Goal: Information Seeking & Learning: Learn about a topic

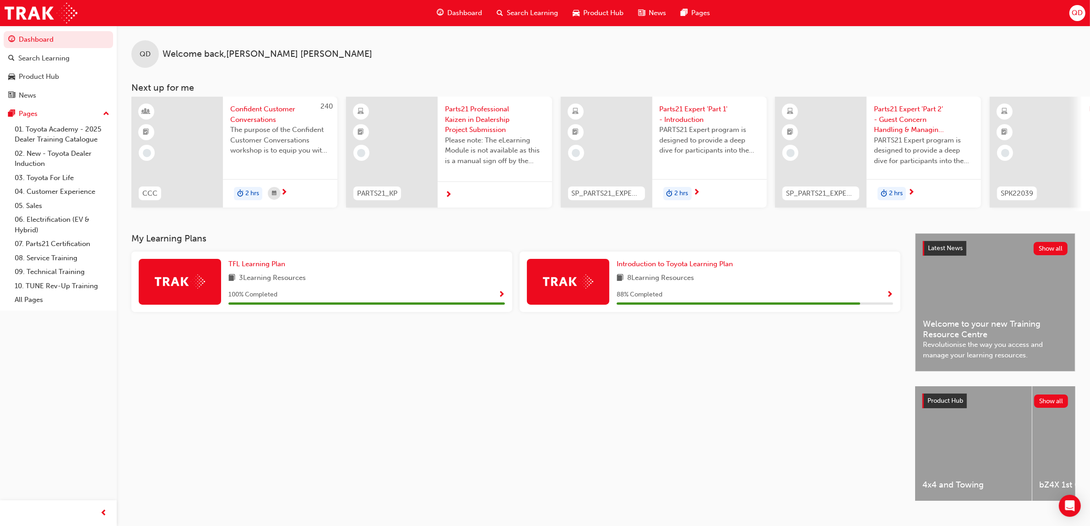
click at [545, 14] on span "Search Learning" at bounding box center [532, 13] width 51 height 11
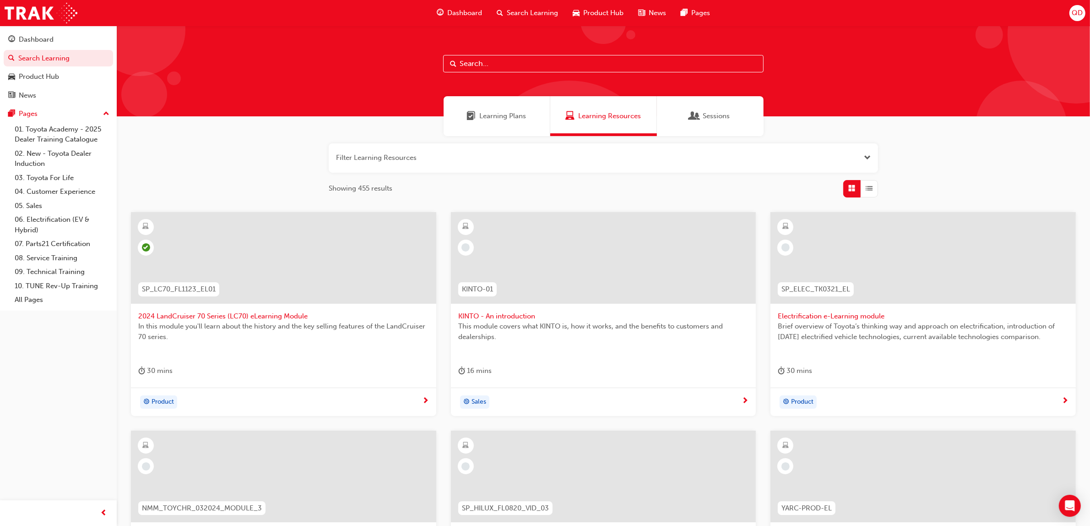
click at [532, 104] on div "Learning Plans" at bounding box center [497, 116] width 107 height 40
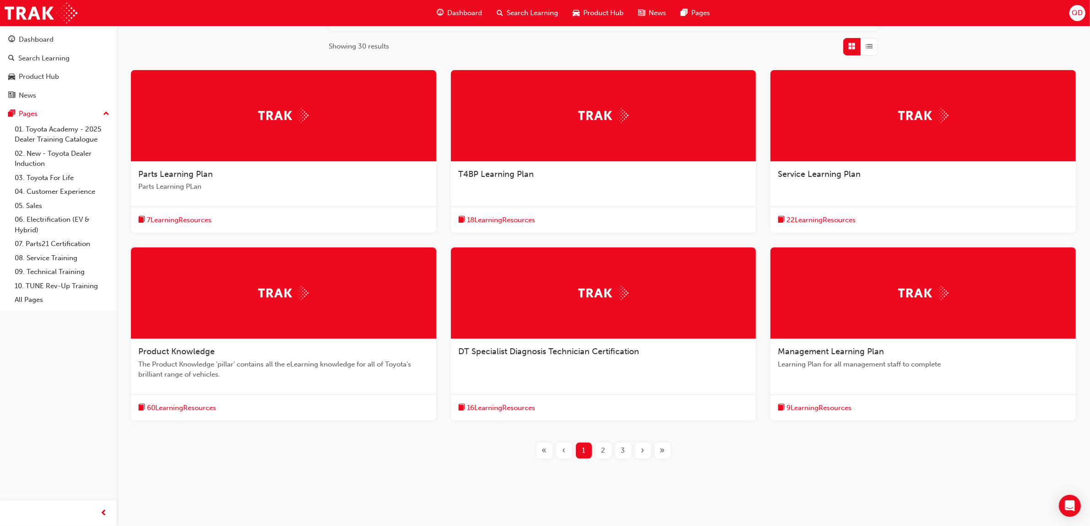
scroll to position [149, 0]
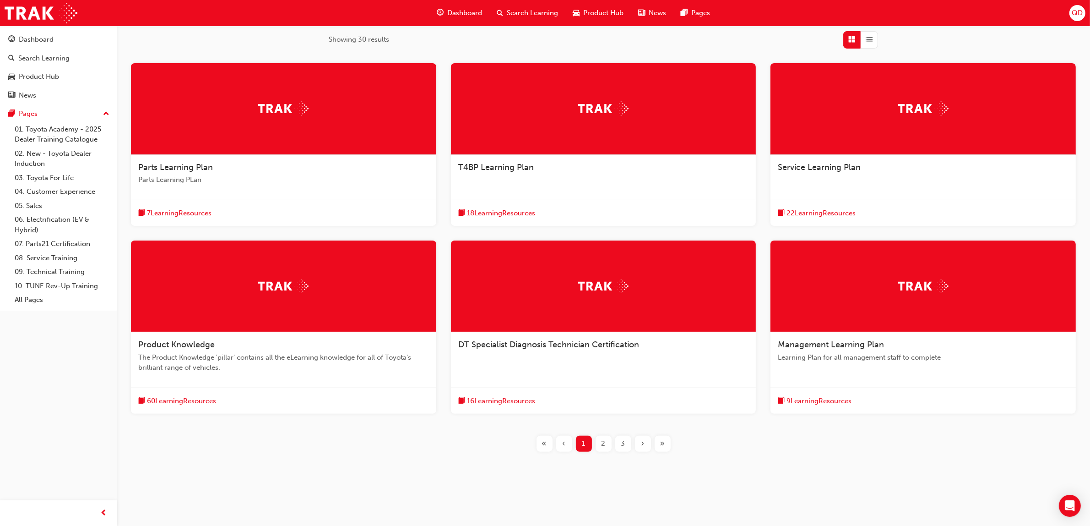
click at [890, 175] on div "Service Learning Plan" at bounding box center [923, 172] width 305 height 35
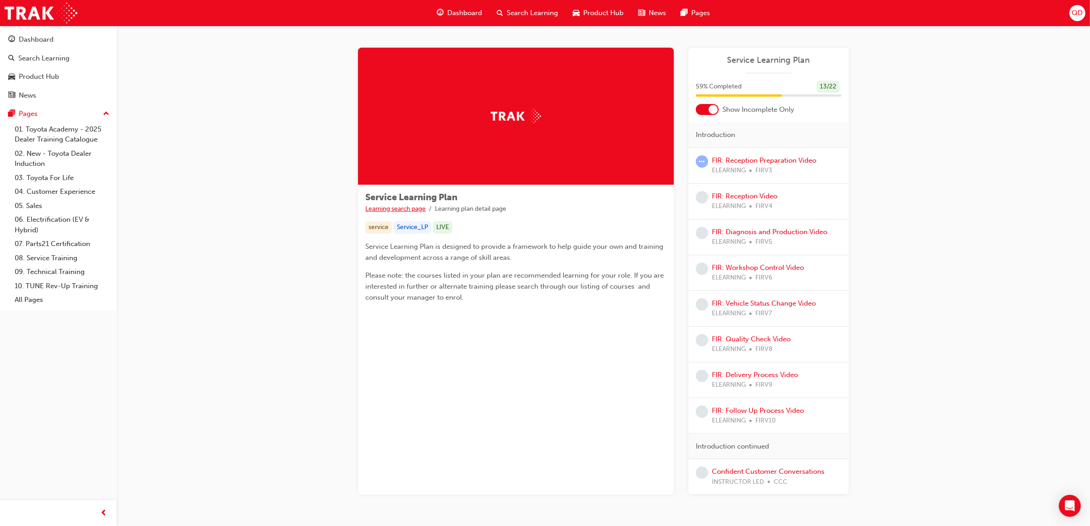
click at [411, 209] on link "Learning search page" at bounding box center [395, 209] width 60 height 8
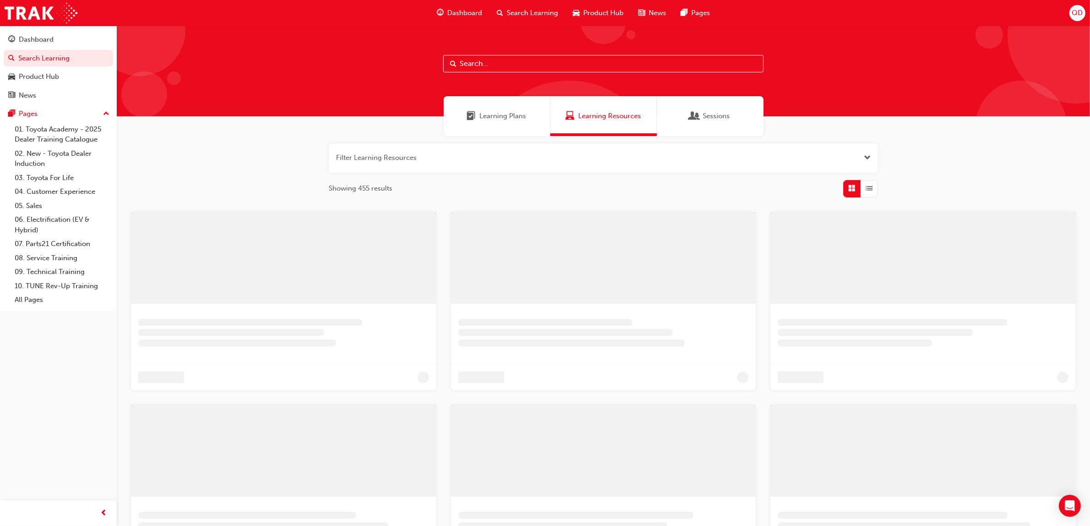
click at [509, 122] on div "Learning Plans" at bounding box center [497, 116] width 107 height 40
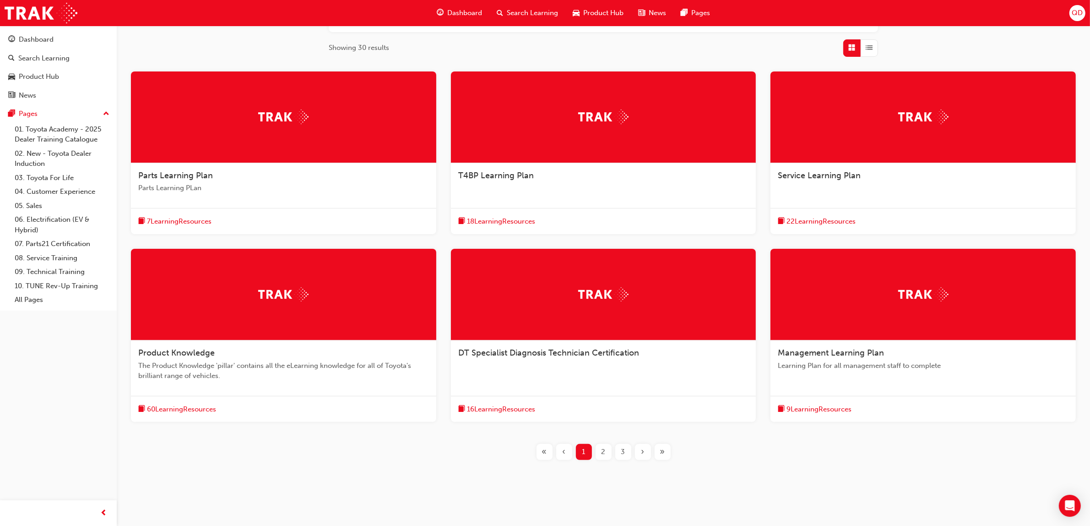
scroll to position [149, 0]
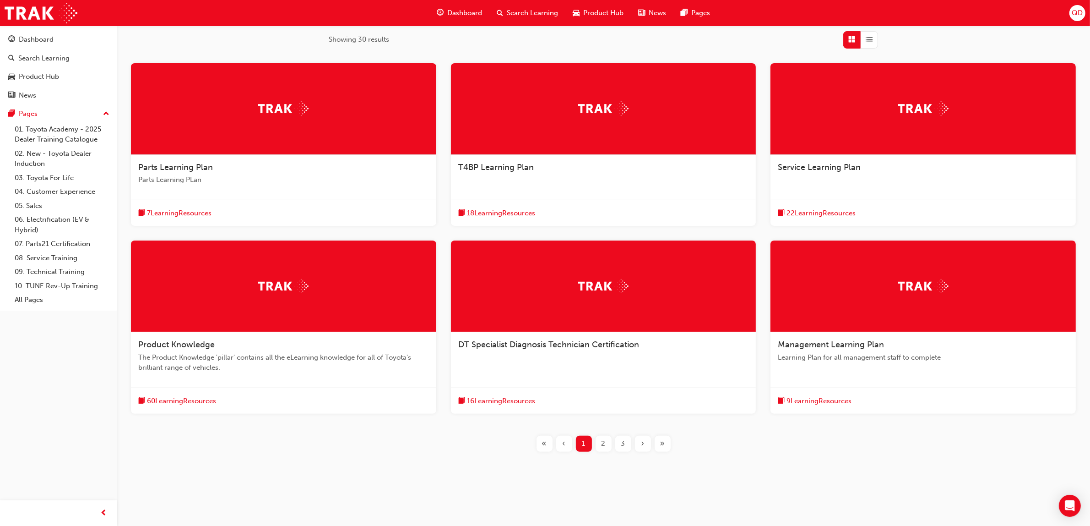
click at [612, 444] on button "2" at bounding box center [604, 444] width 20 height 16
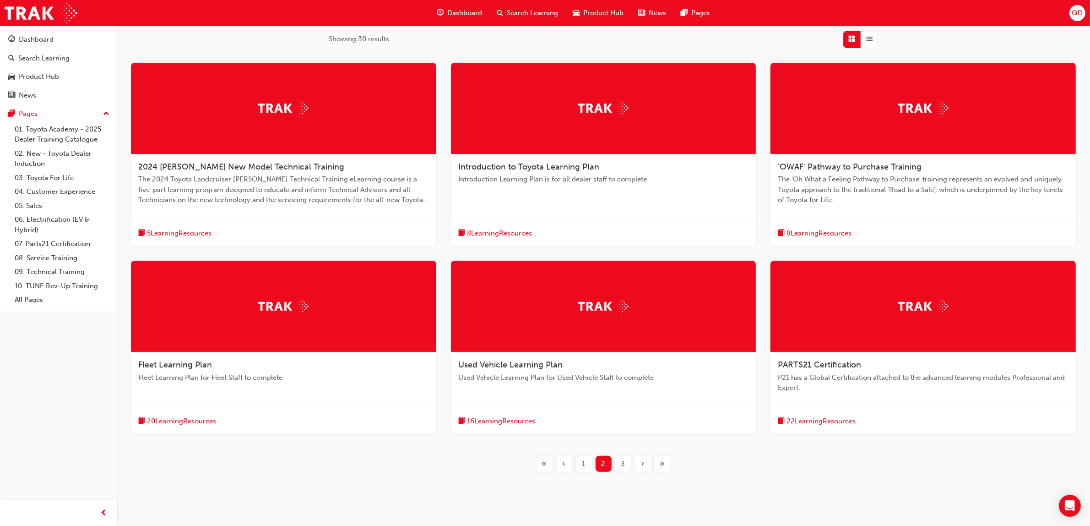
click at [627, 466] on div "3" at bounding box center [623, 464] width 16 height 16
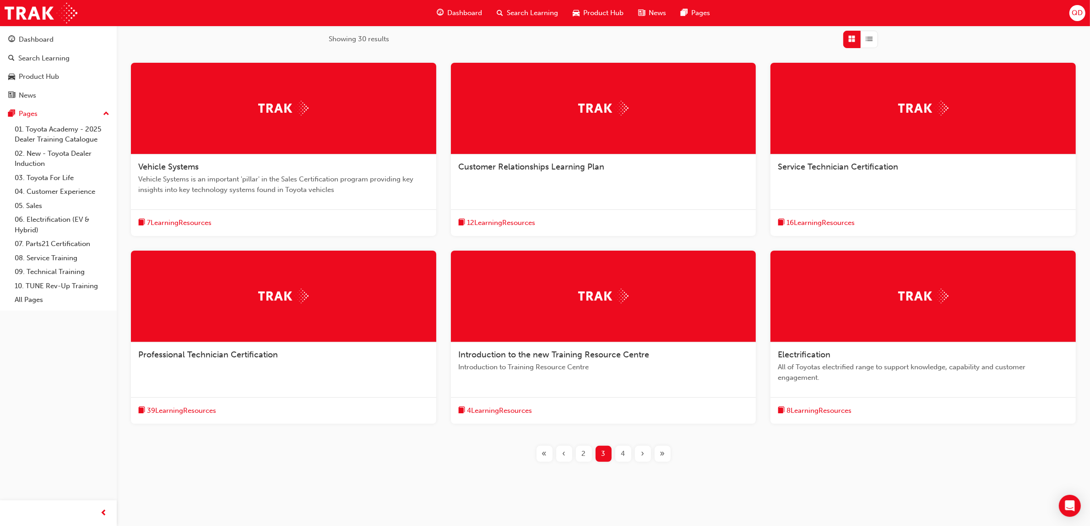
click at [665, 178] on div "Customer Relationships Learning Plan" at bounding box center [603, 171] width 305 height 35
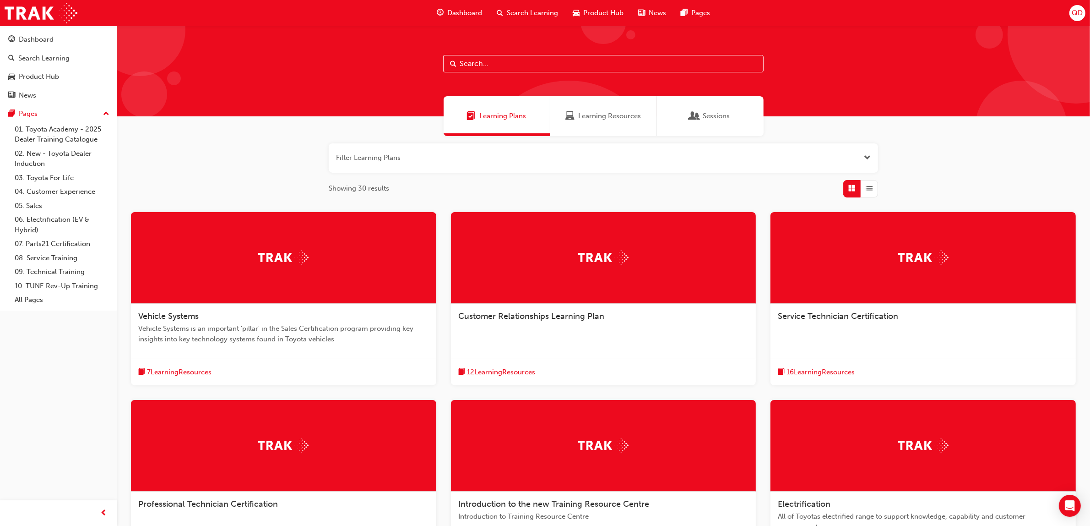
click at [882, 296] on div at bounding box center [923, 258] width 305 height 92
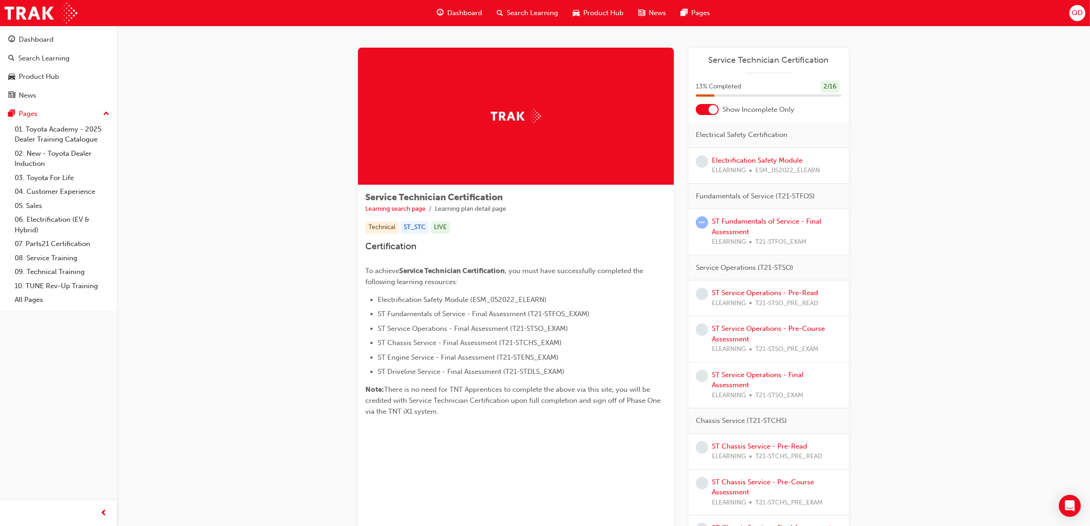
click at [383, 213] on li "Learning search page" at bounding box center [400, 209] width 70 height 11
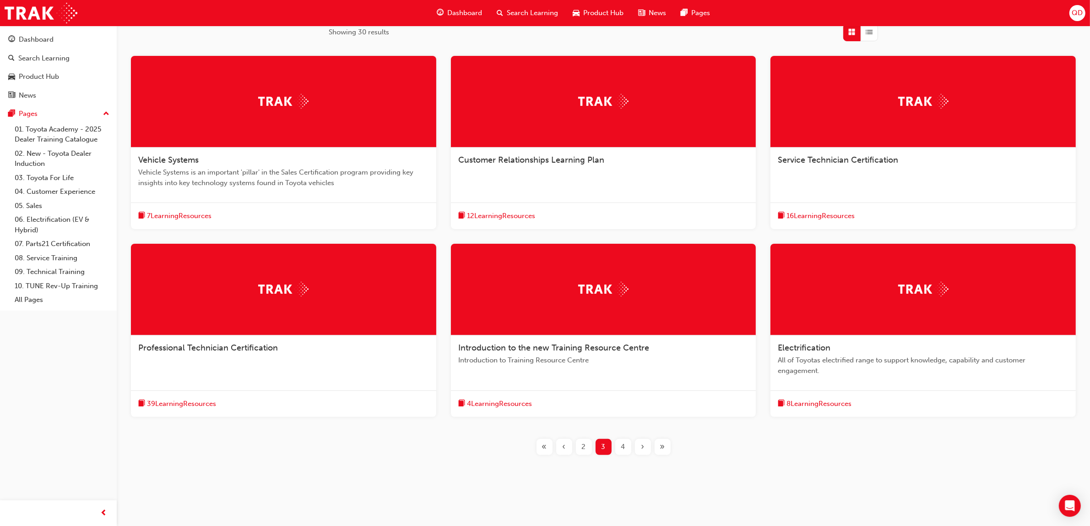
scroll to position [159, 0]
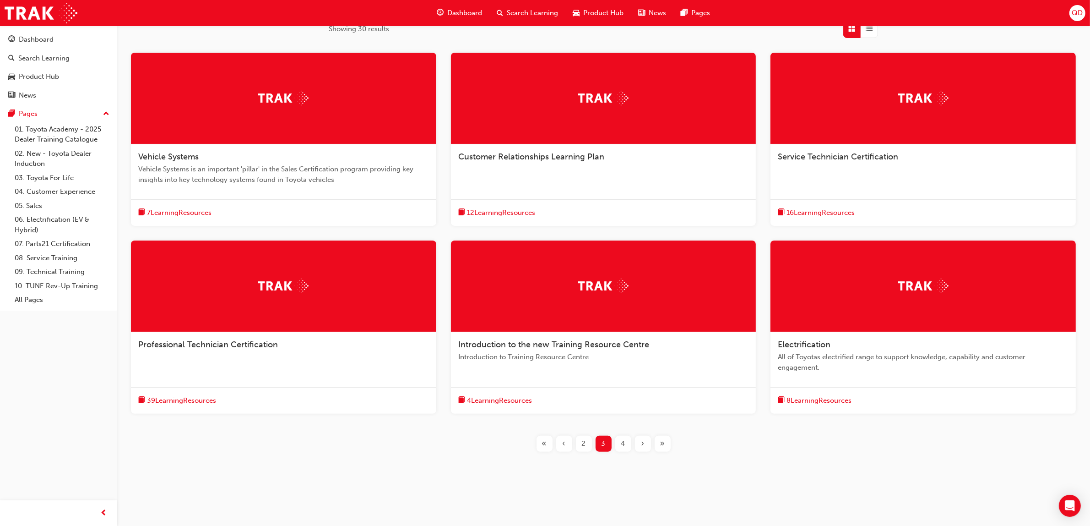
click at [624, 441] on span "4" at bounding box center [623, 443] width 4 height 11
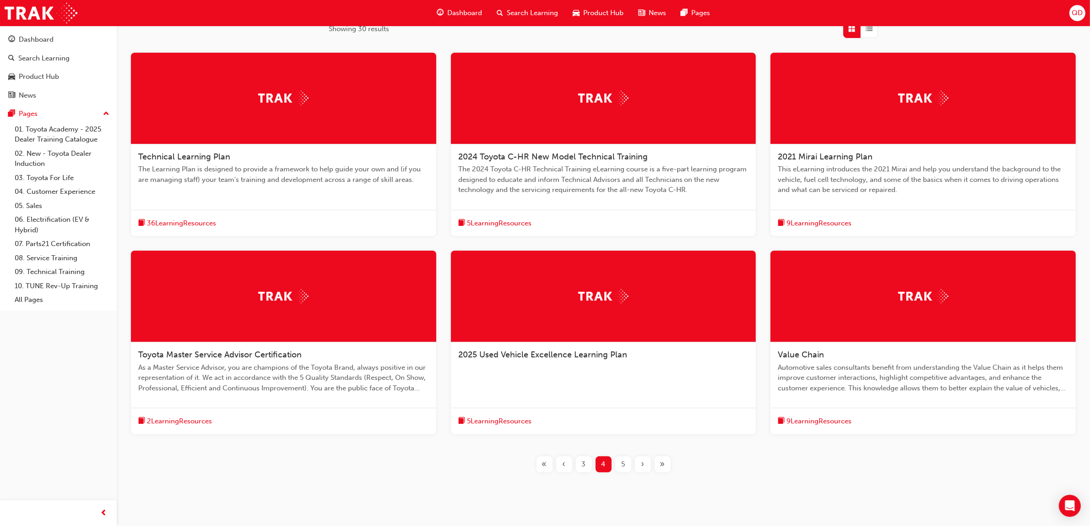
click at [623, 465] on span "5" at bounding box center [623, 464] width 4 height 11
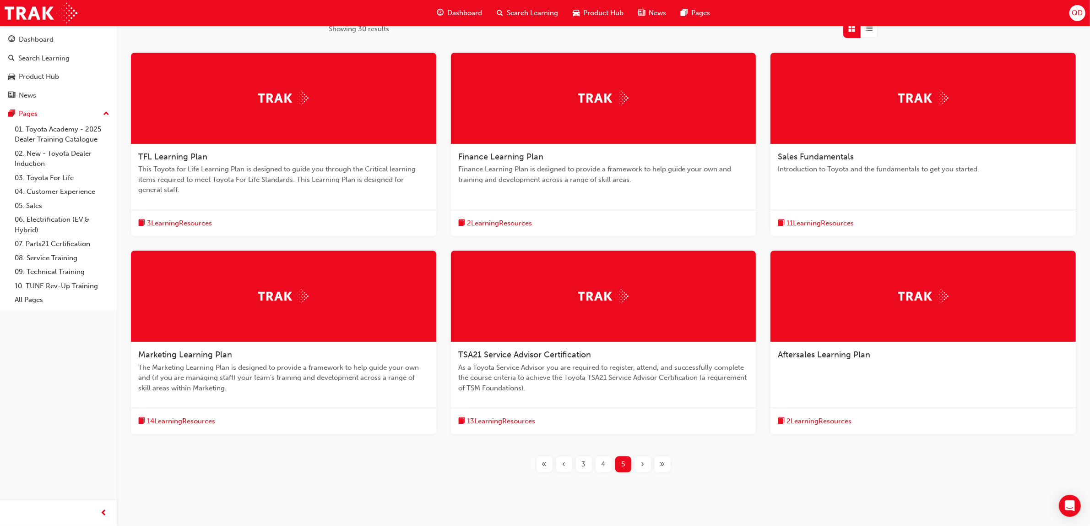
click at [840, 191] on div "Sales Fundamentals Introduction to Toyota and the fundamentals to get you start…" at bounding box center [923, 145] width 305 height 184
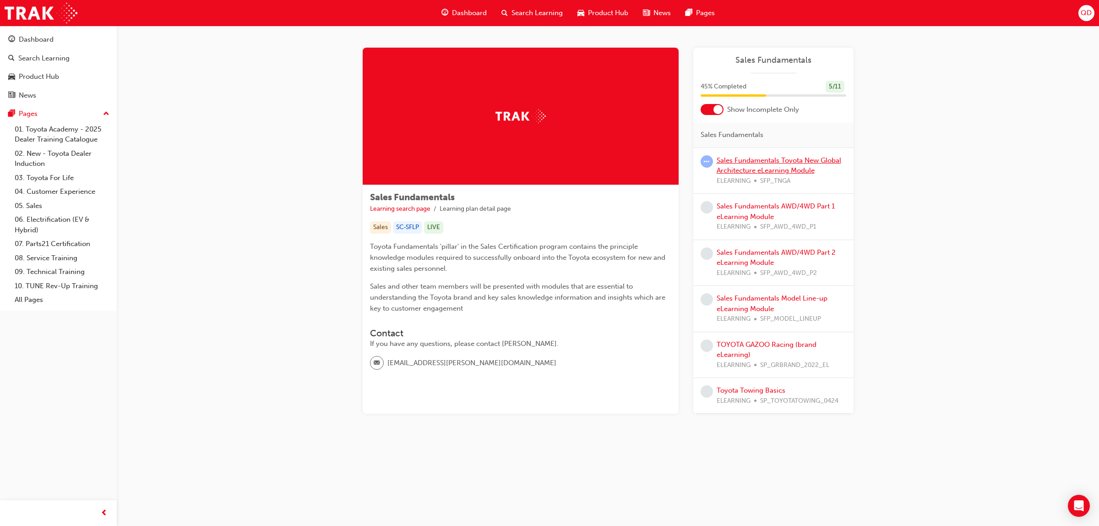
click at [793, 168] on link "Sales Fundamentals Toyota New Global Architecture eLearning Module" at bounding box center [779, 165] width 125 height 19
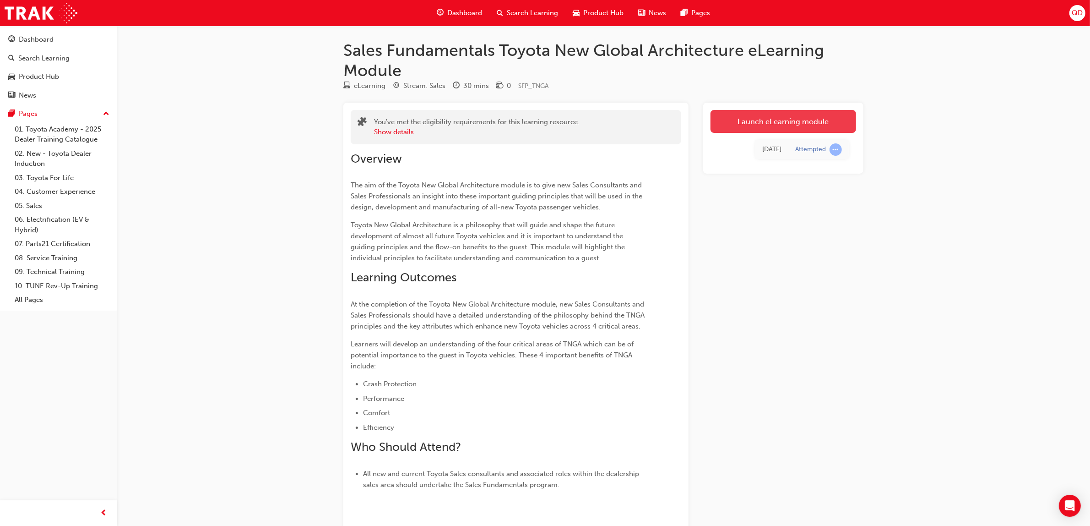
click at [786, 123] on link "Launch eLearning module" at bounding box center [784, 121] width 146 height 23
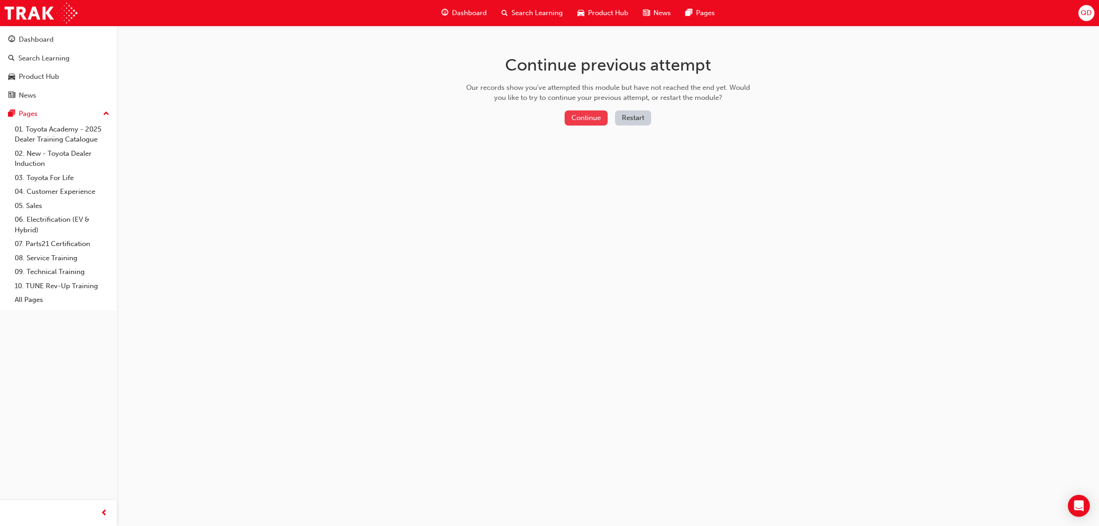
click at [582, 114] on button "Continue" at bounding box center [586, 117] width 43 height 15
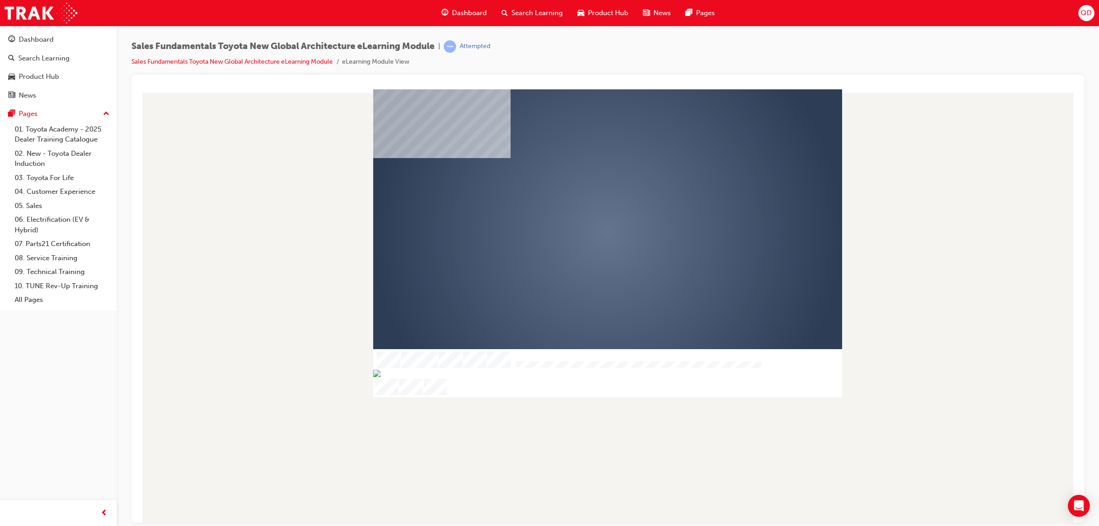
click at [581, 206] on div "play" at bounding box center [581, 206] width 0 height 0
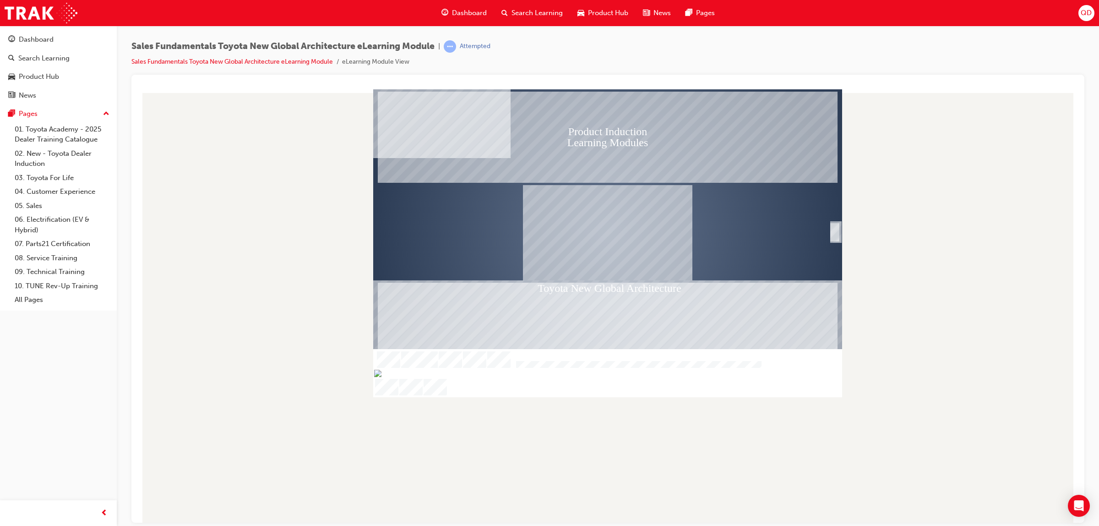
click at [836, 232] on div "SmartShape" at bounding box center [834, 242] width 9 height 20
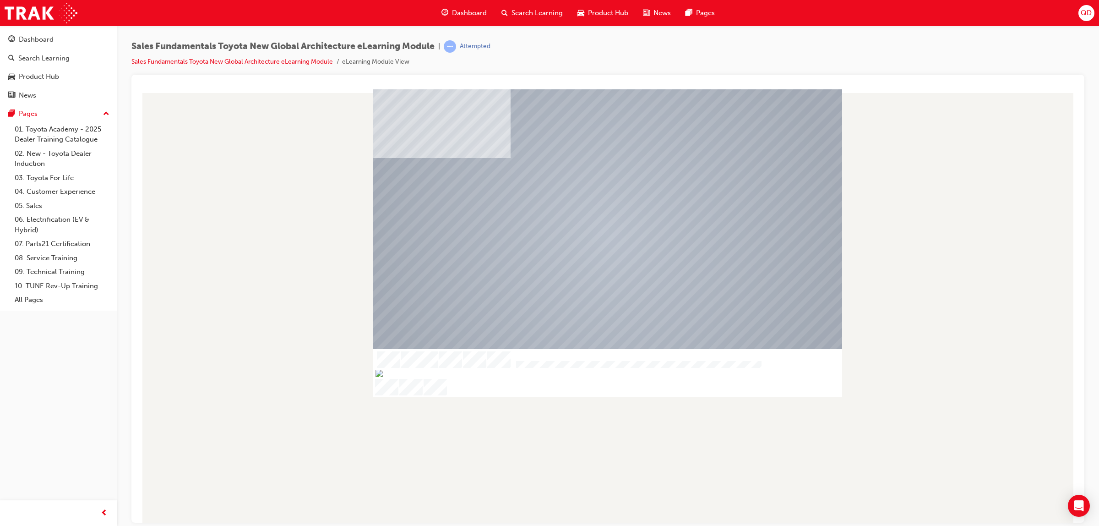
click at [836, 229] on div at bounding box center [607, 233] width 469 height 264
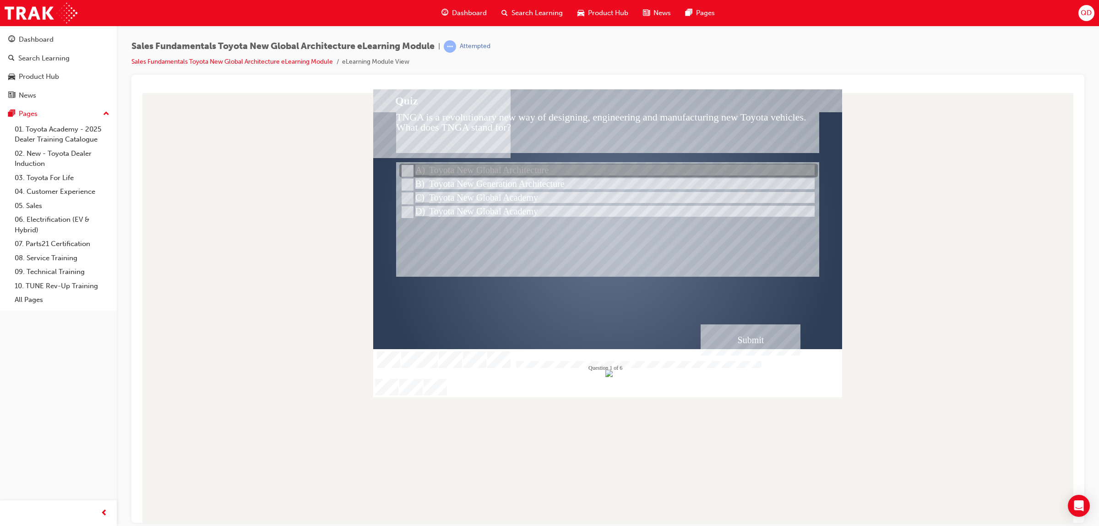
click at [467, 168] on div at bounding box center [608, 171] width 419 height 14
radio input "true"
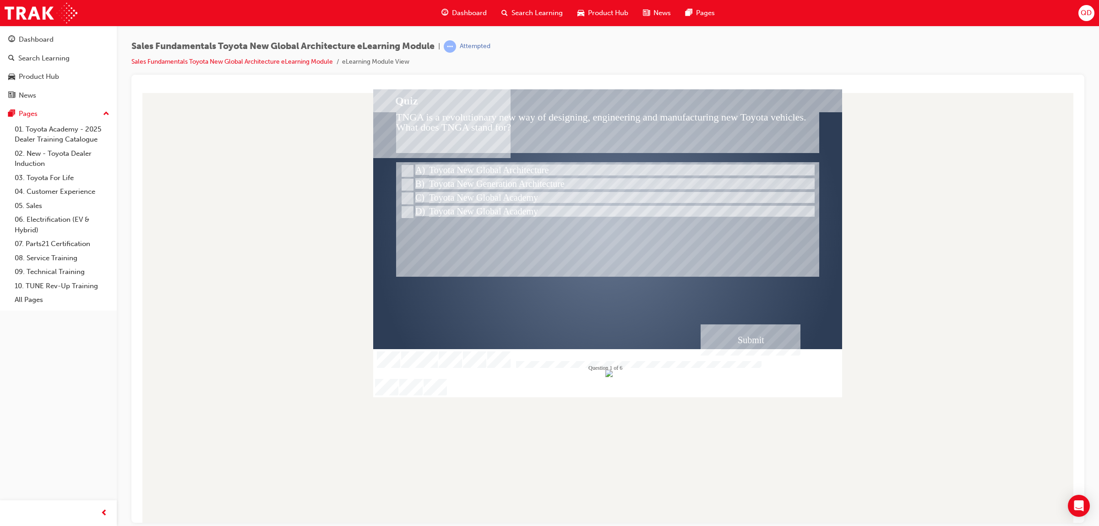
click at [724, 334] on div "Submit" at bounding box center [751, 339] width 100 height 31
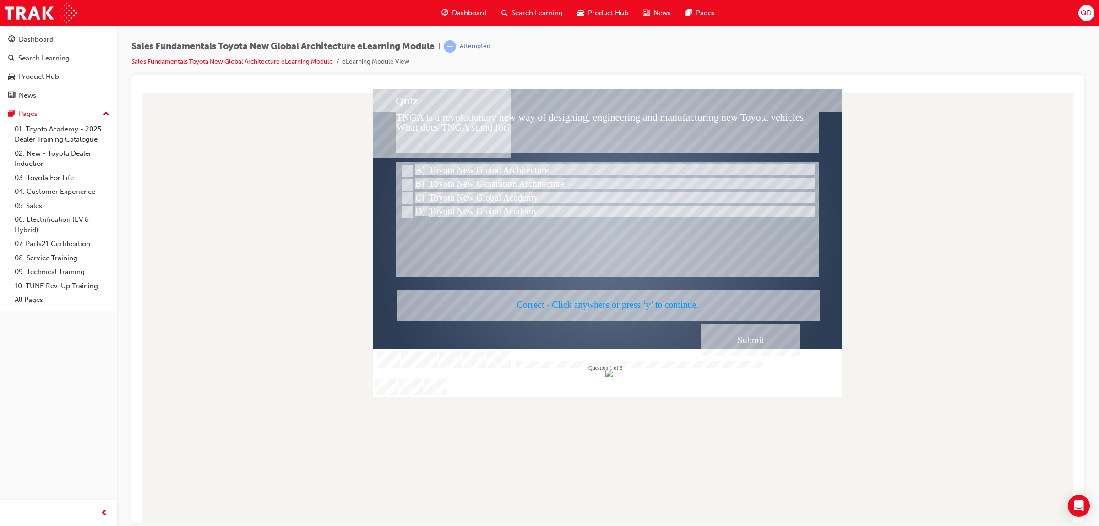
click at [724, 334] on div at bounding box center [607, 243] width 469 height 308
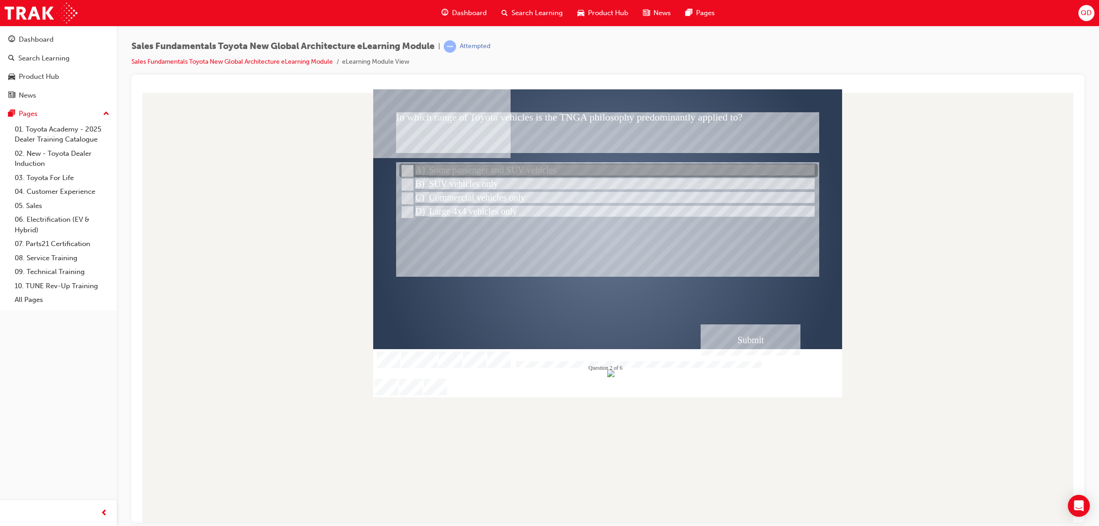
click at [538, 166] on div at bounding box center [608, 171] width 419 height 14
radio input "true"
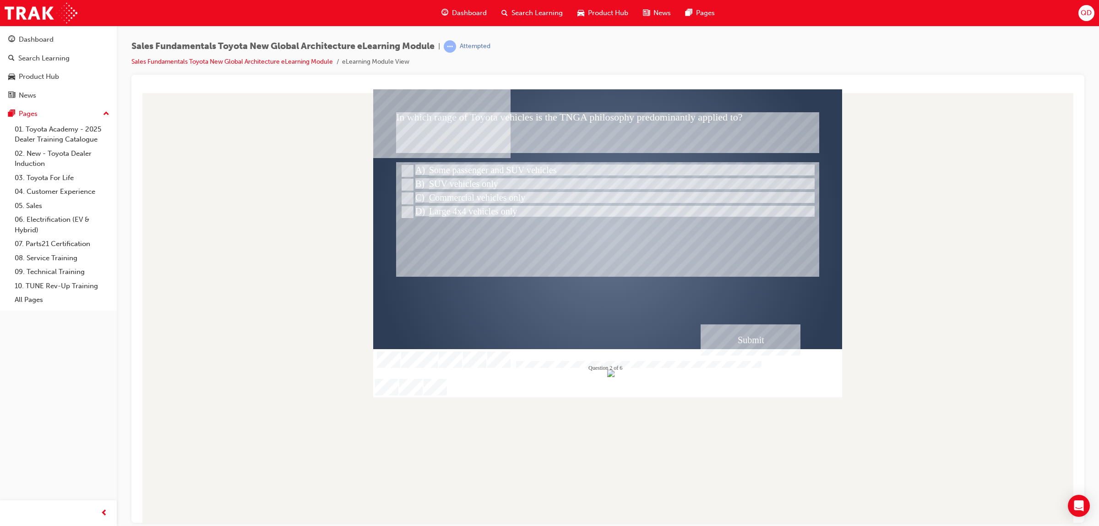
click at [751, 339] on div "Submit" at bounding box center [751, 339] width 100 height 31
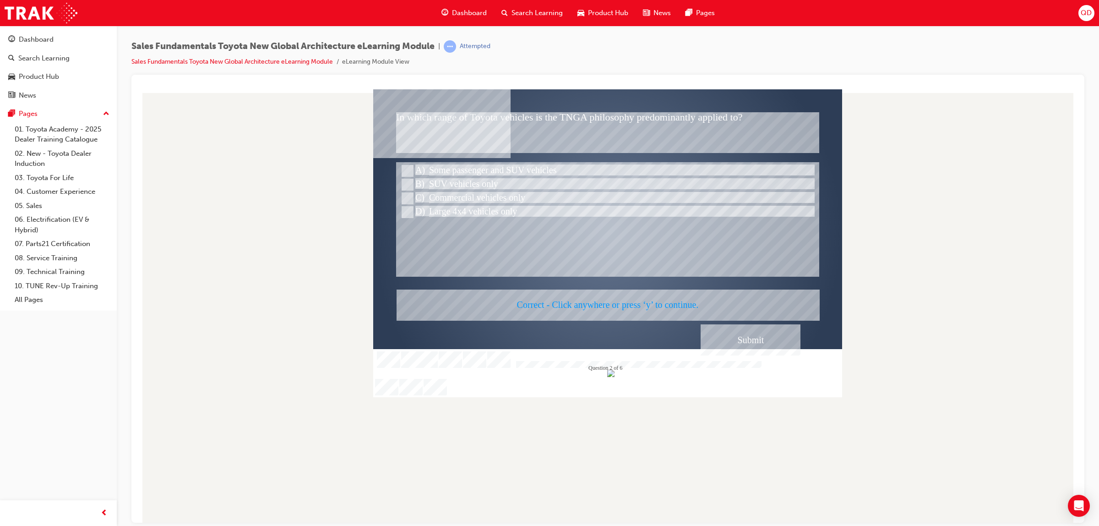
click at [743, 341] on div at bounding box center [607, 243] width 469 height 308
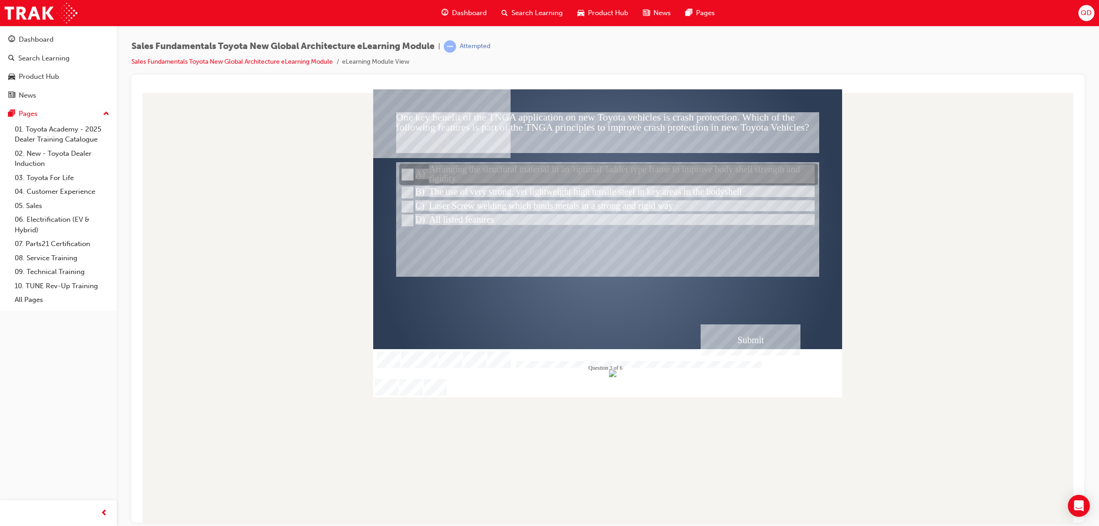
click at [577, 178] on div at bounding box center [608, 175] width 419 height 22
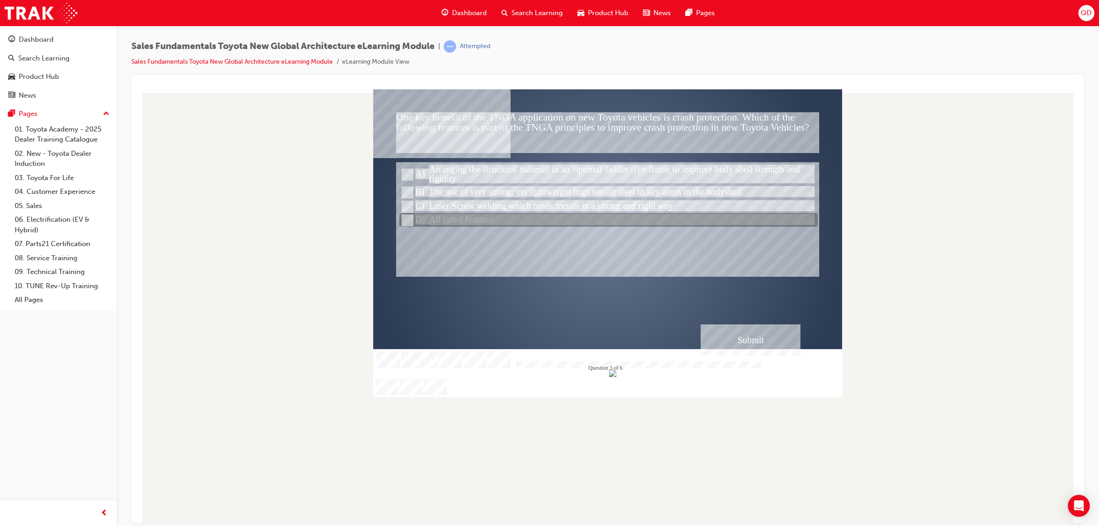
click at [449, 219] on div at bounding box center [608, 220] width 419 height 14
radio input "false"
radio input "true"
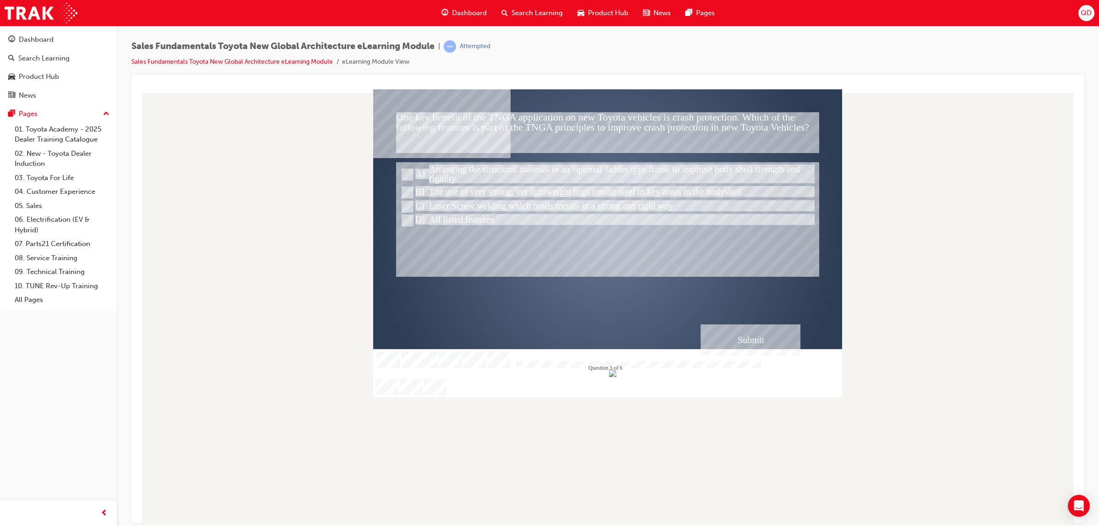
click at [730, 327] on div "Submit" at bounding box center [751, 339] width 100 height 31
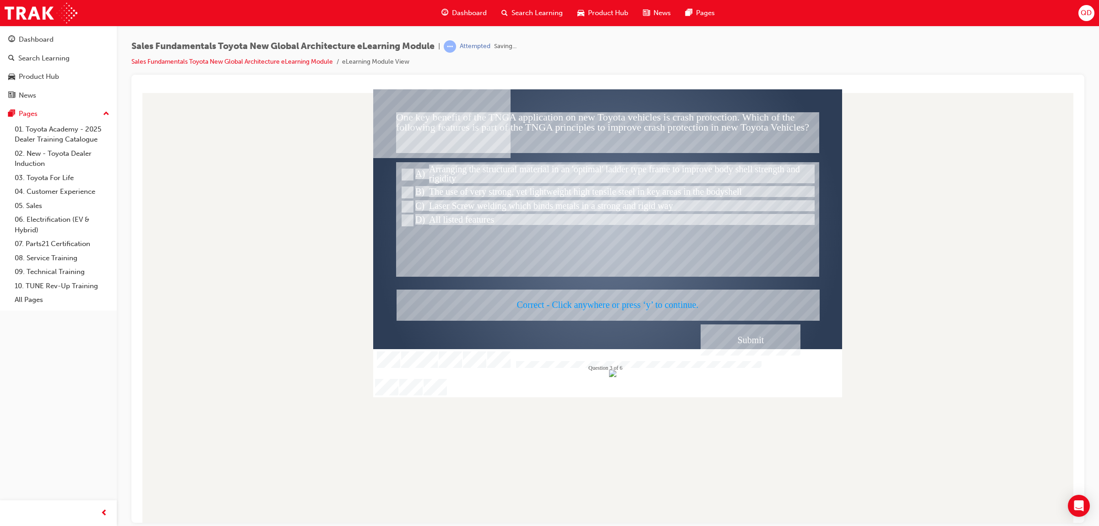
click at [720, 332] on div at bounding box center [607, 243] width 469 height 308
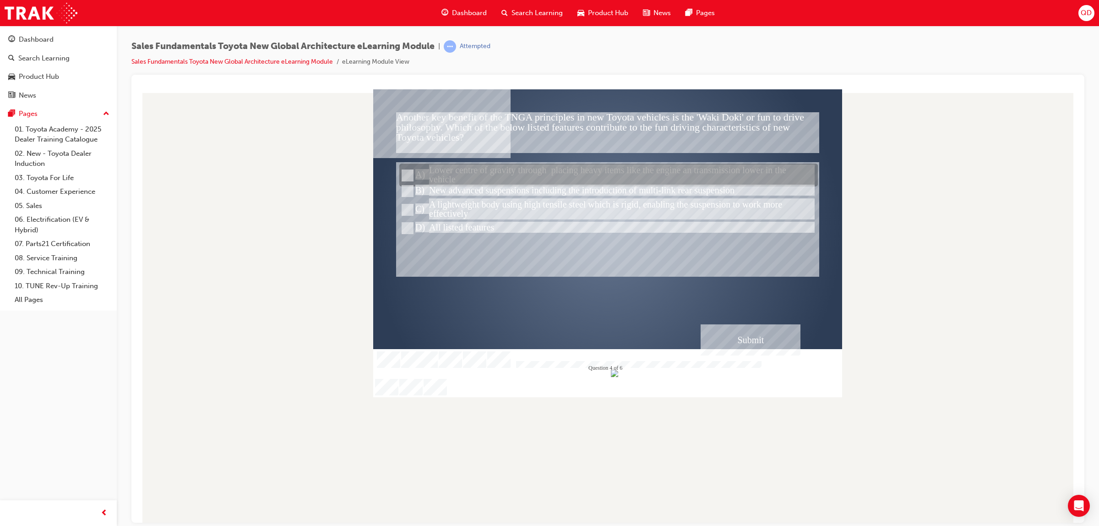
click at [514, 174] on div at bounding box center [608, 175] width 419 height 23
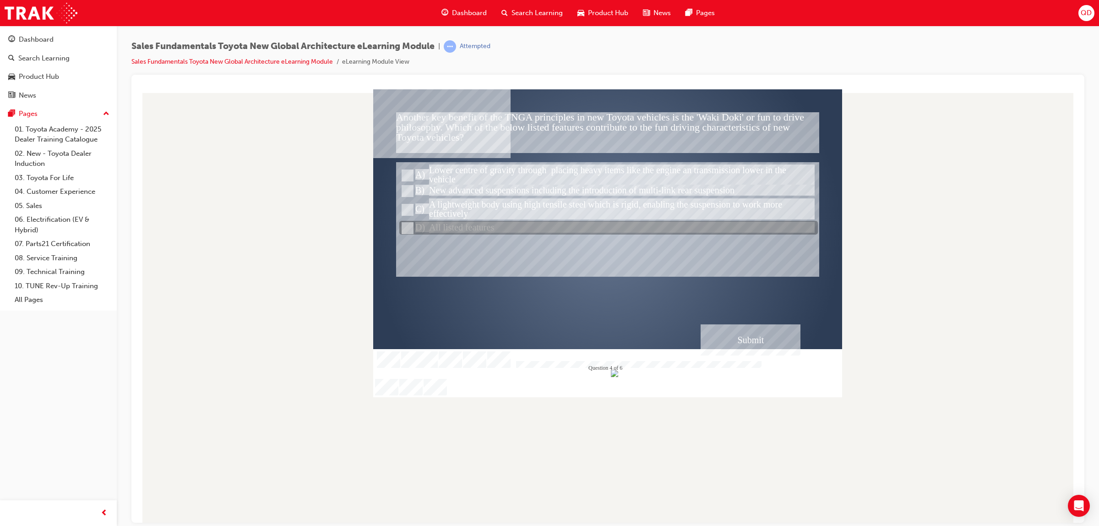
click at [470, 226] on div at bounding box center [608, 228] width 419 height 14
radio input "false"
radio input "true"
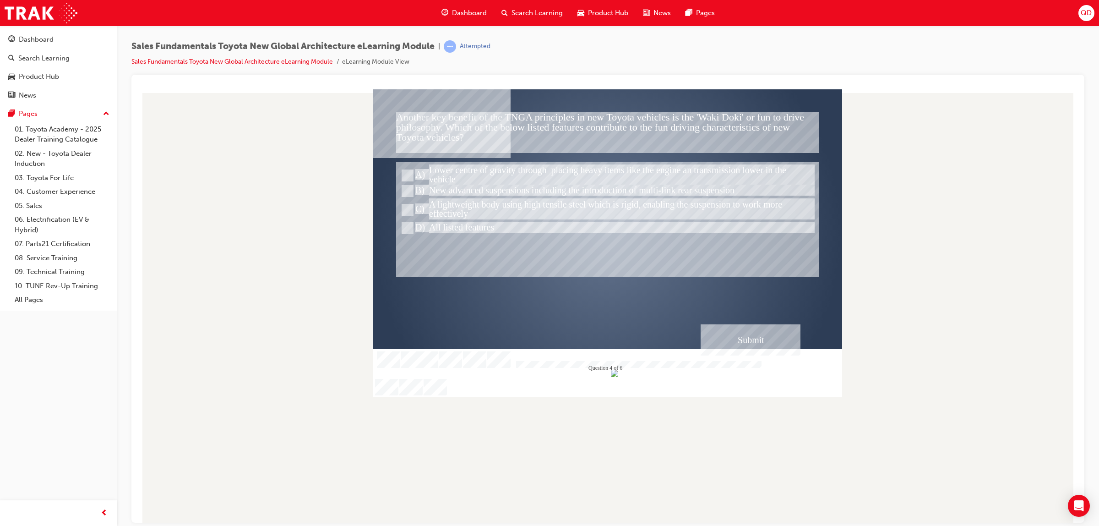
click at [766, 341] on div "Submit" at bounding box center [751, 339] width 100 height 31
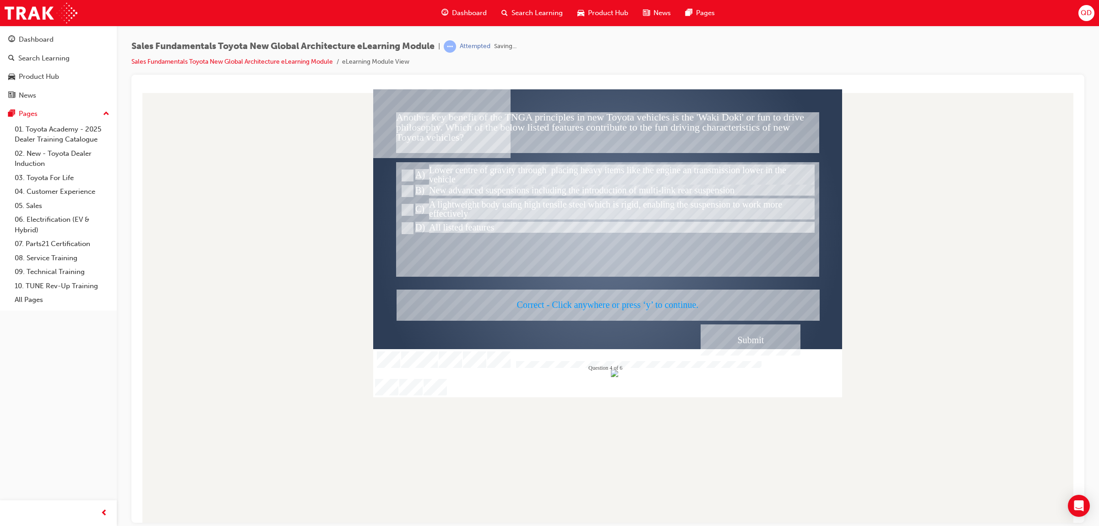
click at [769, 330] on div at bounding box center [607, 243] width 469 height 308
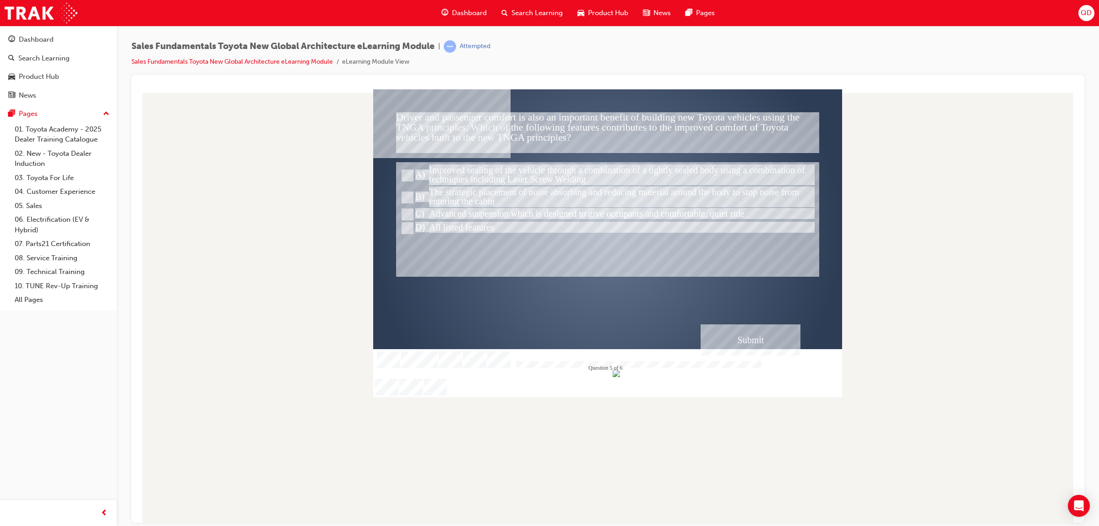
click at [456, 224] on div at bounding box center [608, 228] width 419 height 14
radio input "true"
click at [770, 348] on div "Submit" at bounding box center [751, 339] width 100 height 31
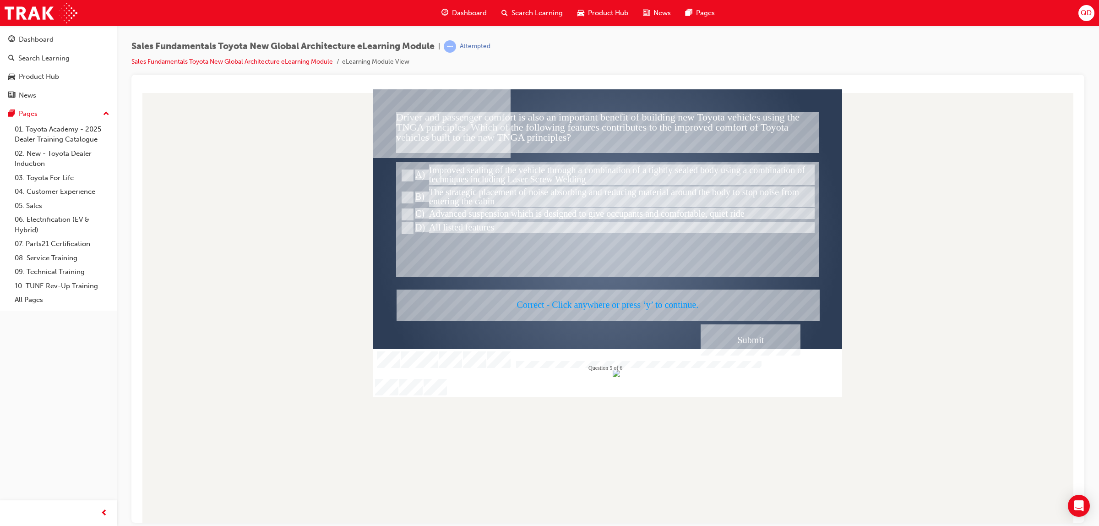
click at [767, 345] on div at bounding box center [607, 243] width 469 height 308
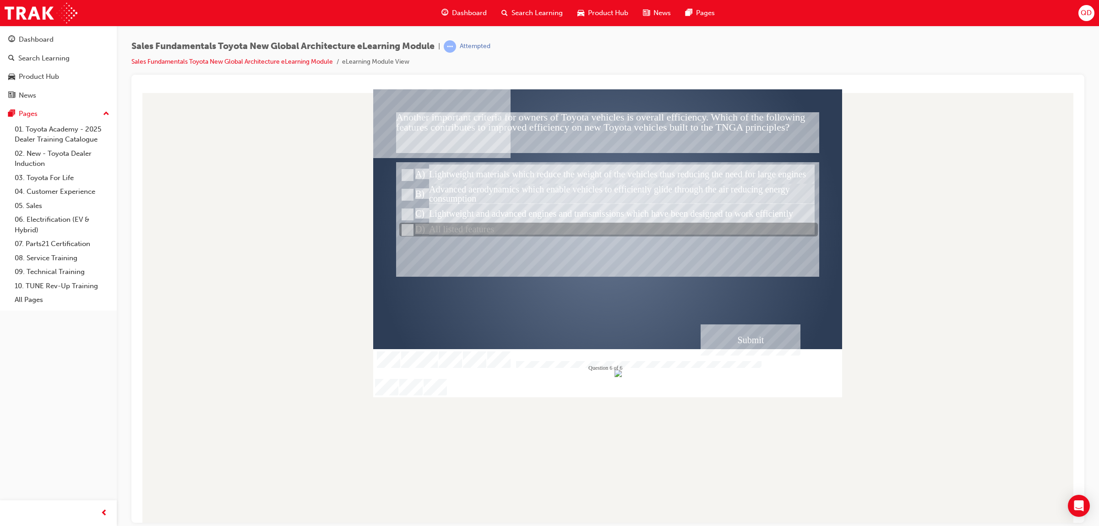
click at [532, 229] on div at bounding box center [608, 230] width 419 height 14
radio input "true"
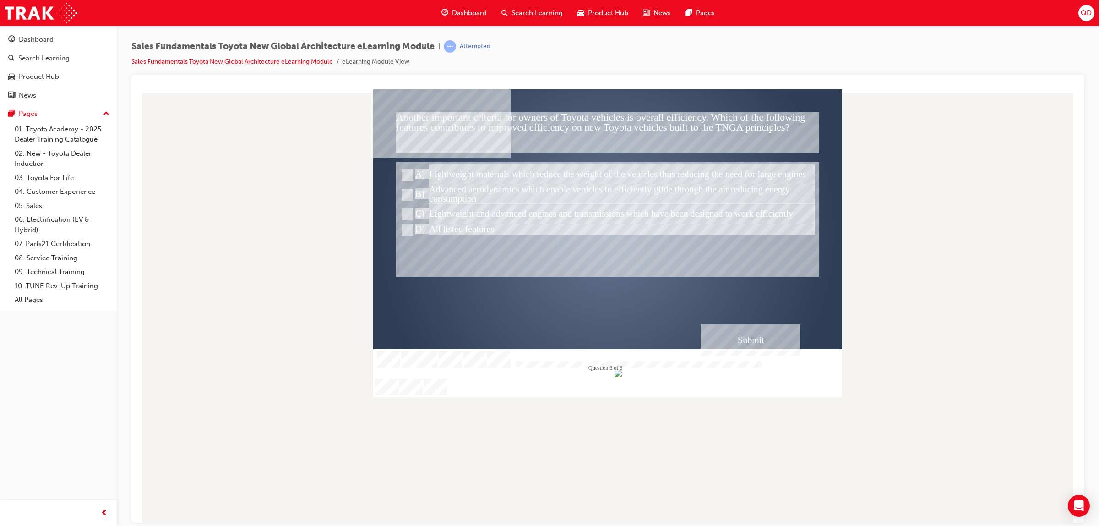
click at [743, 328] on div "Submit" at bounding box center [751, 339] width 100 height 31
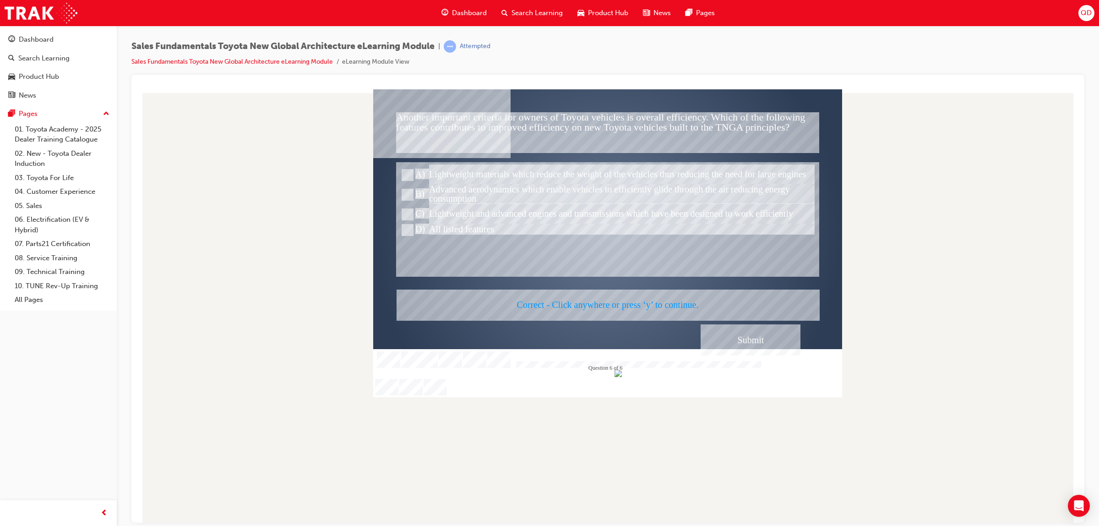
click at [711, 345] on div at bounding box center [607, 243] width 469 height 308
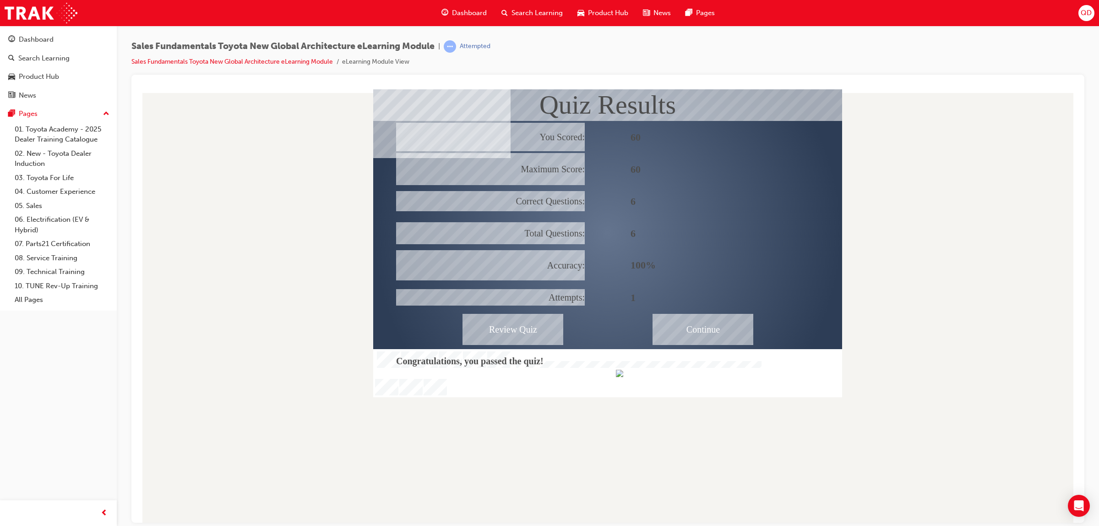
click at [725, 323] on div "Continue" at bounding box center [703, 328] width 101 height 31
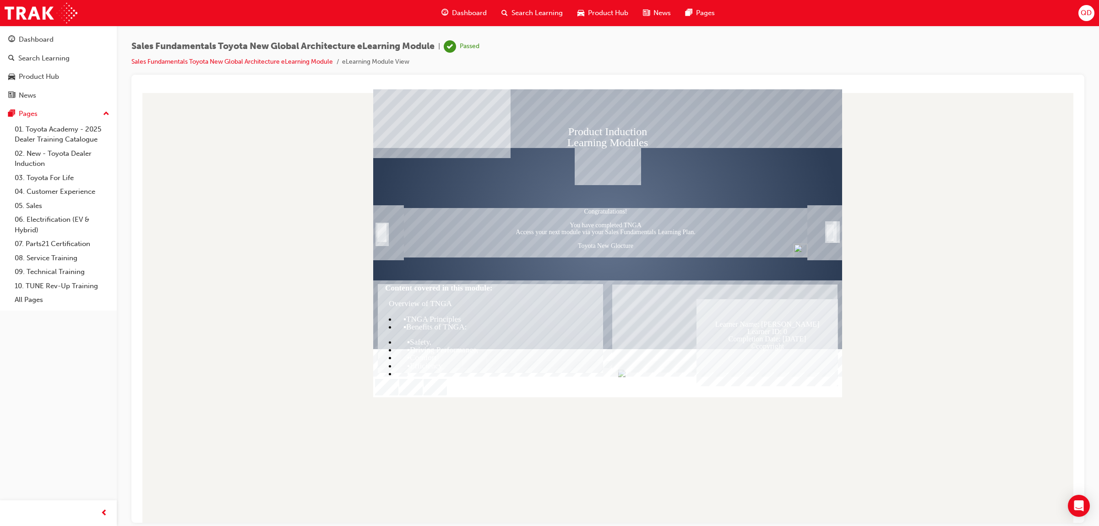
click at [829, 233] on div "Trigger this button to exit" at bounding box center [830, 243] width 9 height 20
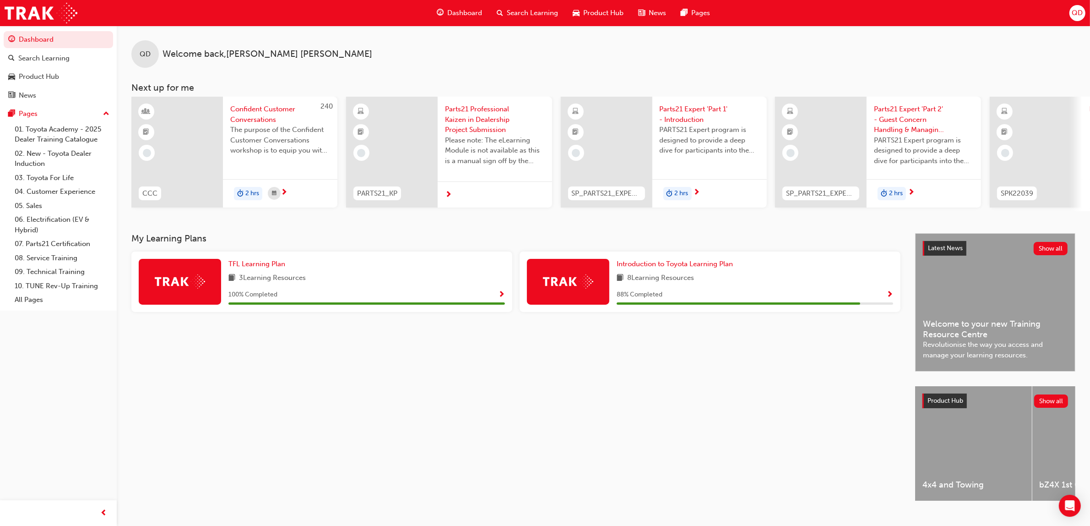
click at [522, 12] on span "Search Learning" at bounding box center [532, 13] width 51 height 11
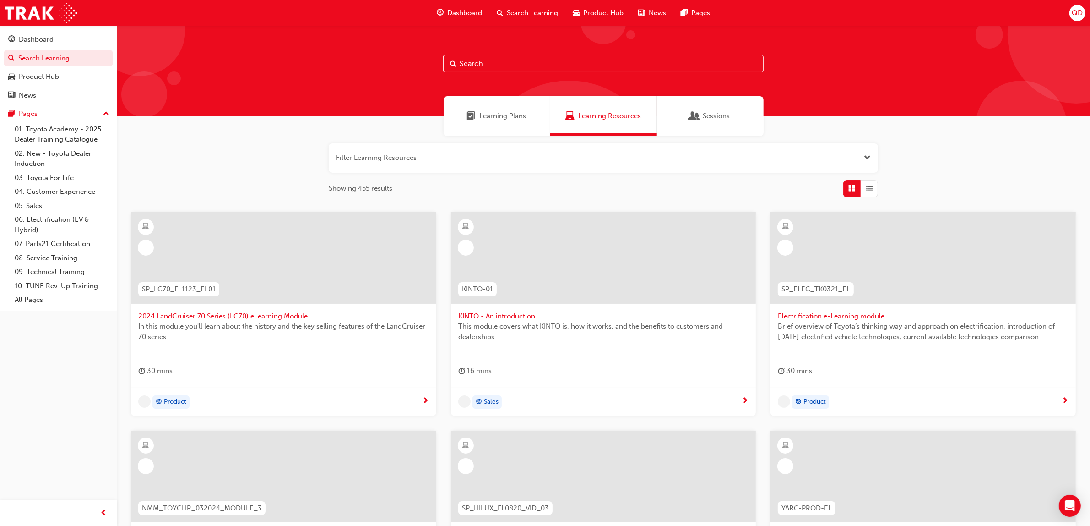
click at [516, 114] on span "Learning Plans" at bounding box center [503, 116] width 47 height 11
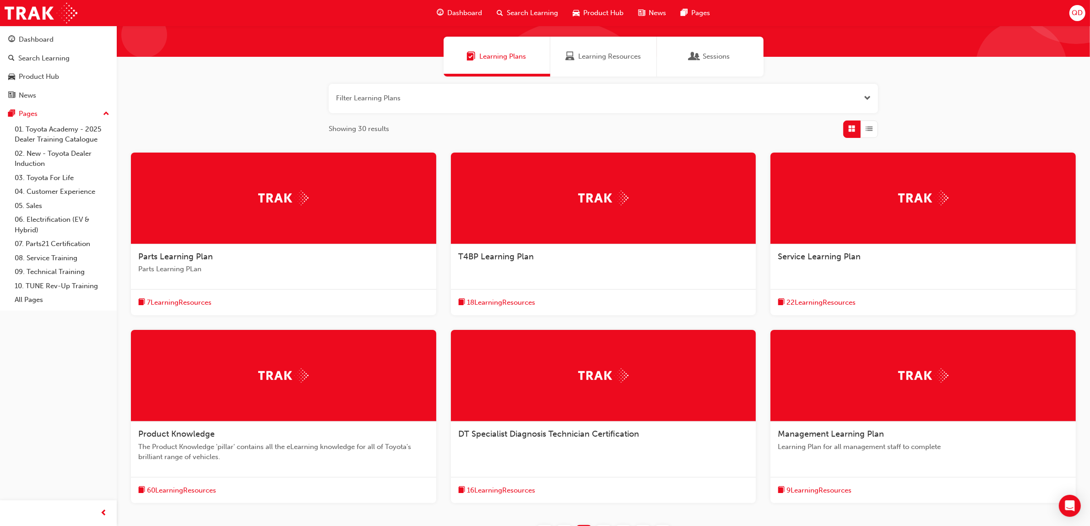
scroll to position [149, 0]
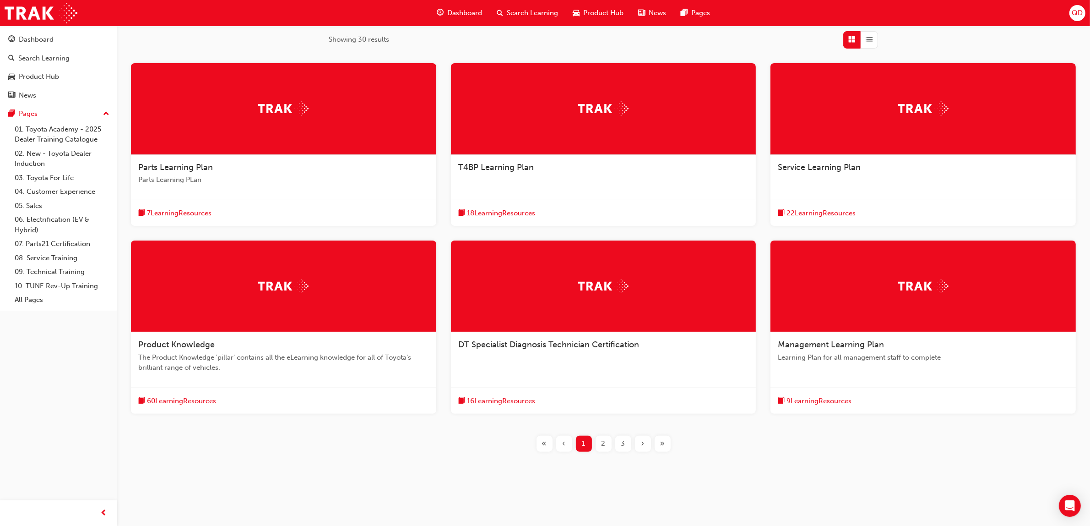
click at [665, 445] on div "»" at bounding box center [663, 444] width 16 height 16
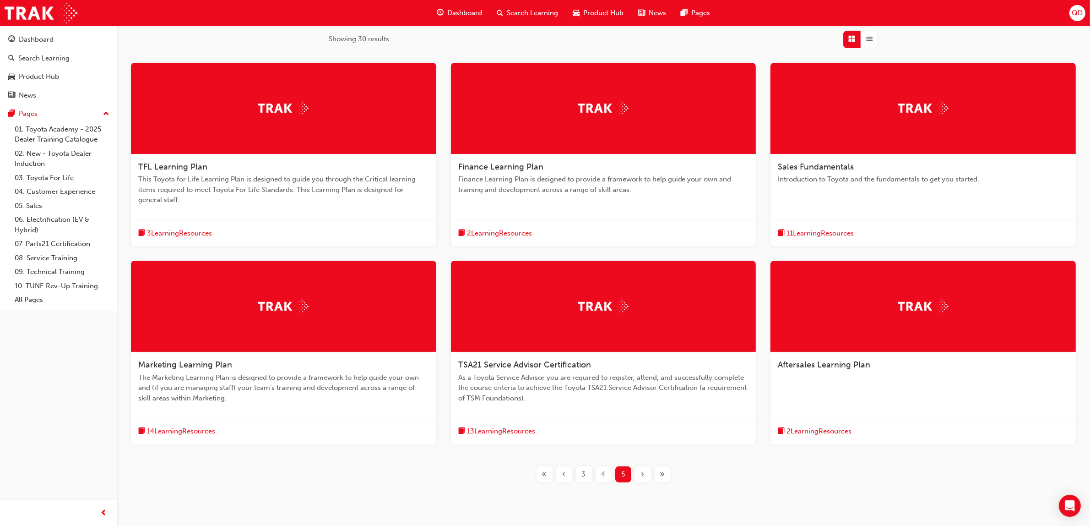
click at [823, 203] on div "Sales Fundamentals Introduction to Toyota and the fundamentals to get you start…" at bounding box center [923, 155] width 305 height 184
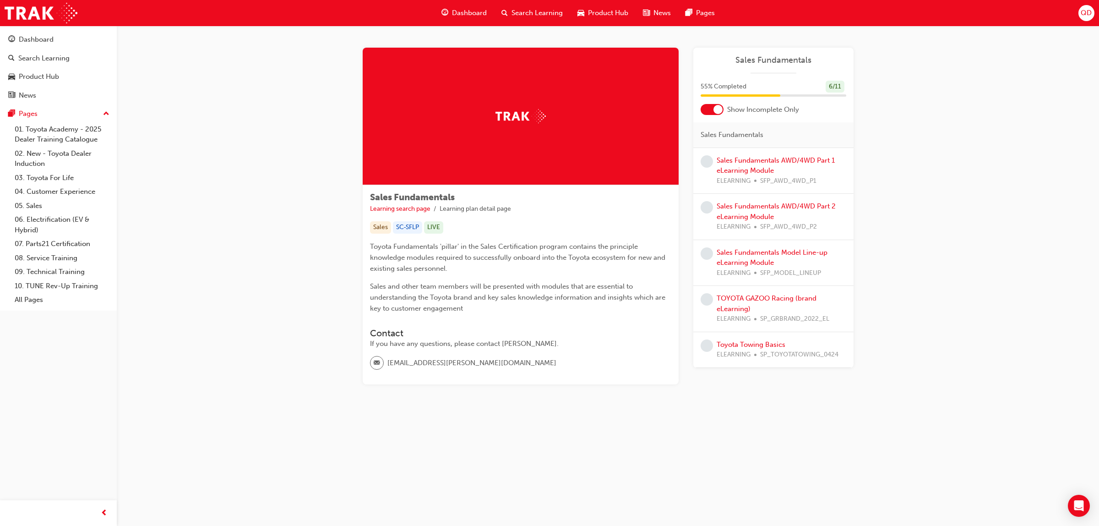
click at [710, 108] on div at bounding box center [712, 109] width 23 height 11
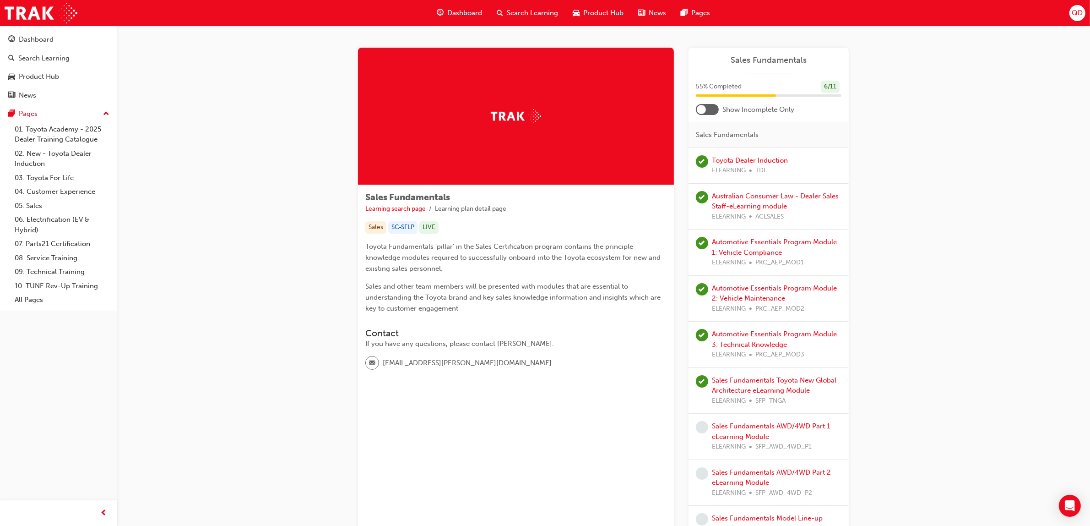
click at [715, 108] on div at bounding box center [707, 109] width 23 height 11
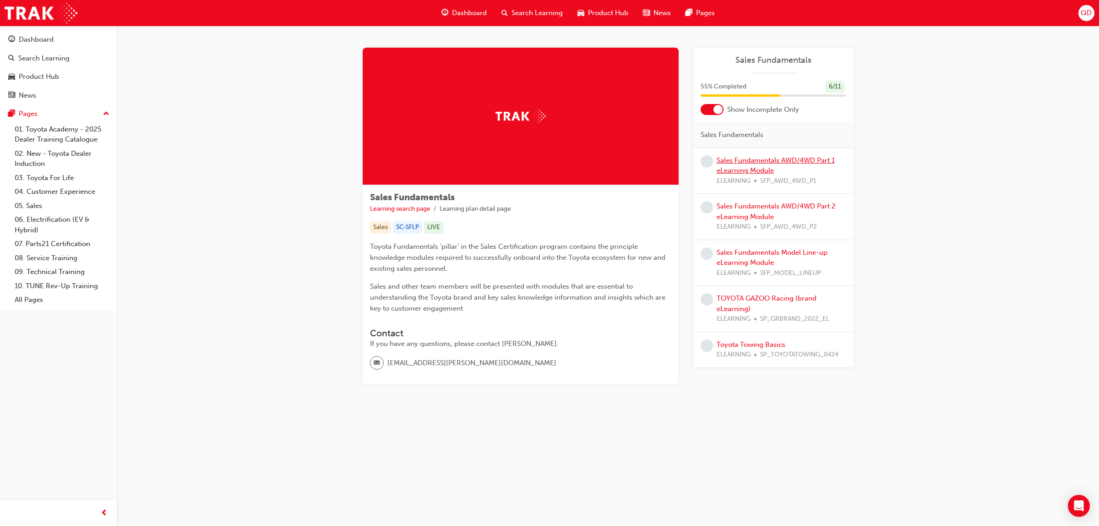
click at [761, 166] on link "Sales Fundamentals AWD/4WD Part 1 eLearning Module" at bounding box center [776, 165] width 118 height 19
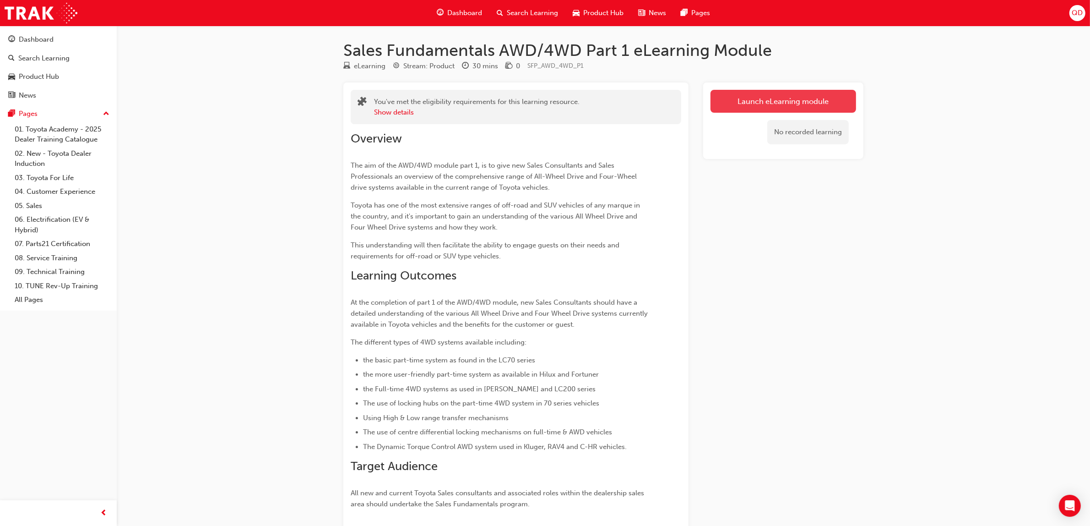
click at [783, 102] on link "Launch eLearning module" at bounding box center [784, 101] width 146 height 23
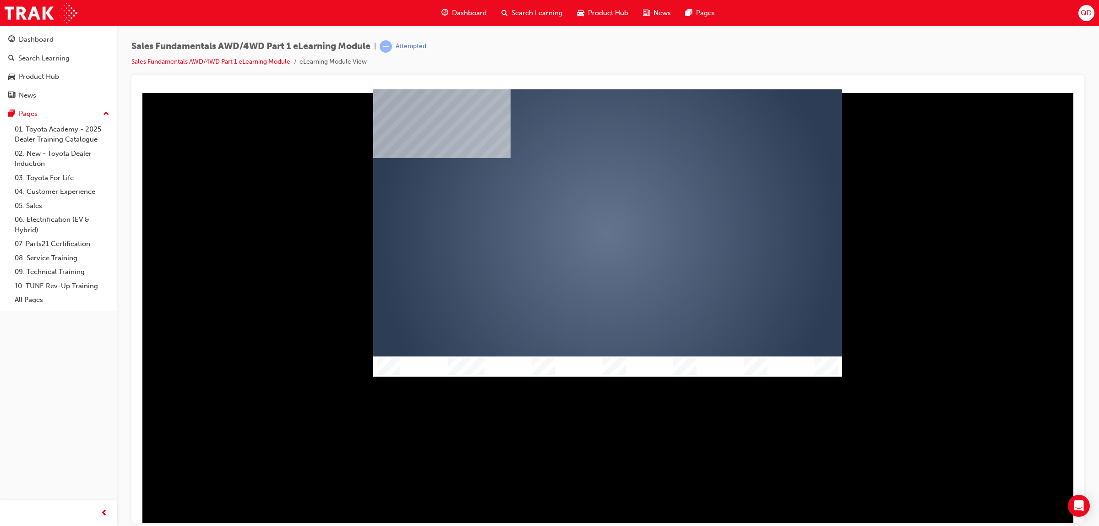
click at [581, 206] on div "play" at bounding box center [581, 206] width 0 height 0
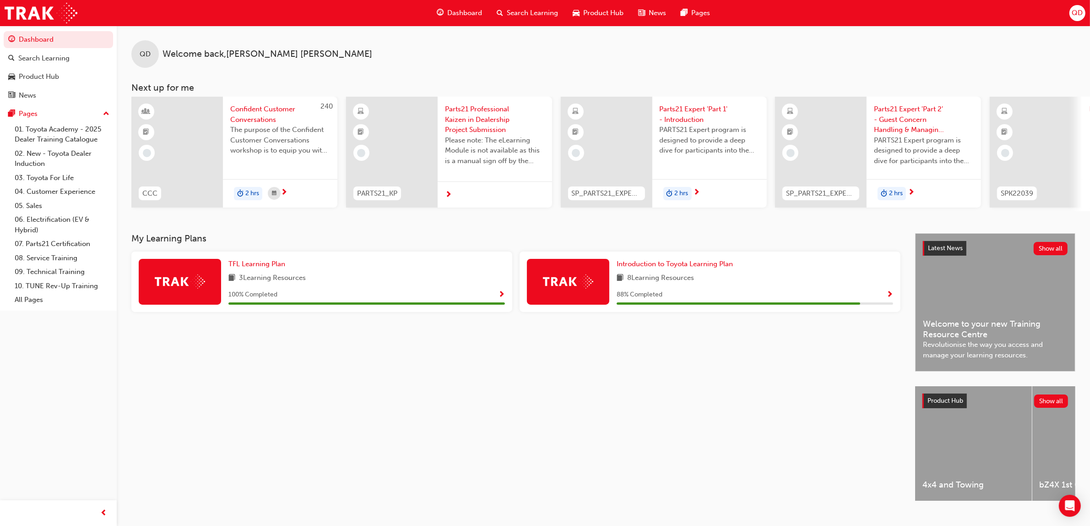
click at [513, 16] on span "Search Learning" at bounding box center [532, 13] width 51 height 11
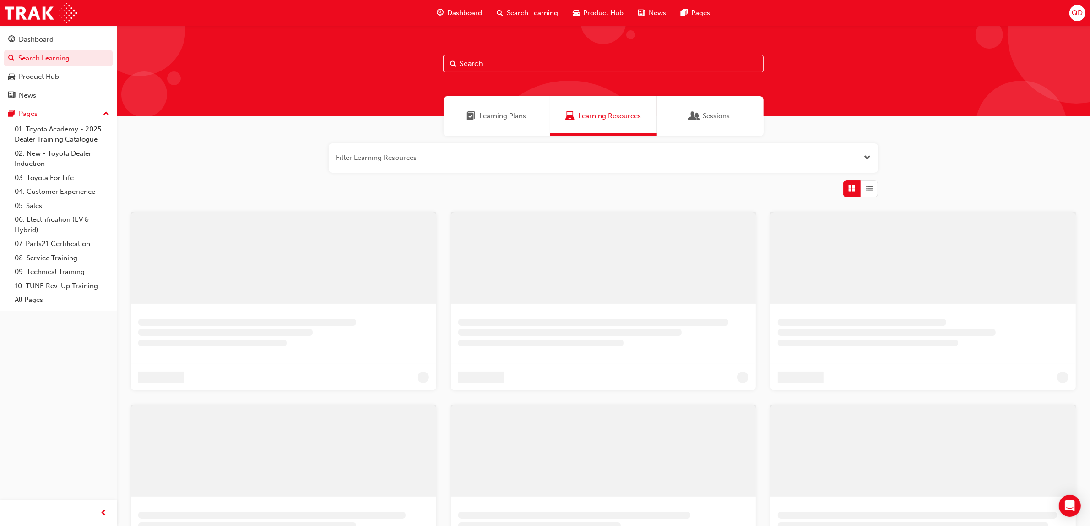
click at [454, 117] on div "Learning Plans" at bounding box center [497, 116] width 107 height 40
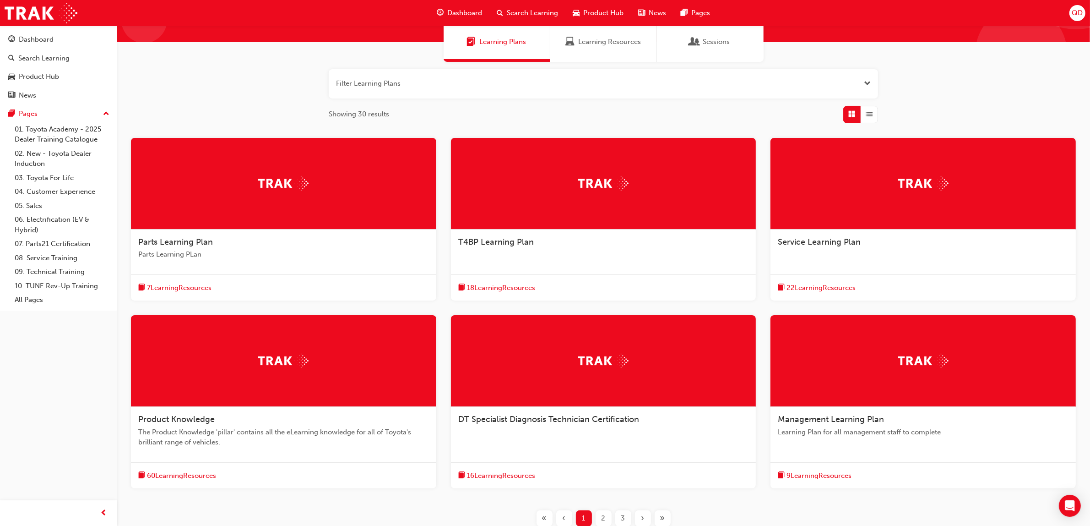
scroll to position [149, 0]
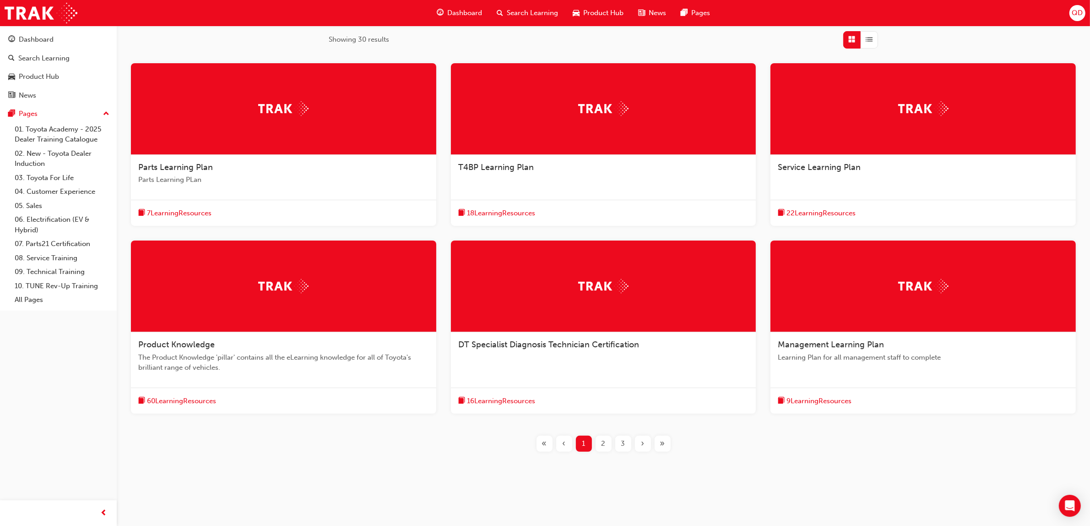
click at [663, 434] on div "Parts Learning Plan Parts Learning PLan 7 Learning Resources T4BP Learning Plan…" at bounding box center [603, 264] width 944 height 403
click at [657, 458] on div "Parts Learning Plan Parts Learning PLan 7 Learning Resources T4BP Learning Plan…" at bounding box center [603, 264] width 944 height 403
click at [665, 442] on div "»" at bounding box center [663, 444] width 16 height 16
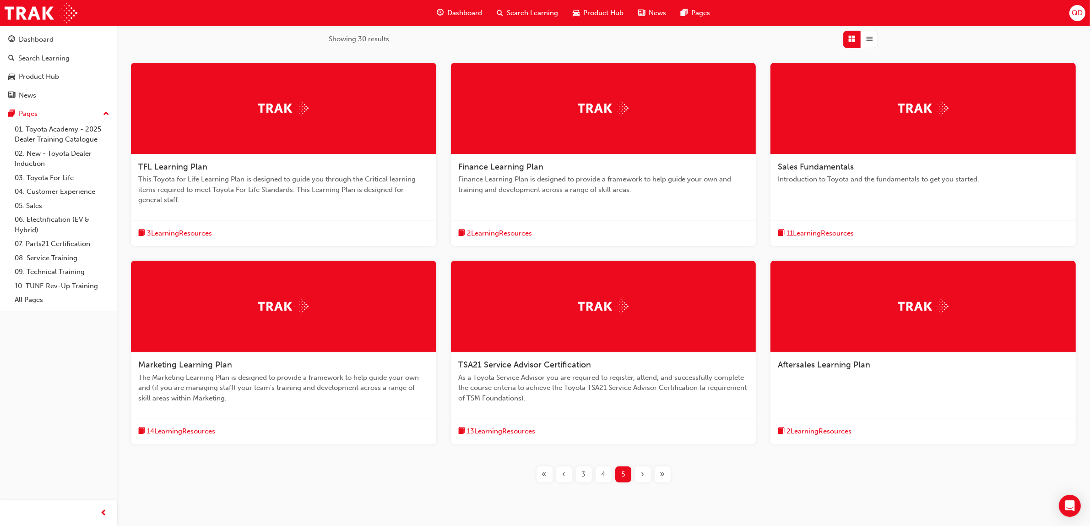
click at [851, 188] on div "Sales Fundamentals Introduction to Toyota and the fundamentals to get you start…" at bounding box center [923, 176] width 305 height 45
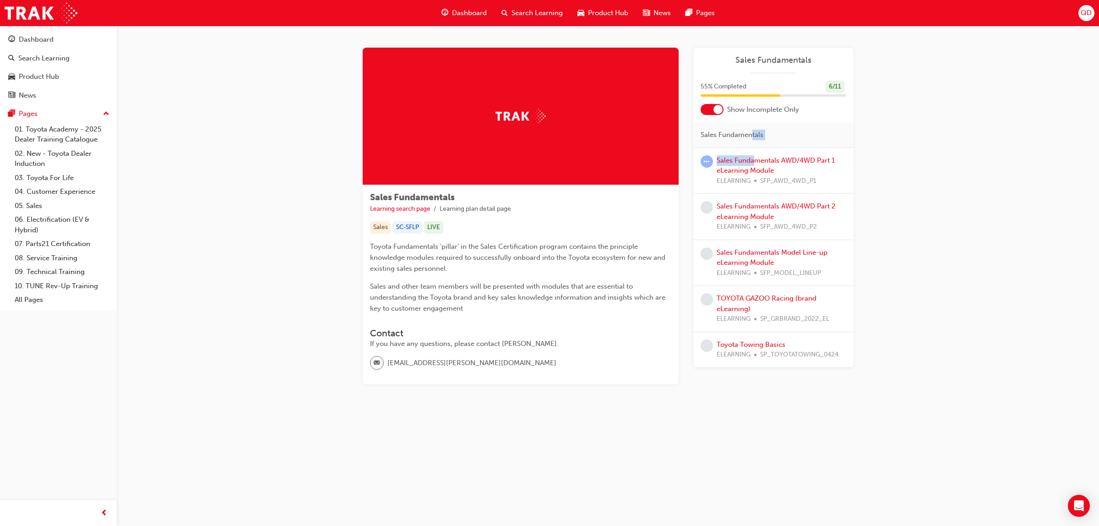
drag, startPoint x: 753, startPoint y: 149, endPoint x: 755, endPoint y: 154, distance: 5.7
click at [755, 153] on div "Sales Fundamentals Sales Fundamentals AWD/4WD Part 1 eLearning Module ELEARNING…" at bounding box center [773, 244] width 160 height 245
click at [757, 158] on link "Sales Fundamentals AWD/4WD Part 1 eLearning Module" at bounding box center [776, 165] width 118 height 19
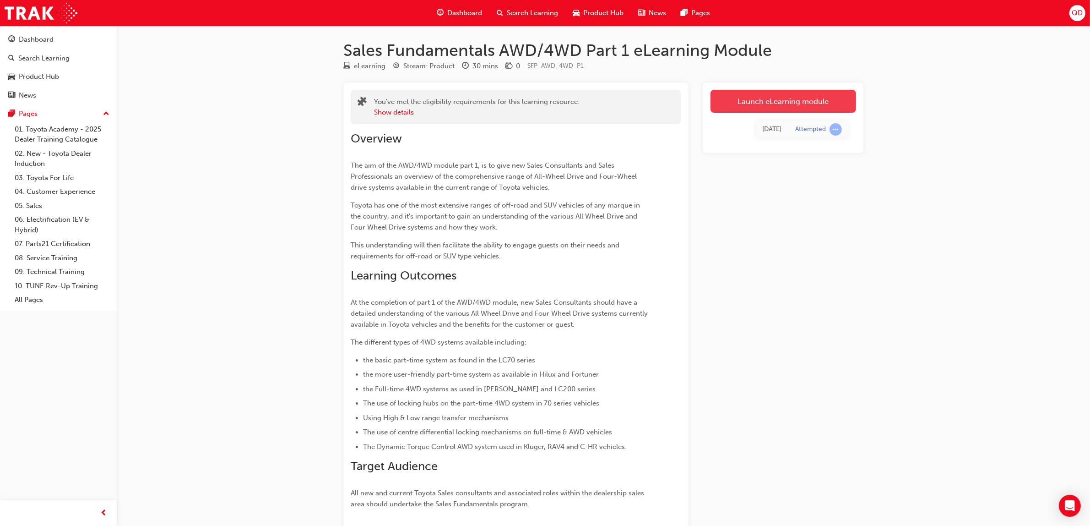
click at [791, 106] on link "Launch eLearning module" at bounding box center [784, 101] width 146 height 23
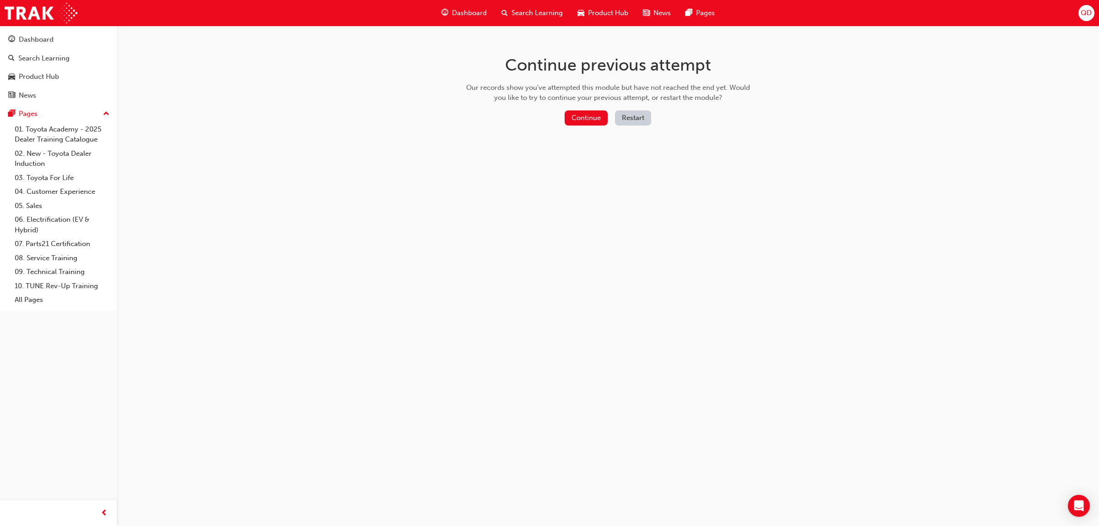
click at [576, 108] on div "Continue previous attempt Our records show you've attempted this module but hav…" at bounding box center [608, 92] width 298 height 133
click at [578, 111] on button "Continue" at bounding box center [586, 117] width 43 height 15
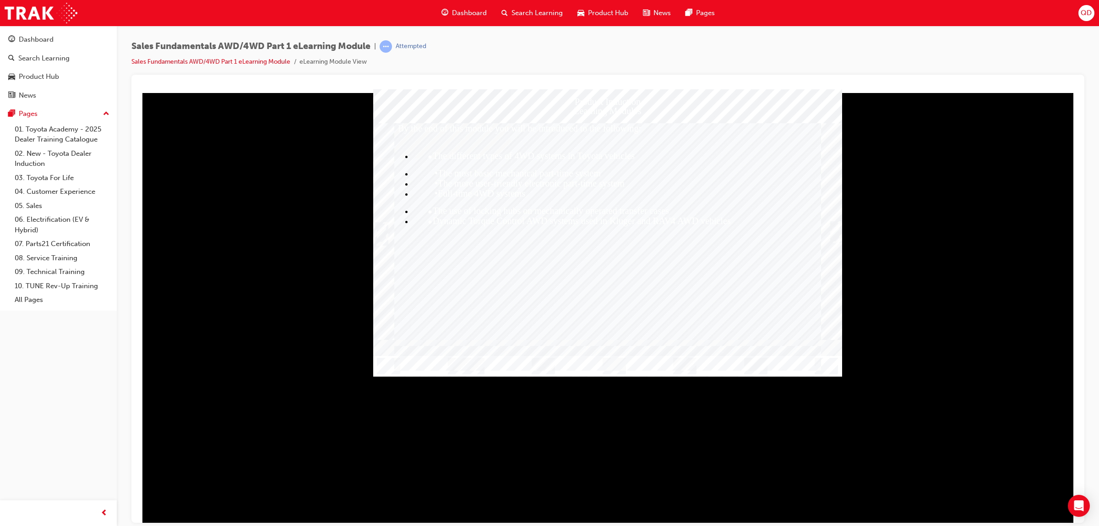
click at [834, 224] on div "Trigger this button to continue" at bounding box center [834, 232] width 9 height 18
click at [834, 230] on div "Trigger this button to continue" at bounding box center [834, 232] width 9 height 18
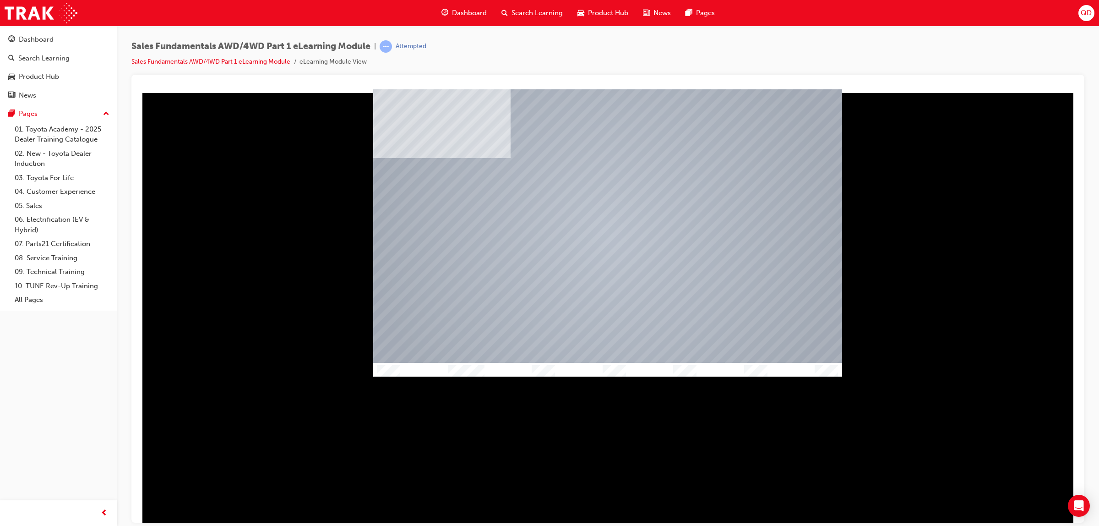
click at [618, 362] on div "Table Of Contents Exit Slide Title Welcome Content Conclusion Exit" at bounding box center [607, 232] width 469 height 287
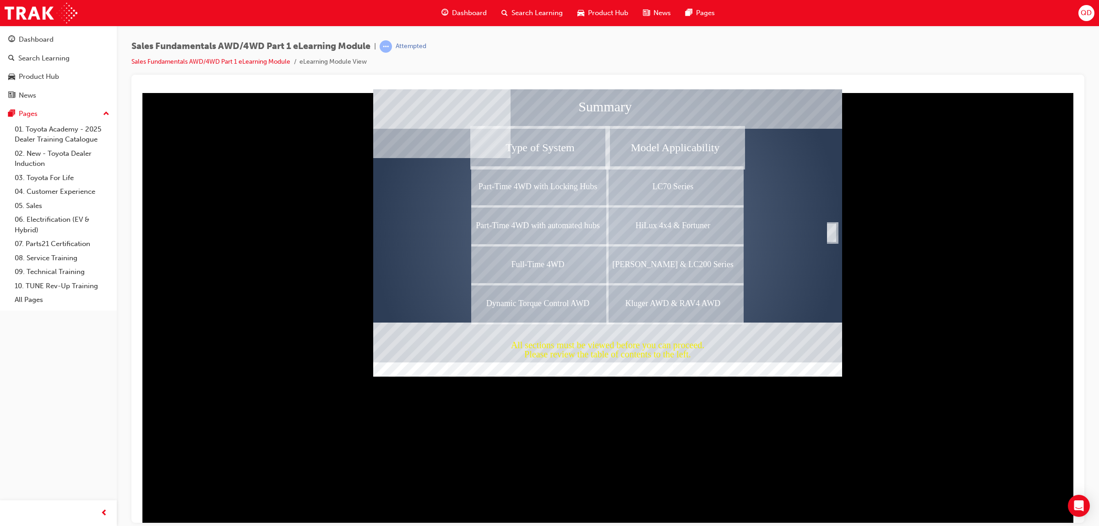
click at [533, 152] on div "Type of System" at bounding box center [540, 147] width 135 height 39
click at [533, 190] on div "Part-Time 4WD with Locking Hubs" at bounding box center [540, 186] width 135 height 39
click at [535, 211] on div "Part-Time 4WD with automated hubs" at bounding box center [540, 225] width 135 height 39
click at [537, 229] on div "Part-Time 4WD with automated hubs" at bounding box center [540, 225] width 135 height 39
click at [377, 376] on img "Show table of contents" at bounding box center [376, 380] width 7 height 8
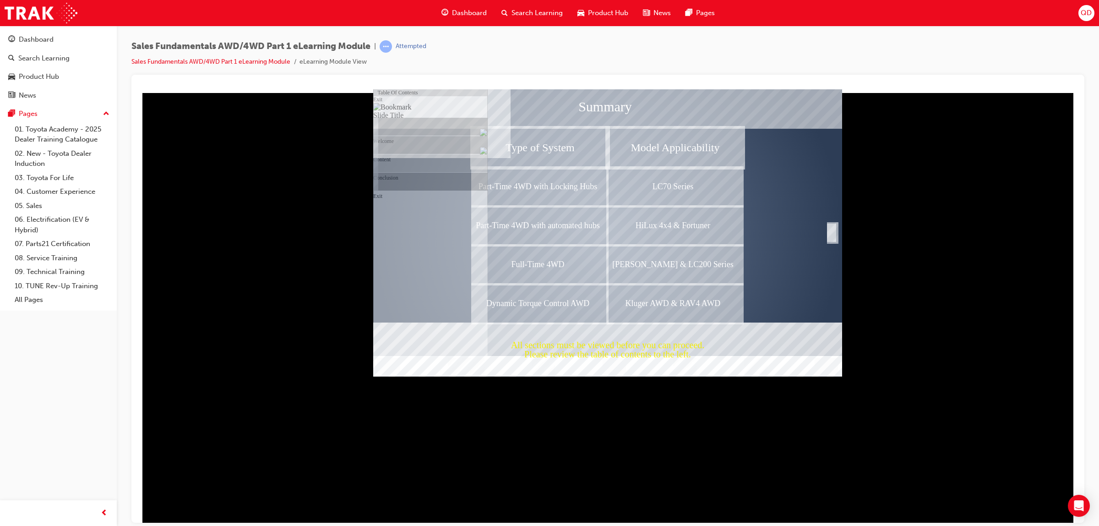
click at [388, 376] on img "Hide table of contents" at bounding box center [384, 380] width 7 height 8
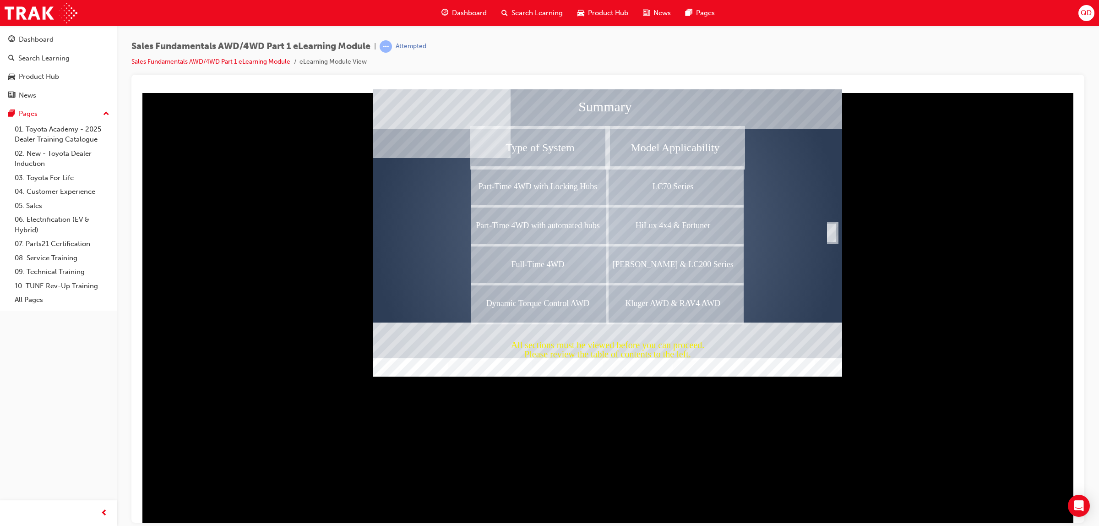
click at [695, 180] on div "LC70 Series" at bounding box center [675, 186] width 135 height 39
click at [828, 227] on div "Completion" at bounding box center [831, 232] width 9 height 18
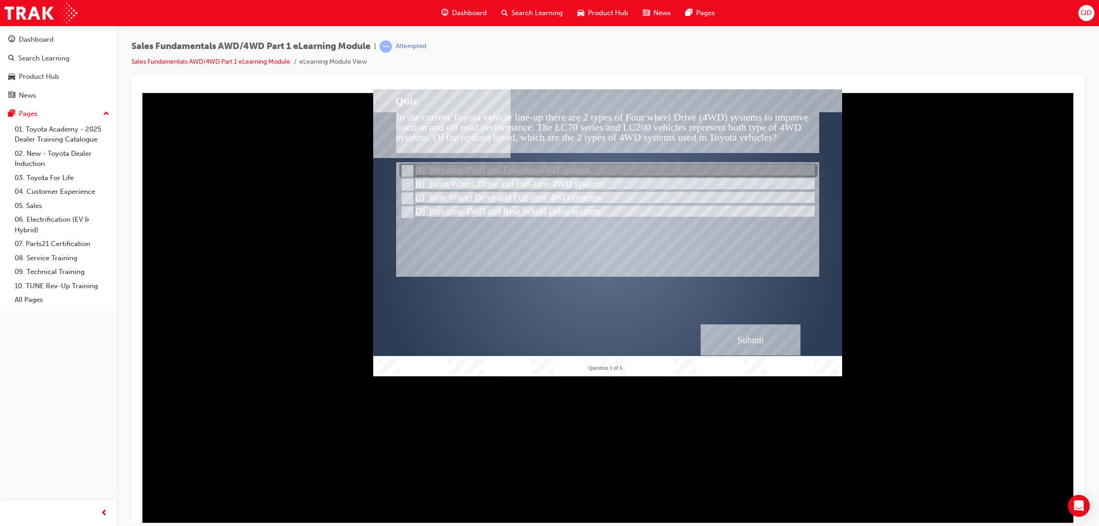
click at [562, 172] on div at bounding box center [608, 171] width 419 height 14
radio input "true"
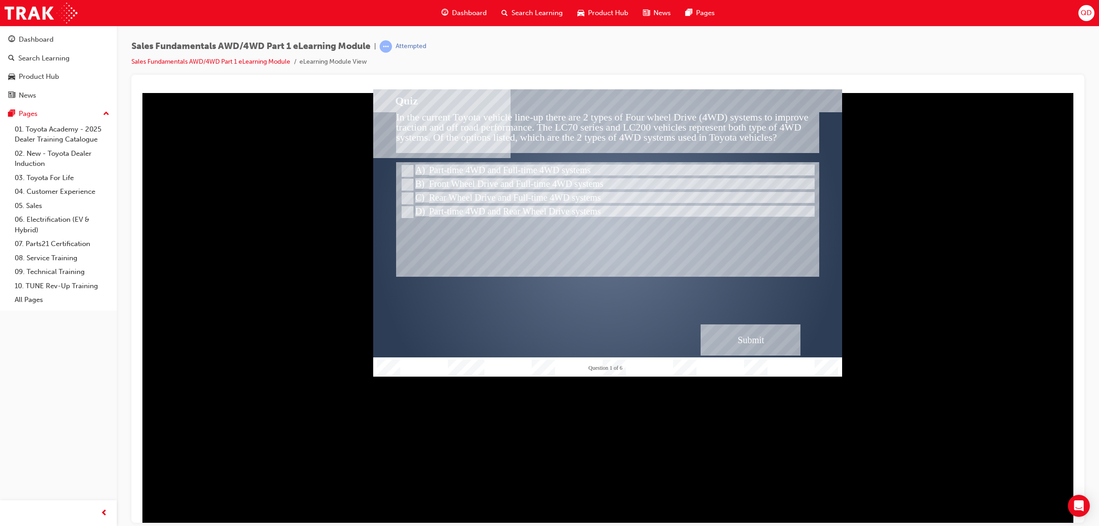
click at [740, 338] on div "Submit" at bounding box center [751, 339] width 100 height 31
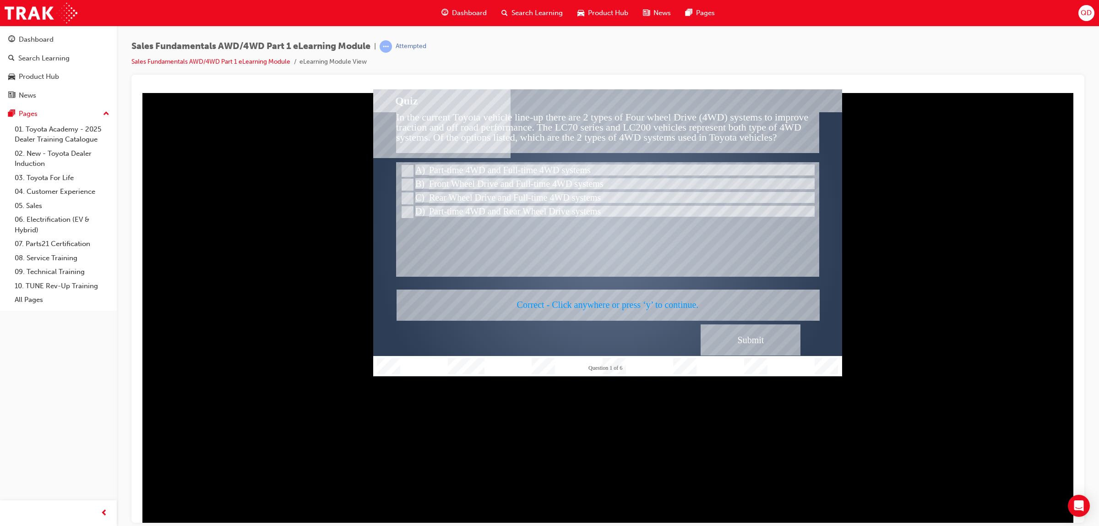
click at [727, 336] on div at bounding box center [607, 232] width 469 height 287
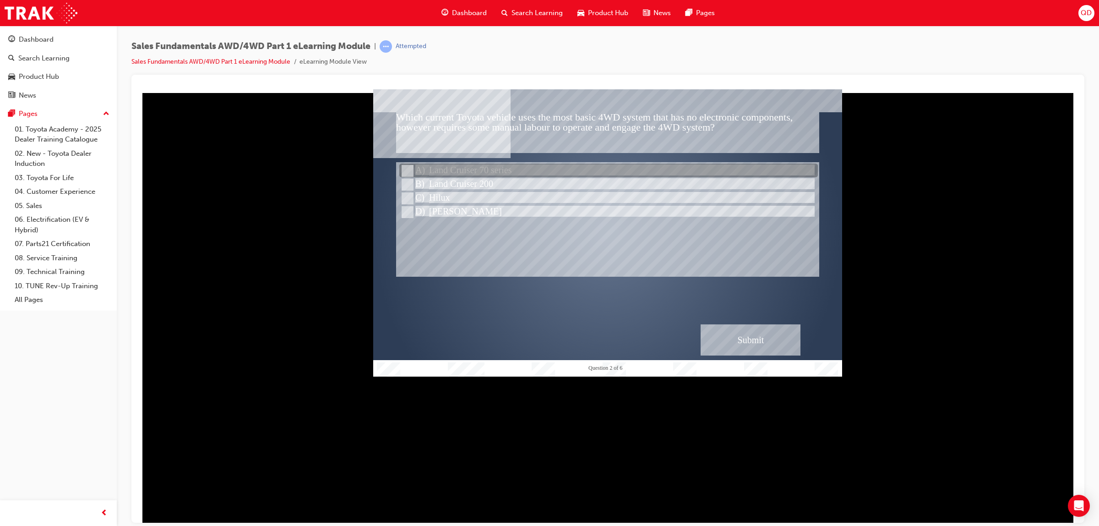
click at [479, 170] on div at bounding box center [608, 171] width 419 height 14
radio input "true"
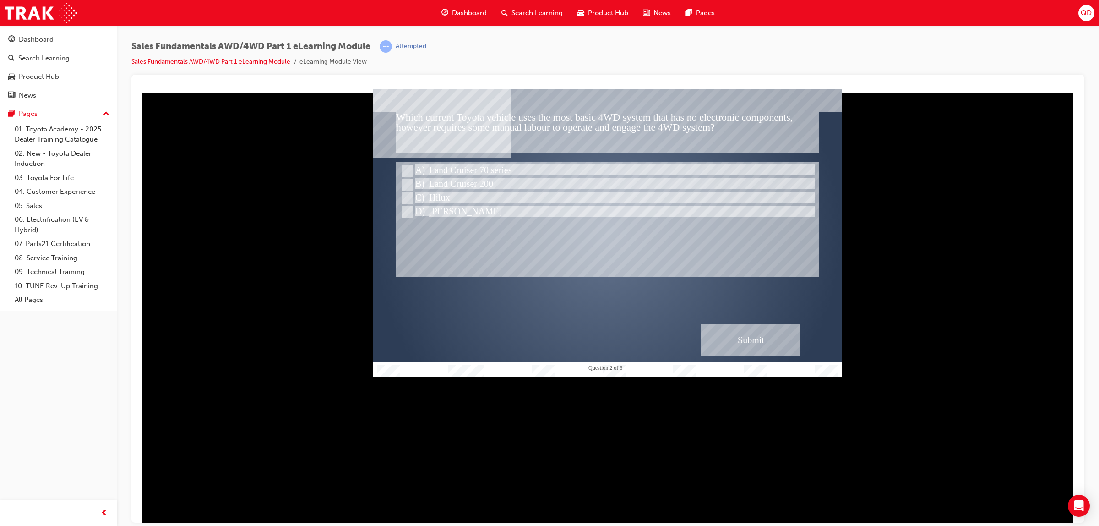
click at [724, 339] on div "Submit" at bounding box center [751, 339] width 100 height 31
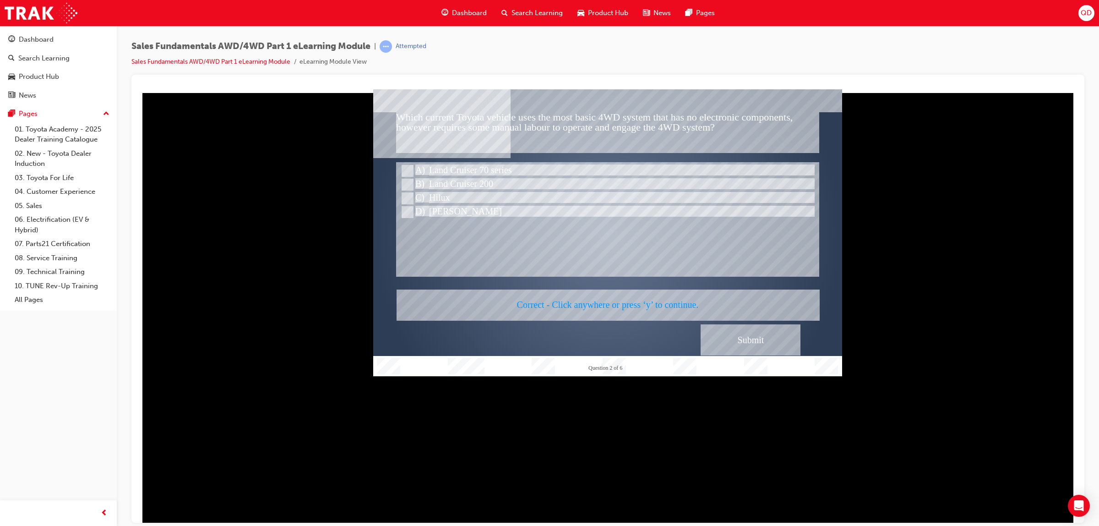
click at [734, 338] on div at bounding box center [607, 232] width 469 height 287
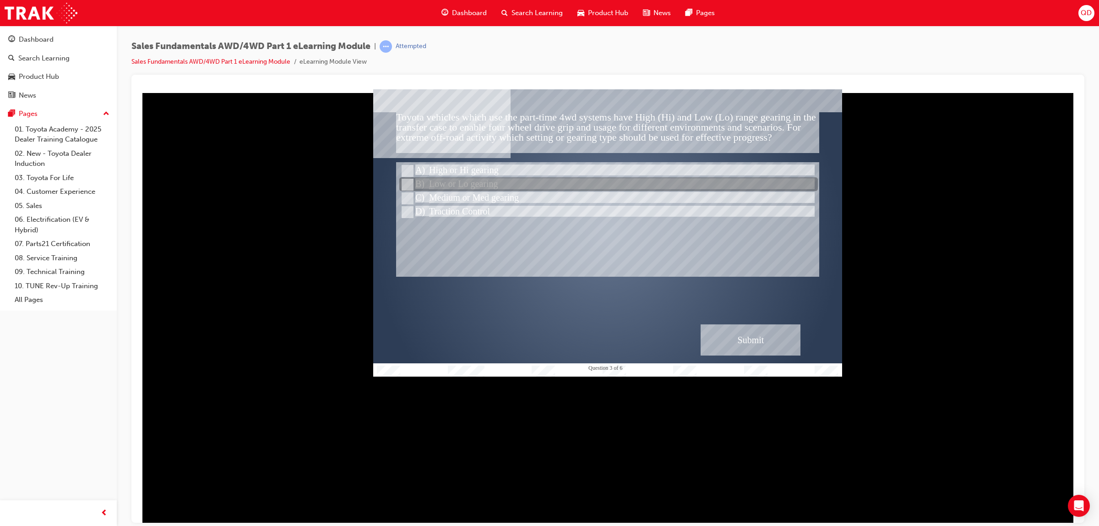
click at [497, 183] on div at bounding box center [608, 185] width 419 height 14
radio input "true"
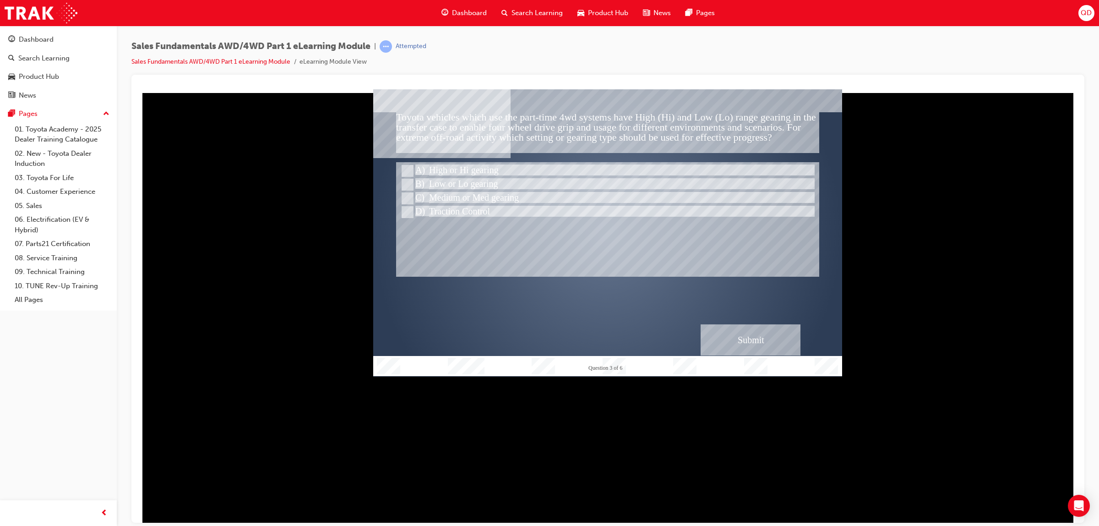
click at [747, 342] on div "Submit" at bounding box center [751, 339] width 100 height 31
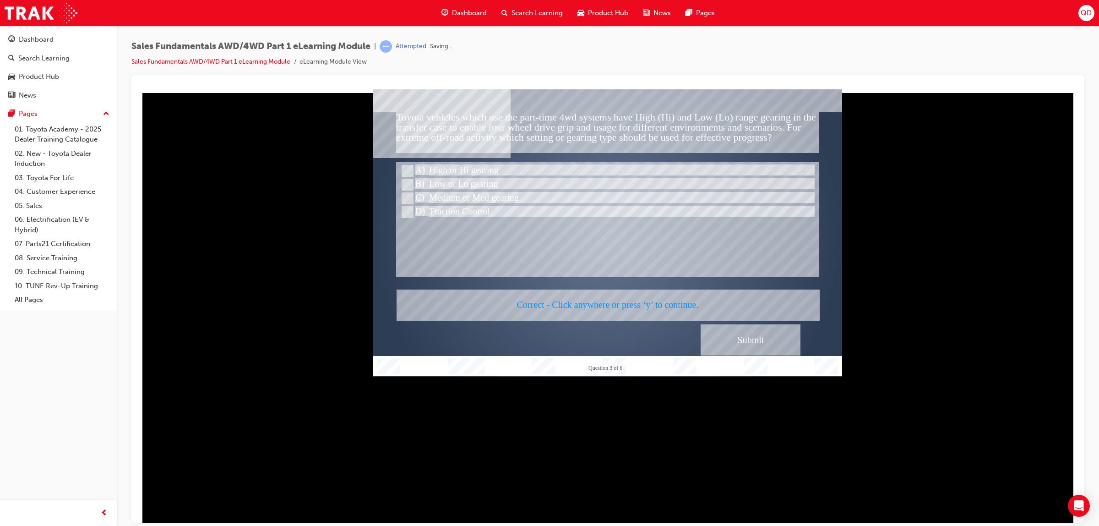
click at [741, 341] on div at bounding box center [607, 232] width 469 height 287
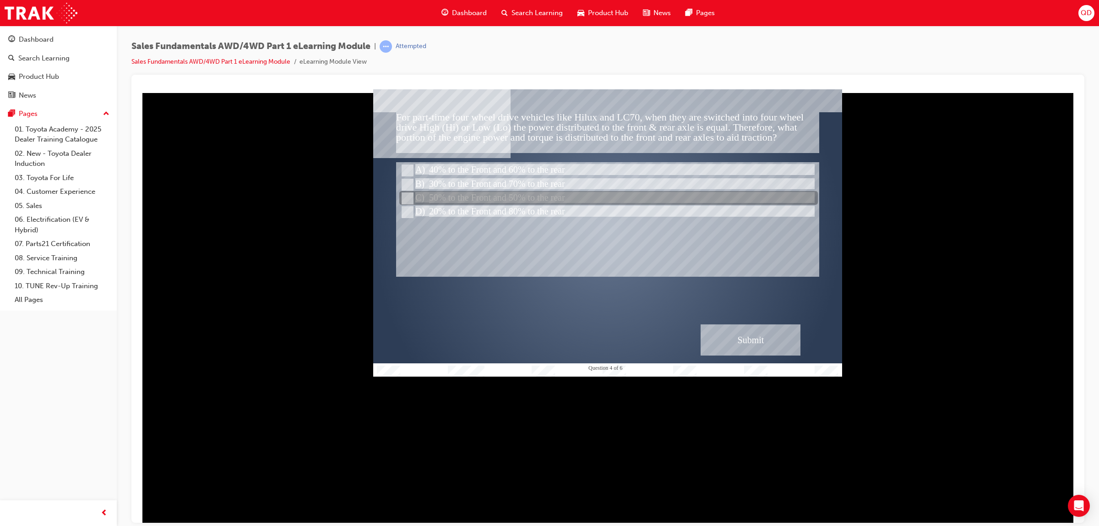
click at [479, 197] on div at bounding box center [608, 198] width 419 height 14
radio input "true"
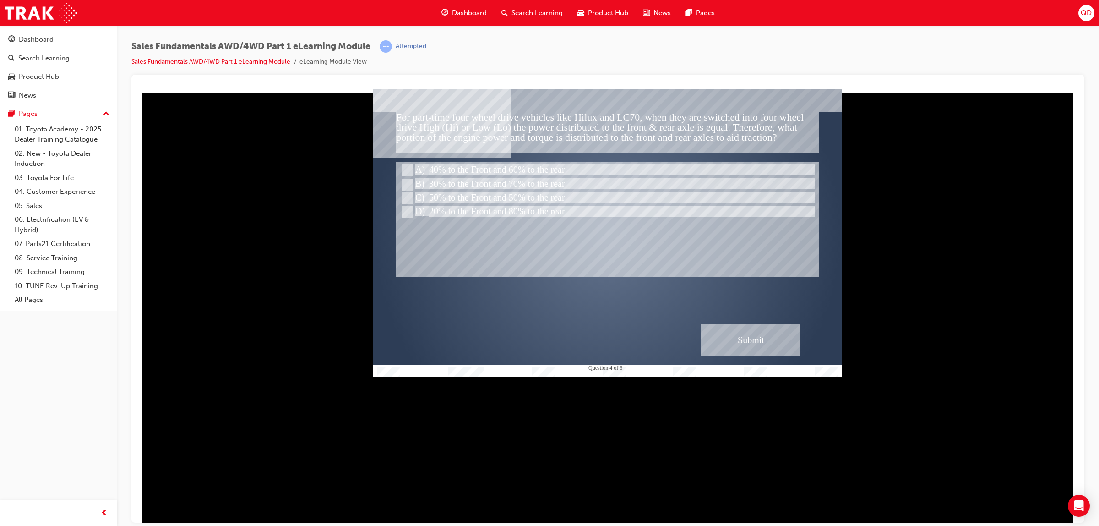
click at [736, 325] on div "Submit" at bounding box center [751, 339] width 100 height 31
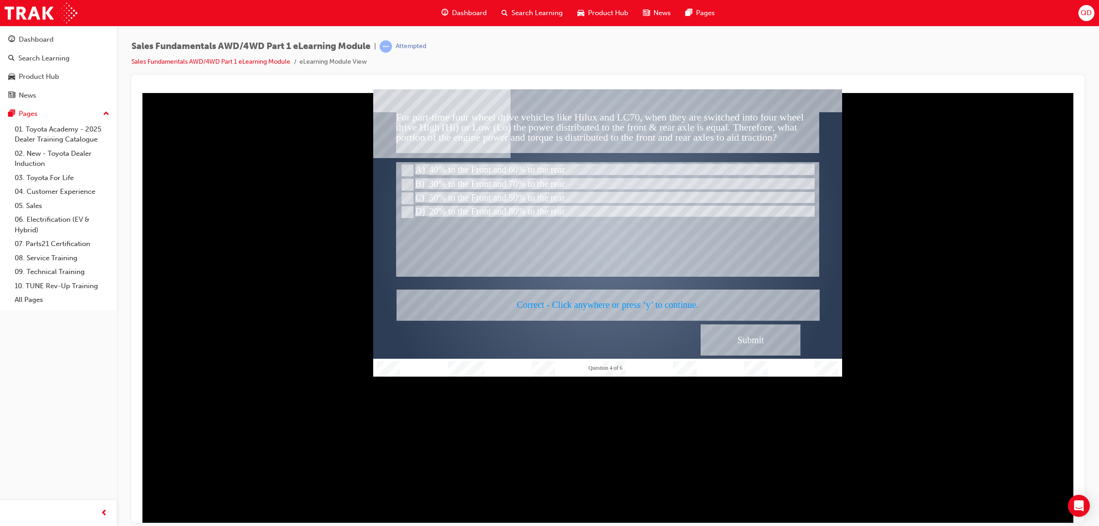
click at [743, 341] on div at bounding box center [607, 232] width 469 height 287
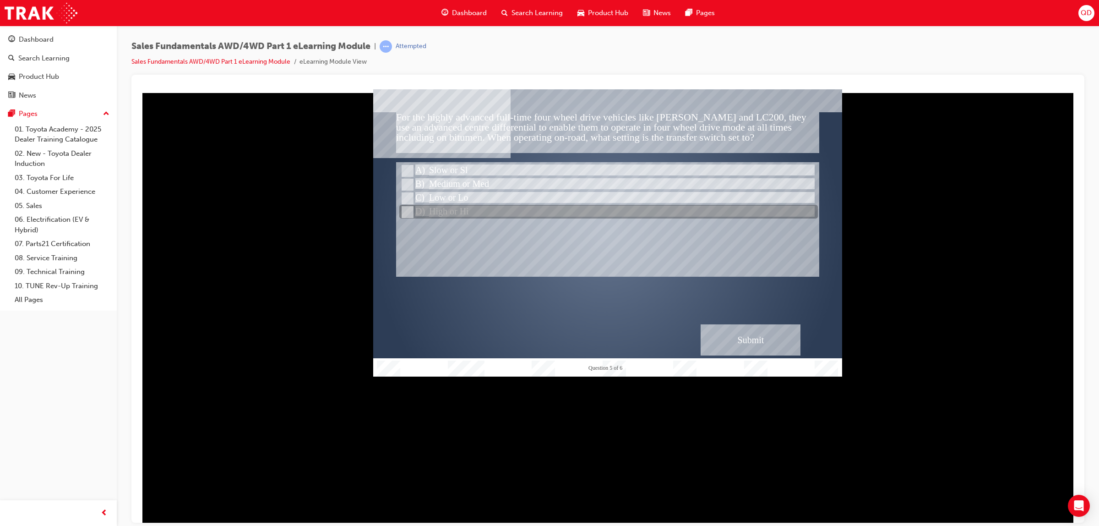
click at [533, 217] on div at bounding box center [608, 212] width 419 height 14
radio input "true"
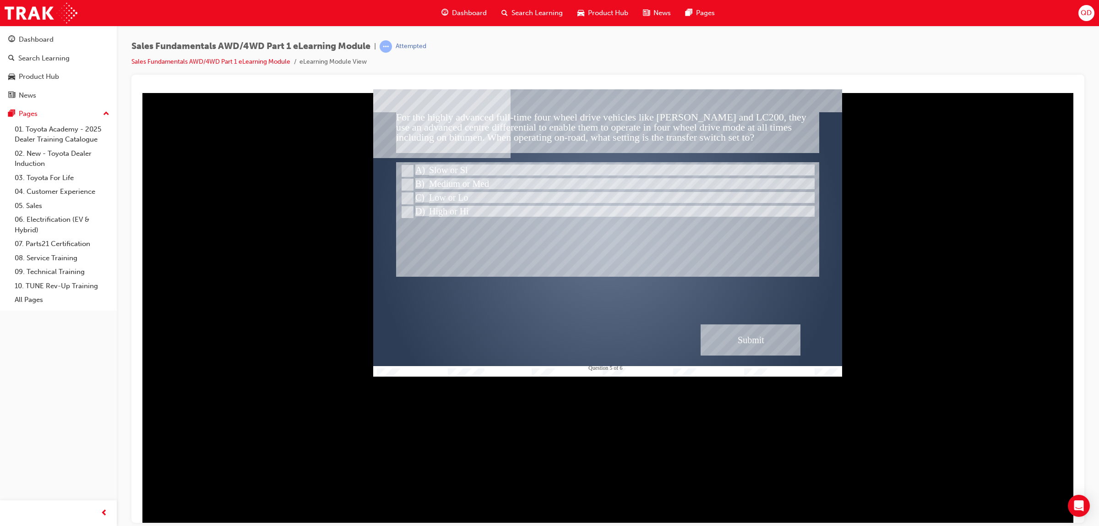
click at [726, 345] on div "Submit" at bounding box center [751, 339] width 100 height 31
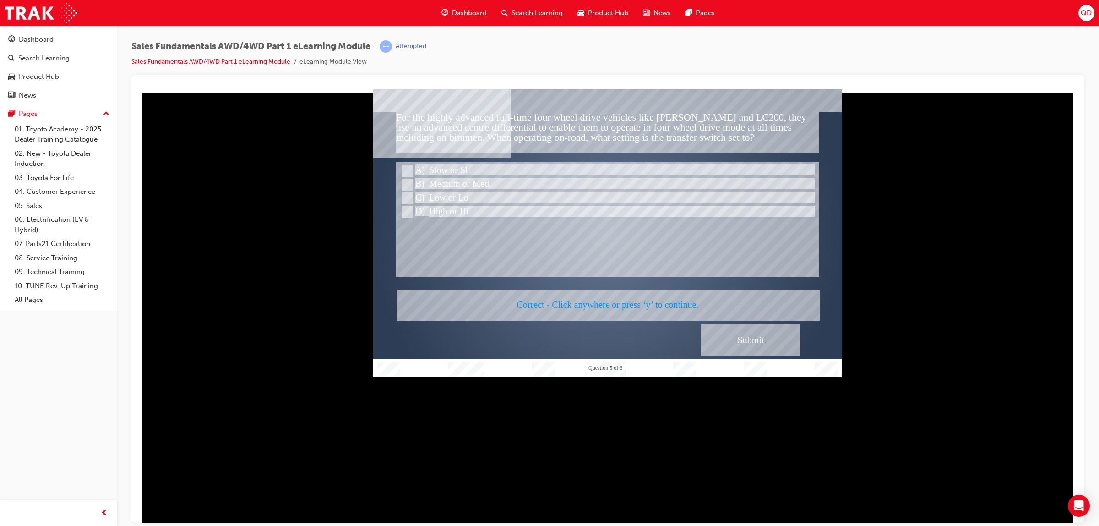
click at [724, 342] on div at bounding box center [607, 232] width 469 height 287
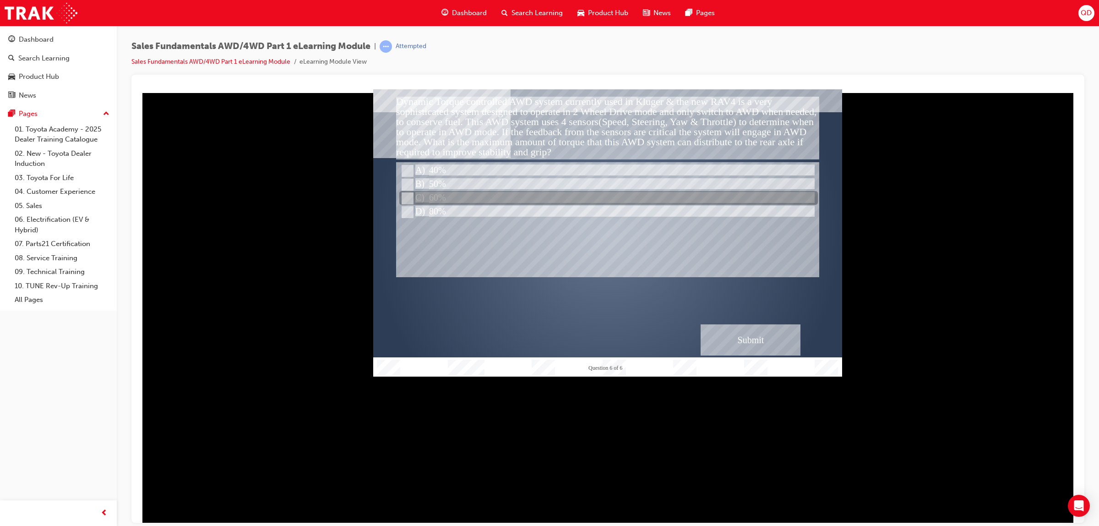
click at [429, 195] on div at bounding box center [608, 198] width 419 height 14
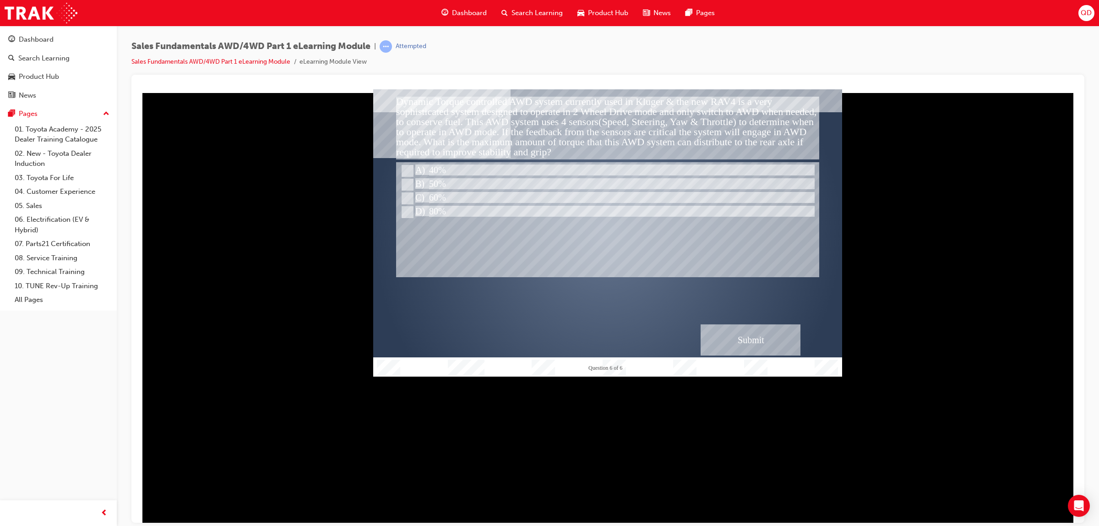
click at [761, 338] on div "Submit" at bounding box center [751, 339] width 100 height 31
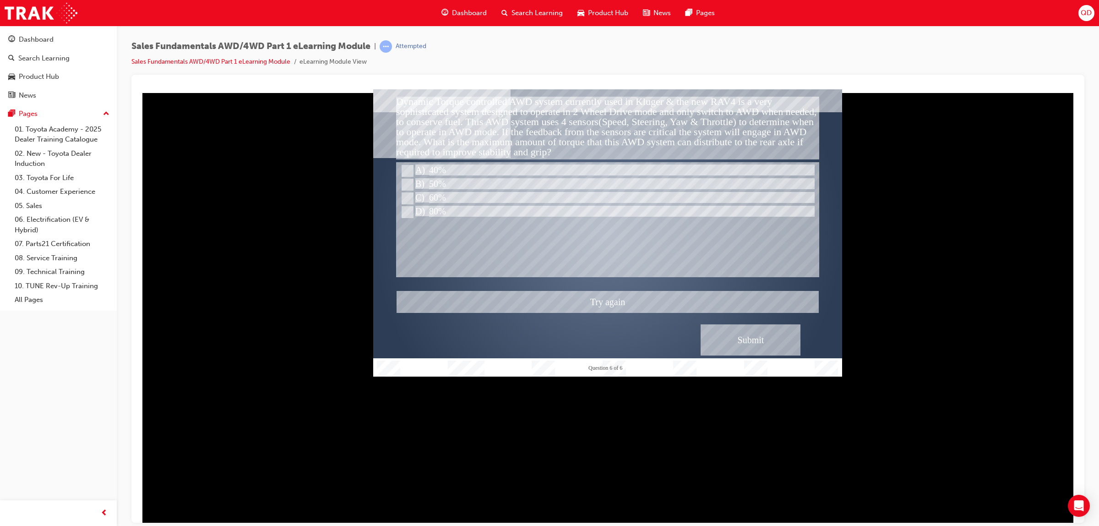
click at [438, 213] on div at bounding box center [607, 232] width 469 height 287
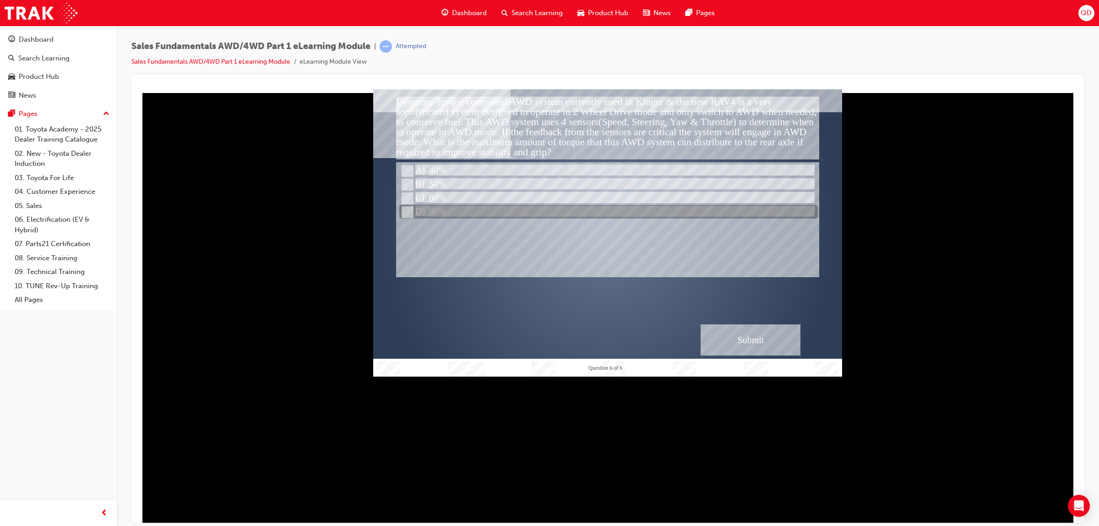
click at [429, 208] on div at bounding box center [608, 212] width 419 height 14
radio input "false"
radio input "true"
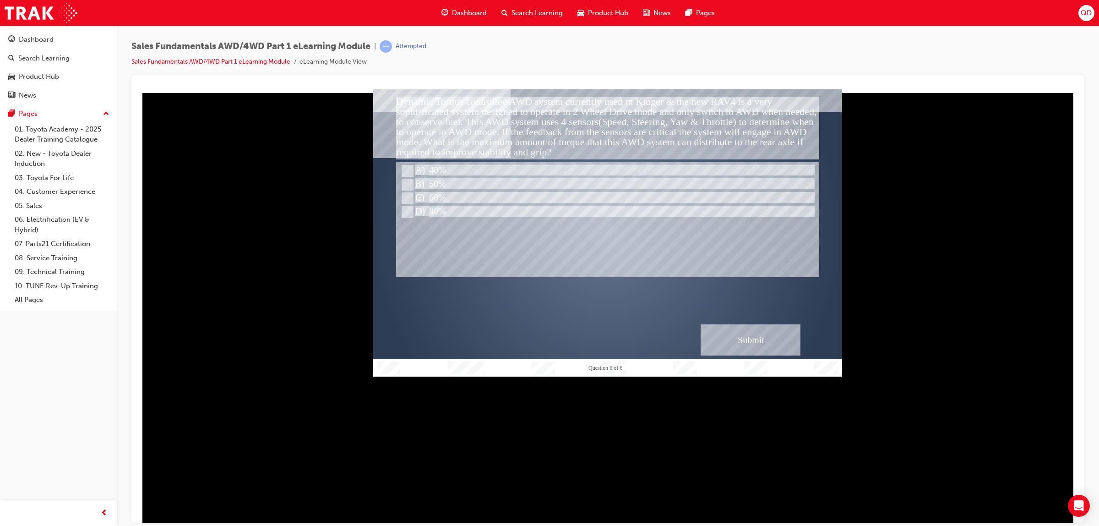
click at [758, 332] on div "Submit" at bounding box center [751, 339] width 100 height 31
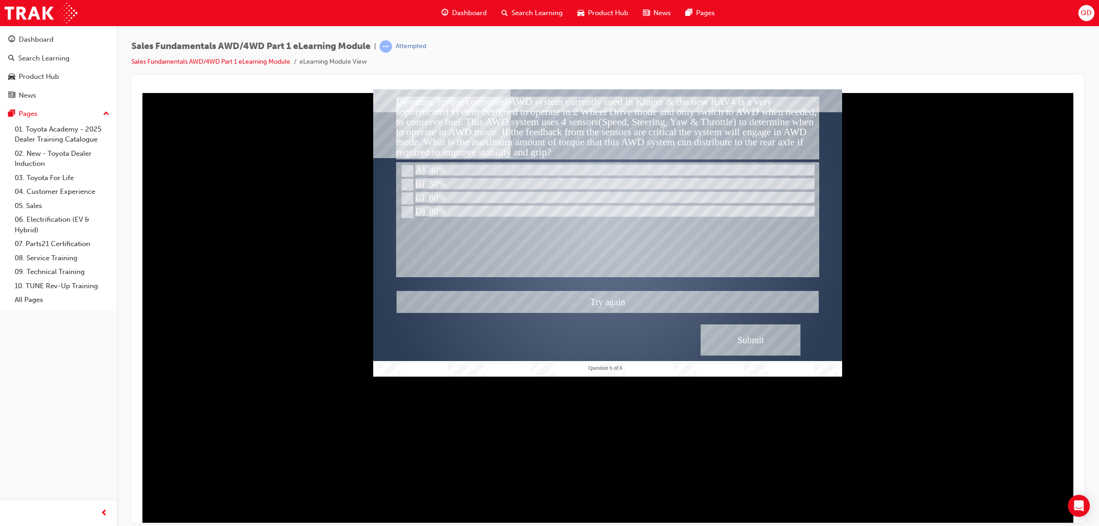
click at [431, 183] on div at bounding box center [607, 232] width 469 height 287
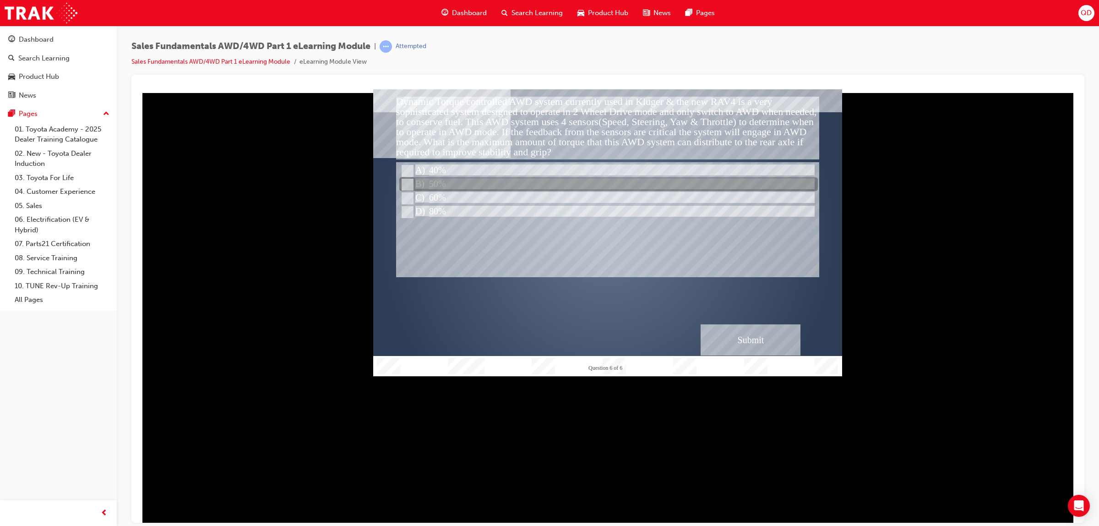
click at [436, 185] on div at bounding box center [608, 185] width 419 height 14
radio input "true"
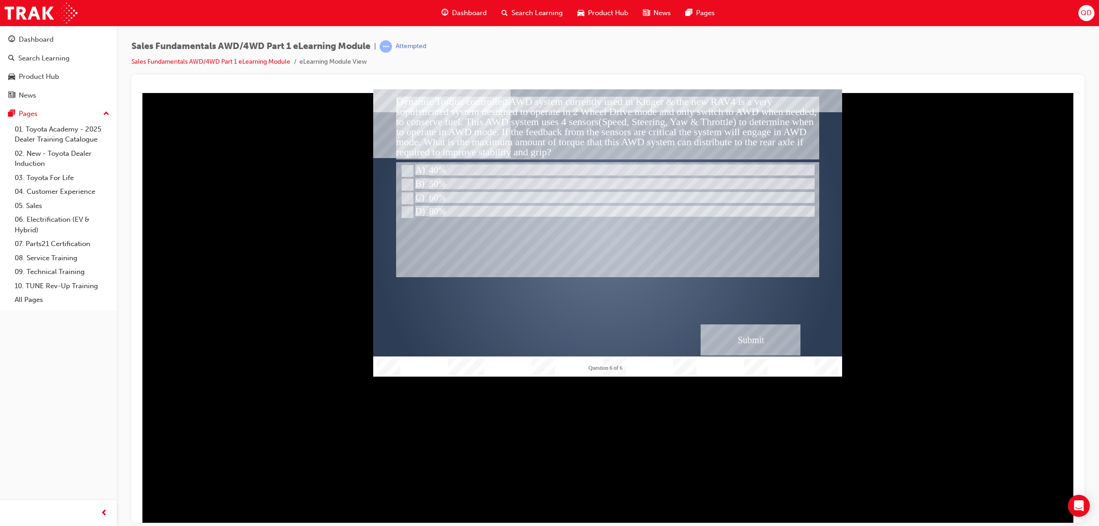
click at [774, 348] on div "Submit" at bounding box center [751, 339] width 100 height 31
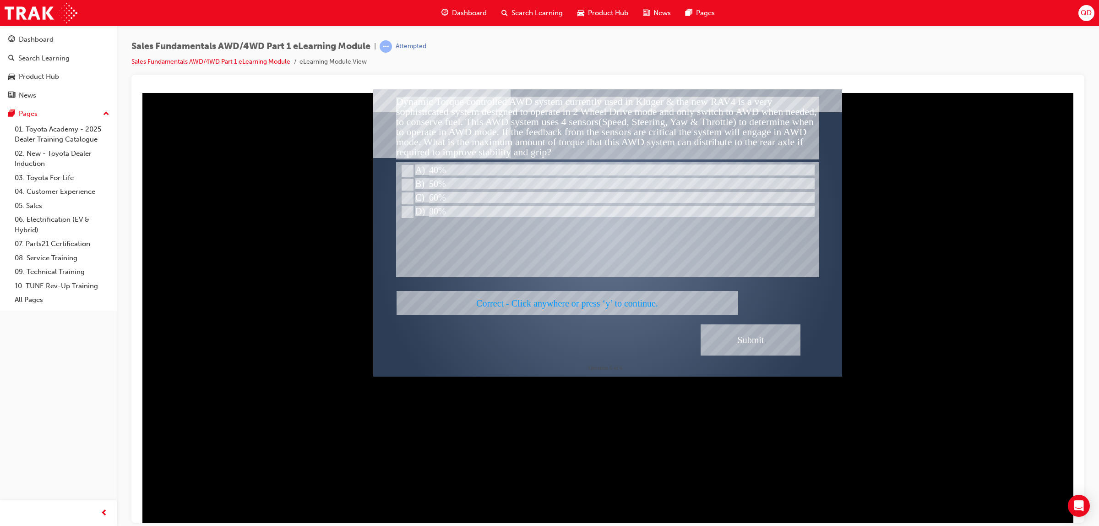
click at [755, 337] on div at bounding box center [607, 232] width 469 height 287
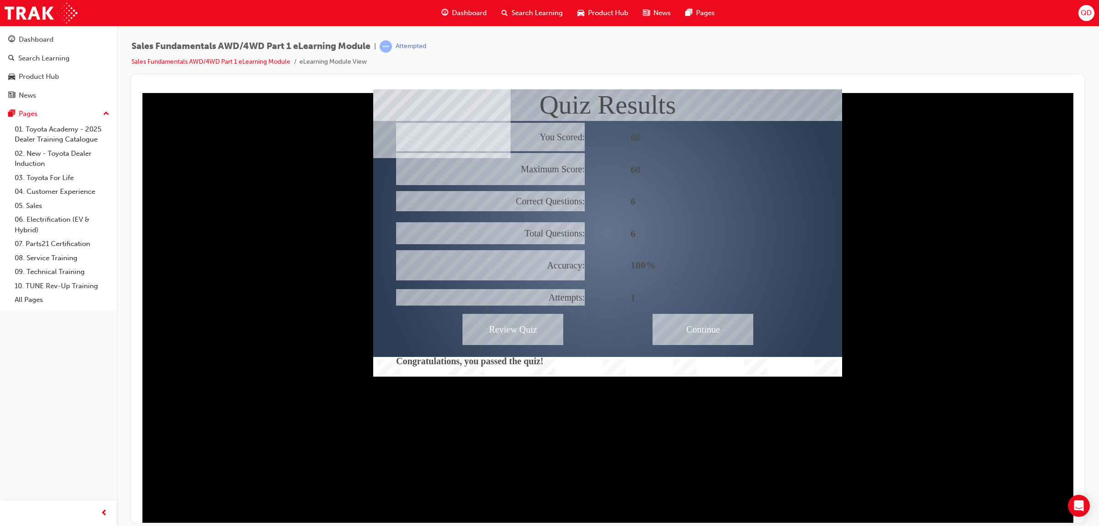
click at [699, 323] on div "Continue" at bounding box center [703, 328] width 101 height 31
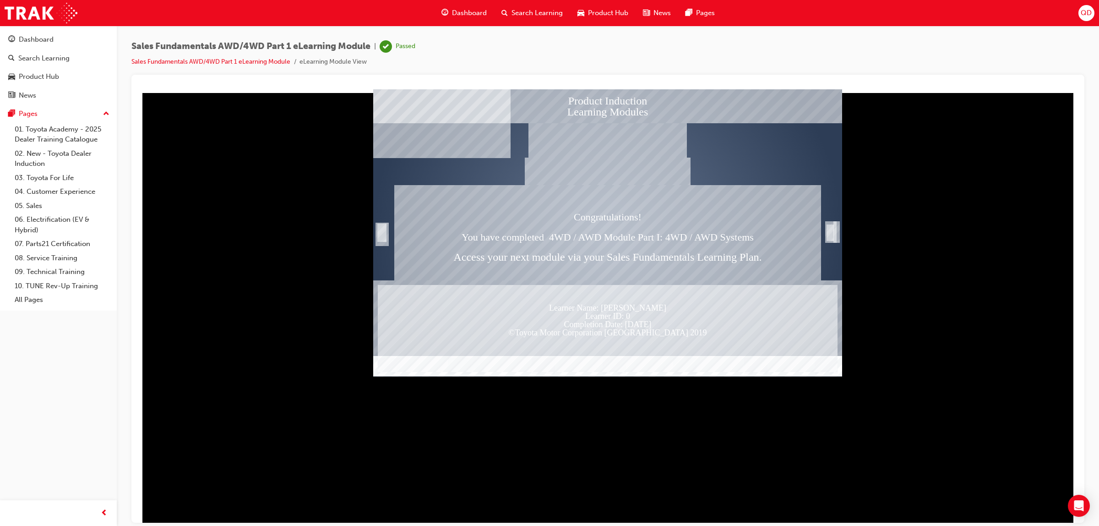
click at [832, 229] on div "Trigger this button to exit" at bounding box center [830, 232] width 9 height 18
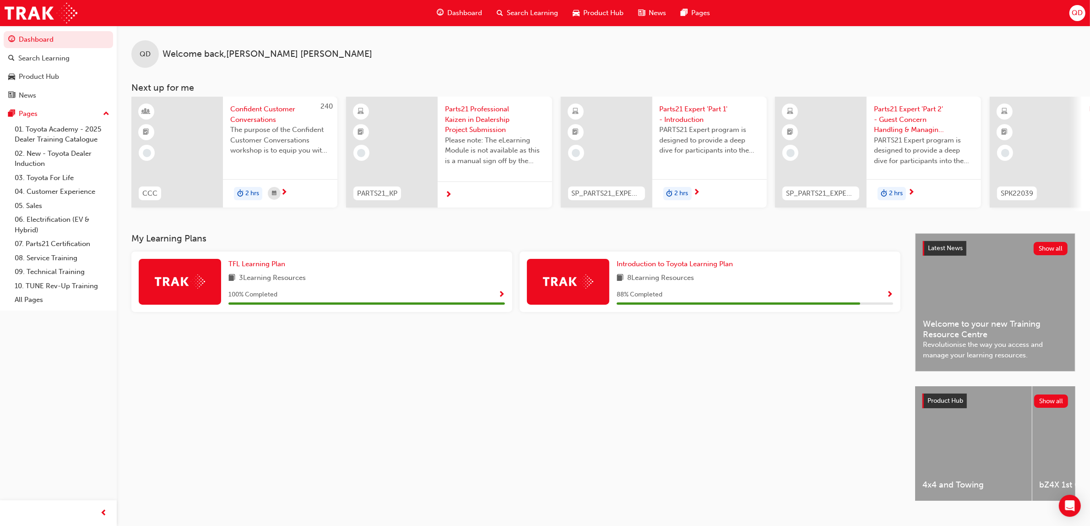
click at [523, 10] on span "Search Learning" at bounding box center [532, 13] width 51 height 11
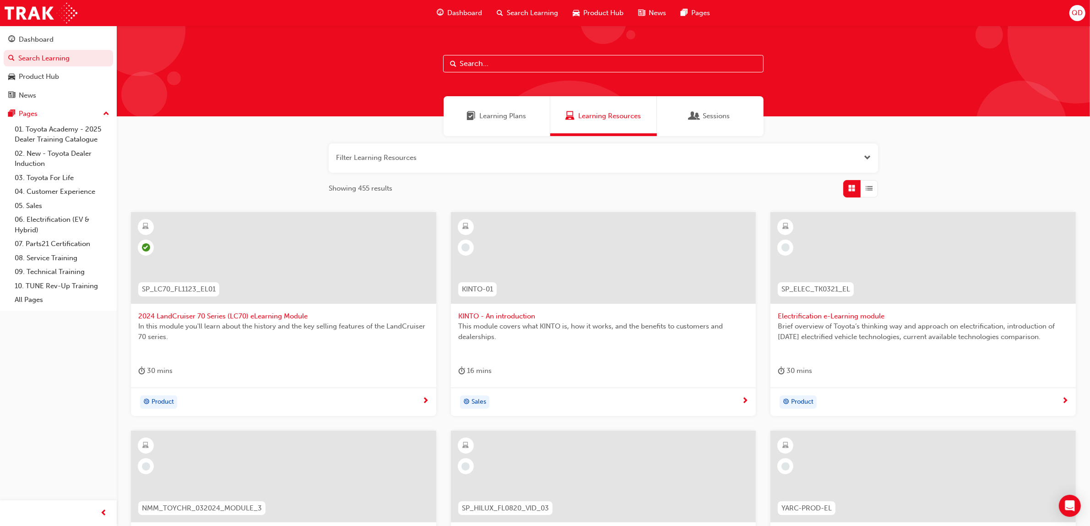
click at [517, 118] on span "Learning Plans" at bounding box center [503, 116] width 47 height 11
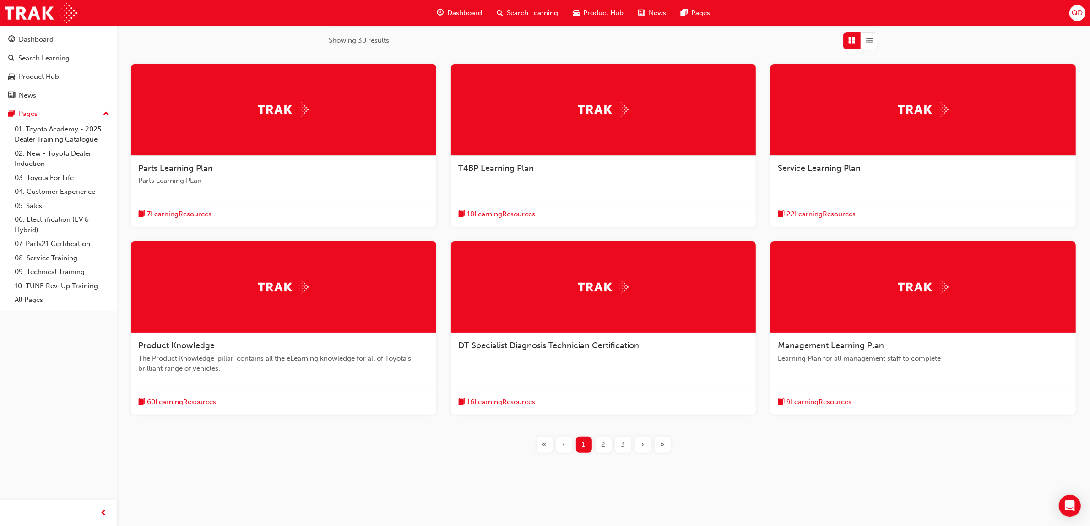
scroll to position [149, 0]
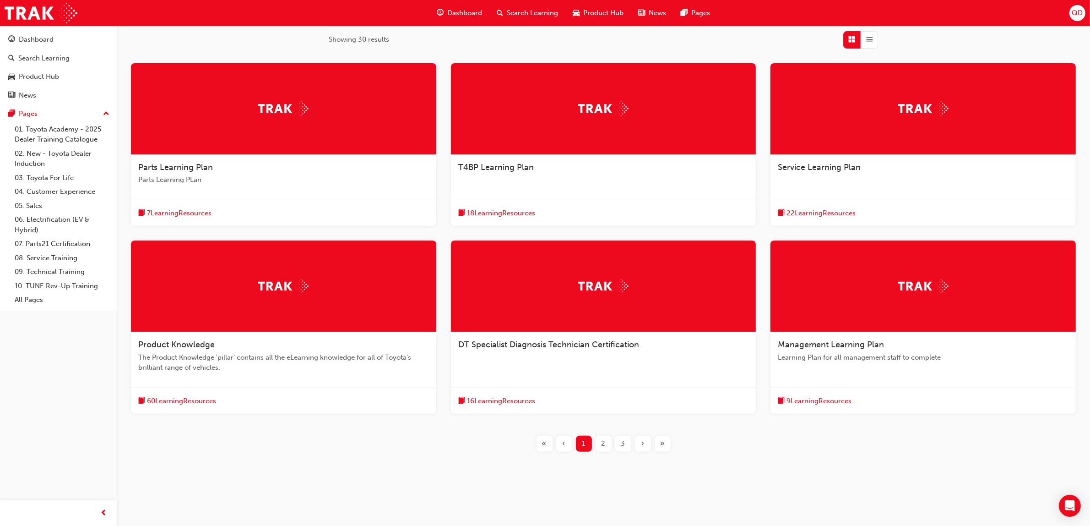
click at [667, 445] on div "»" at bounding box center [663, 444] width 16 height 16
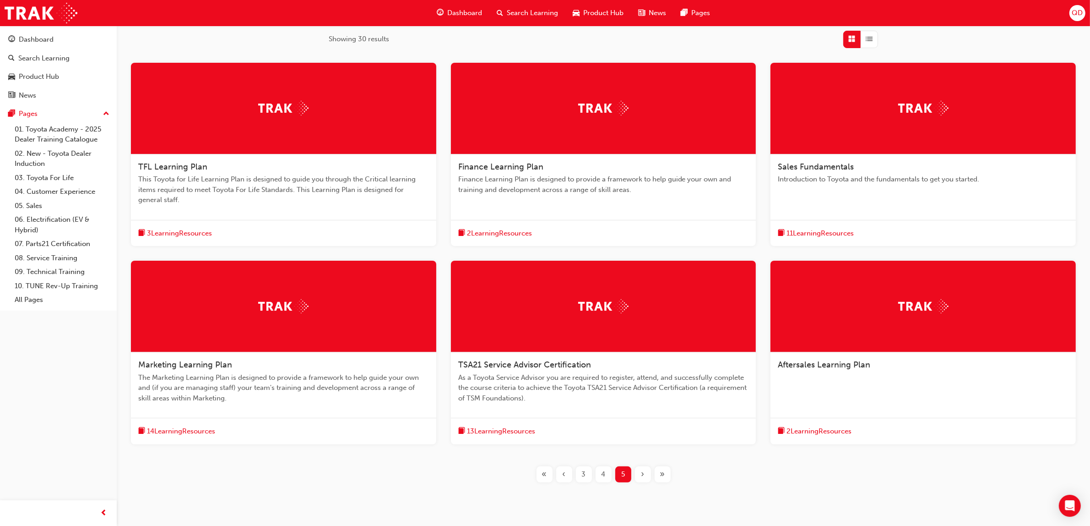
click at [855, 169] on div "Sales Fundamentals" at bounding box center [923, 167] width 291 height 11
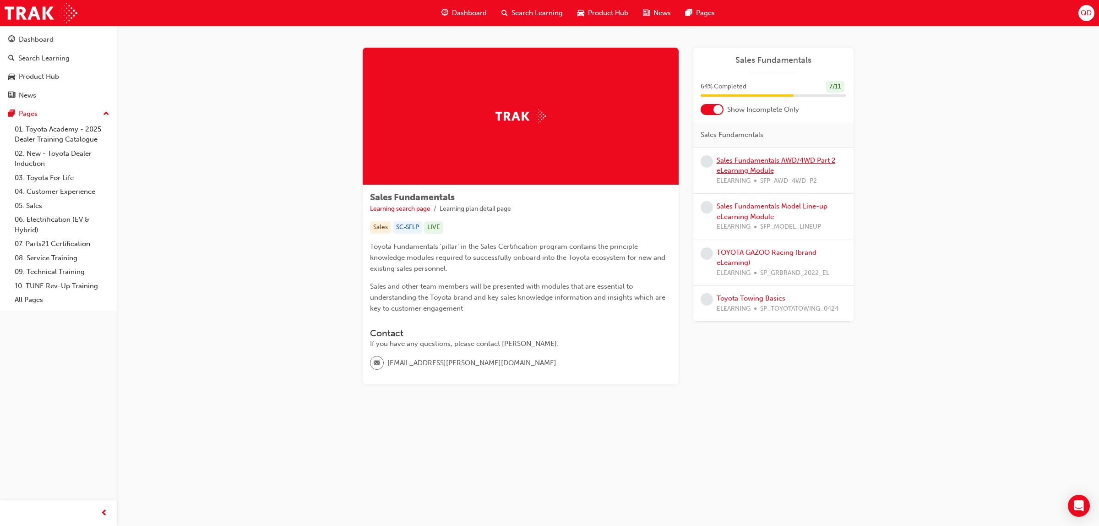
click at [762, 167] on link "Sales Fundamentals AWD/4WD Part 2 eLearning Module" at bounding box center [776, 165] width 119 height 19
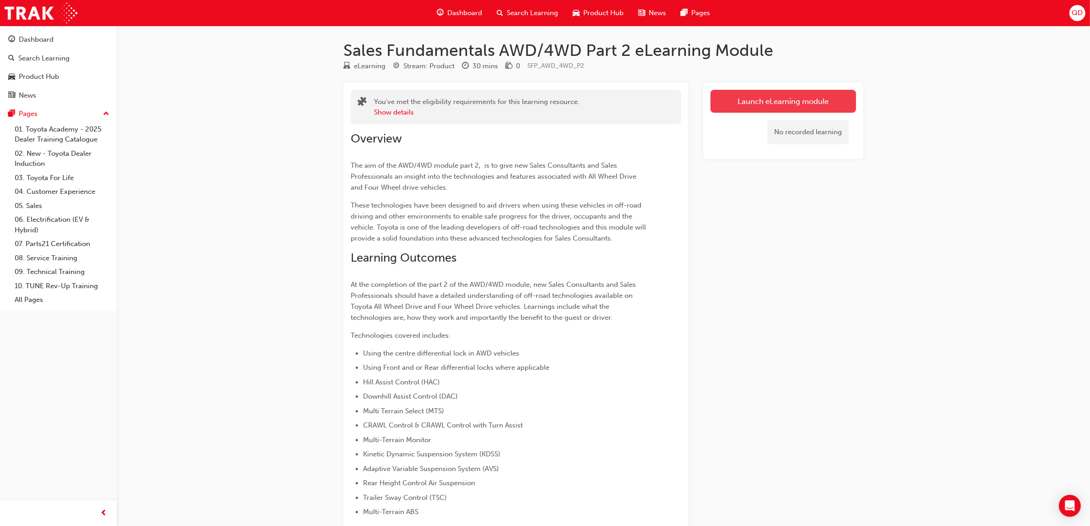
click at [788, 95] on link "Launch eLearning module" at bounding box center [784, 101] width 146 height 23
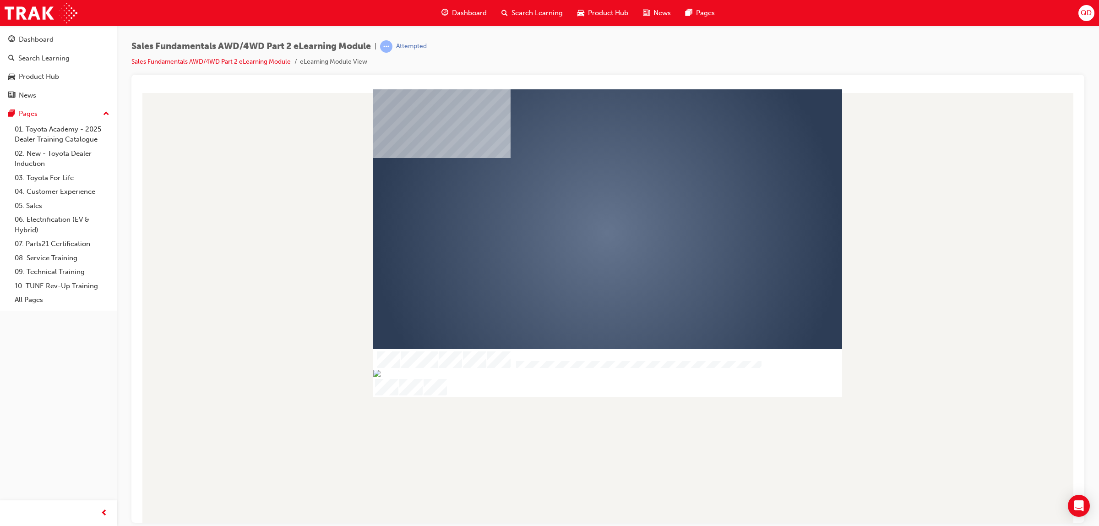
click at [581, 206] on div "play" at bounding box center [581, 206] width 0 height 0
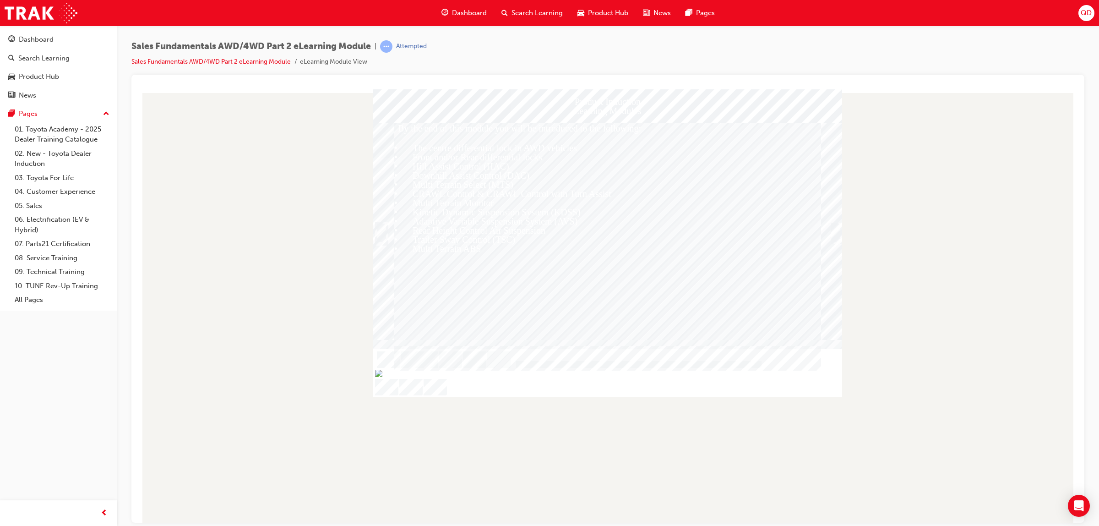
click at [836, 233] on div "Trigger this button to continue" at bounding box center [835, 243] width 9 height 20
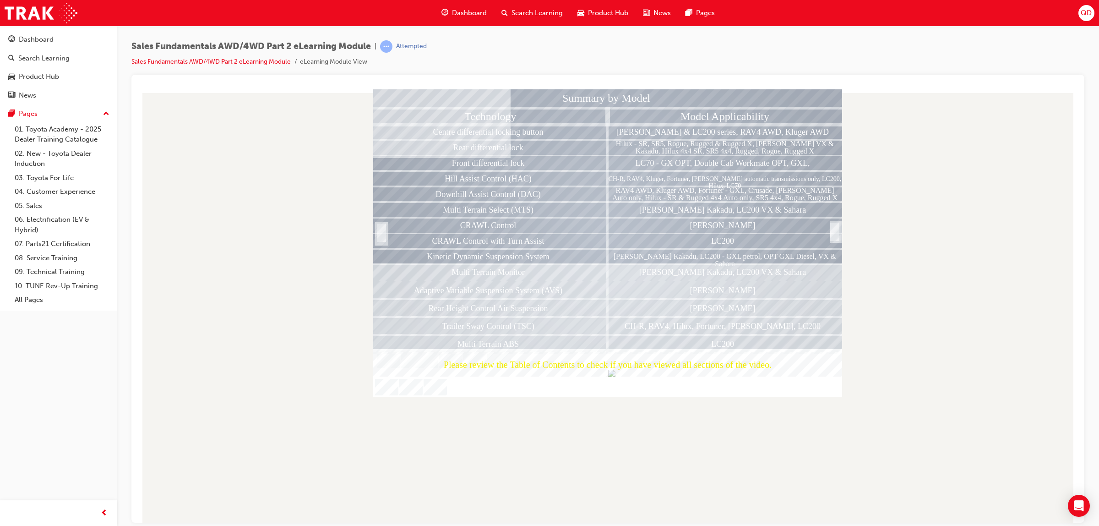
click at [836, 232] on div at bounding box center [834, 242] width 9 height 20
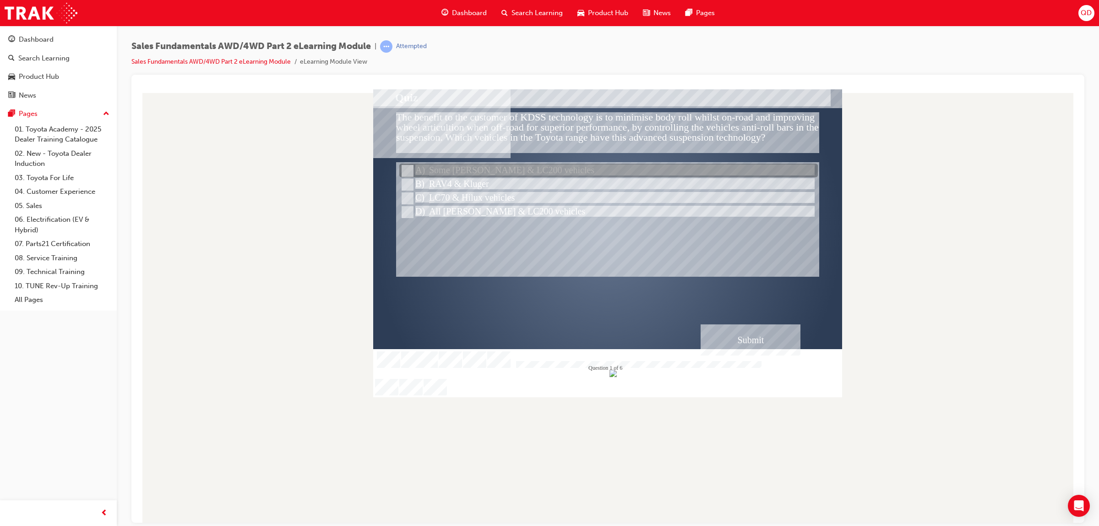
click at [507, 170] on div at bounding box center [608, 171] width 419 height 14
radio input "true"
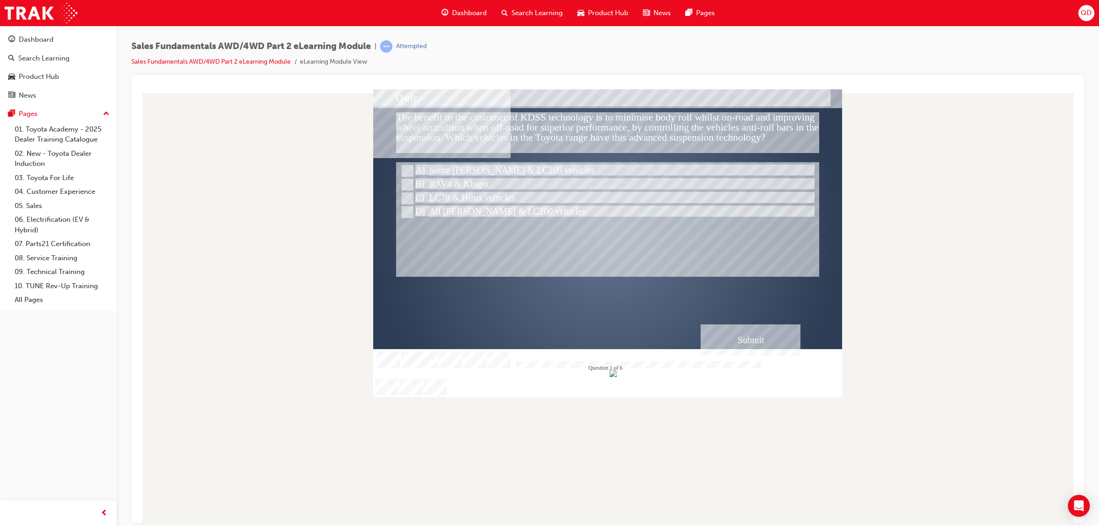
click at [750, 344] on div "Submit" at bounding box center [751, 339] width 100 height 31
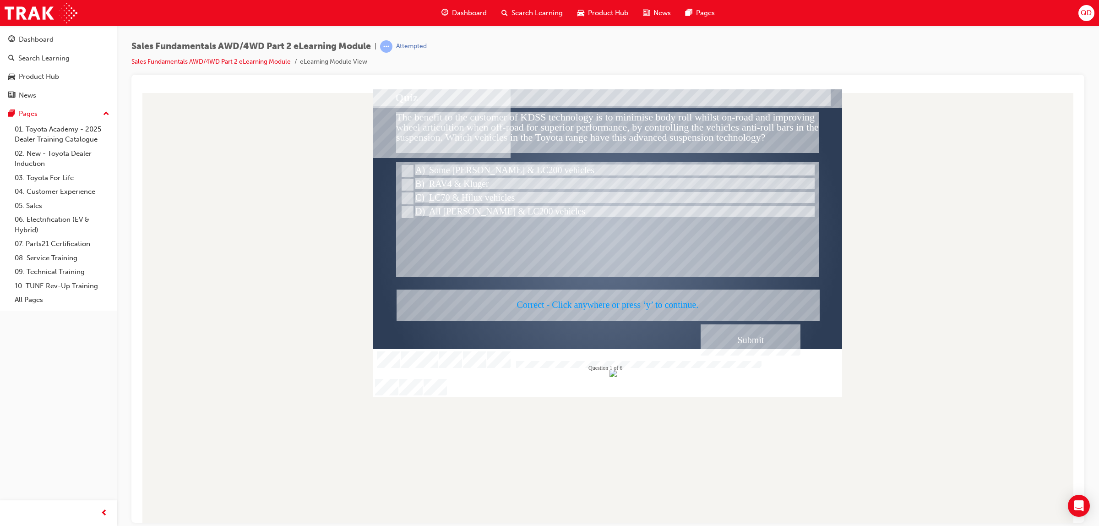
click at [734, 346] on div at bounding box center [607, 243] width 469 height 308
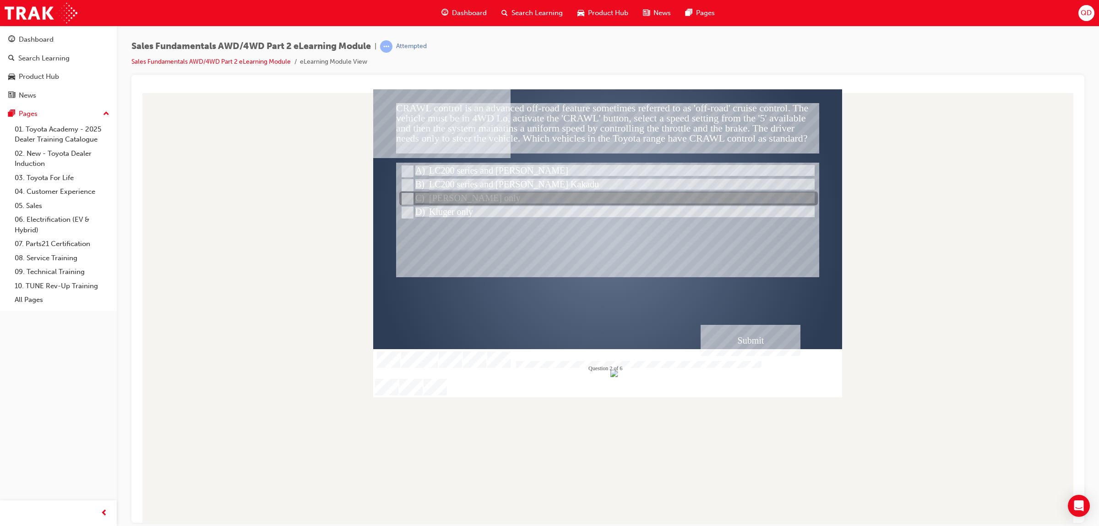
click at [440, 192] on div at bounding box center [608, 199] width 419 height 14
radio input "true"
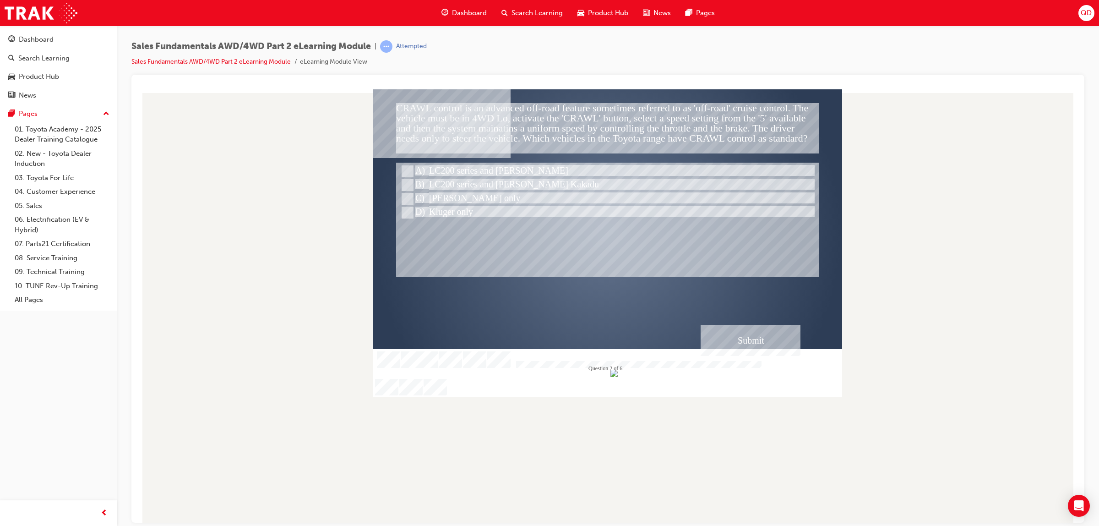
click at [758, 345] on div "Submit" at bounding box center [751, 339] width 100 height 31
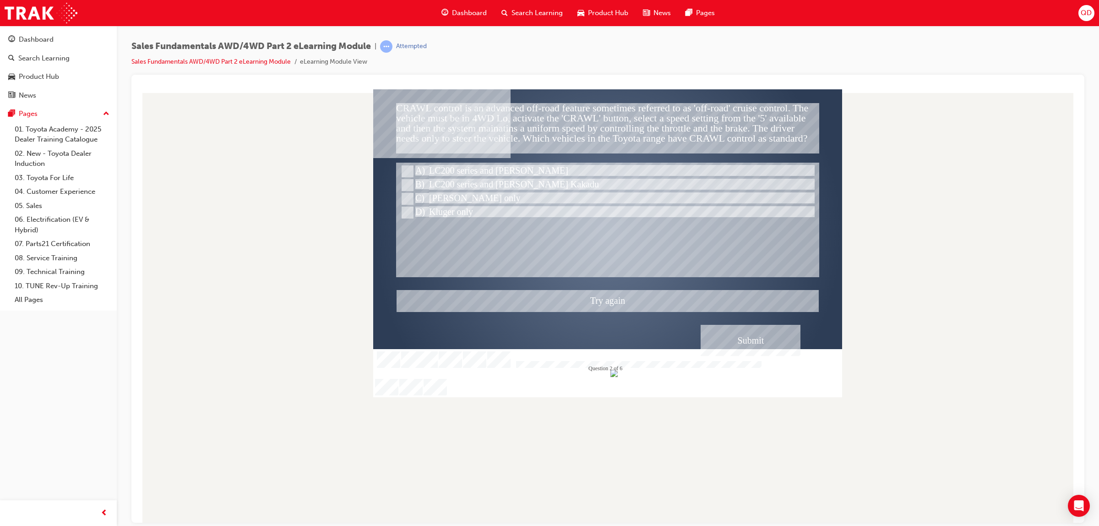
click at [474, 171] on div at bounding box center [607, 243] width 469 height 308
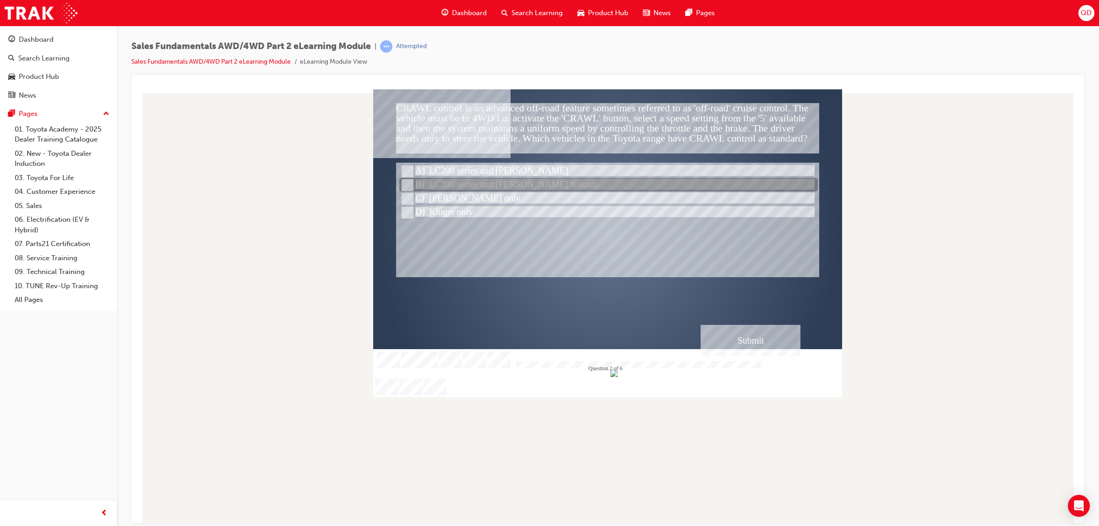
click at [479, 182] on div at bounding box center [608, 185] width 419 height 14
radio input "true"
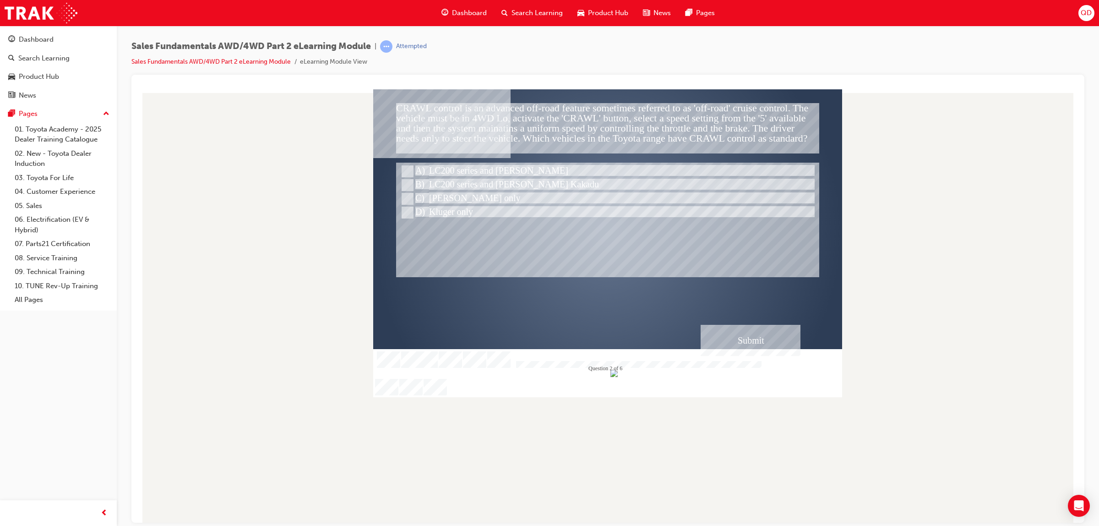
click at [739, 350] on div "Submit" at bounding box center [751, 339] width 100 height 31
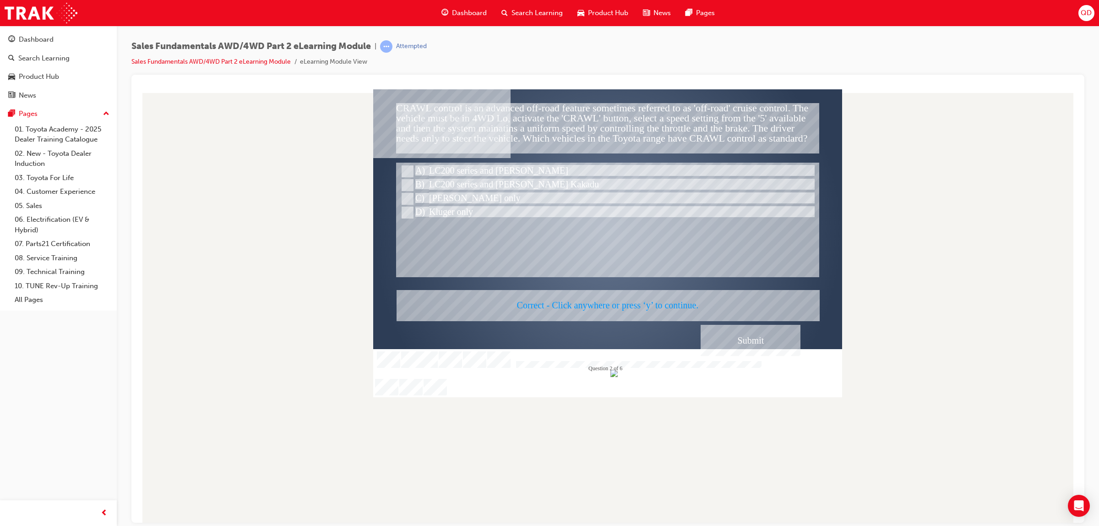
click at [738, 346] on div at bounding box center [607, 243] width 469 height 308
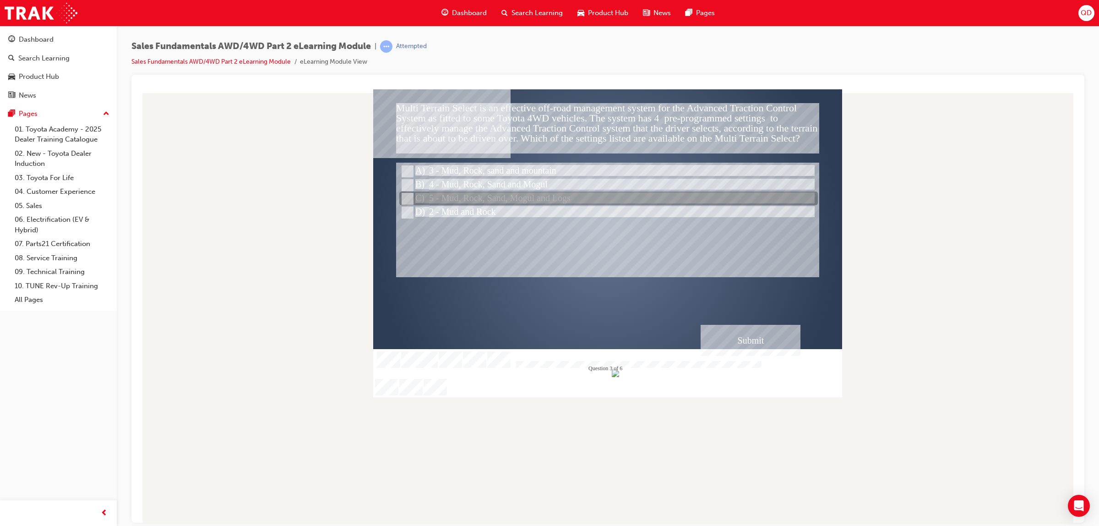
click at [539, 199] on div at bounding box center [608, 199] width 419 height 14
radio input "true"
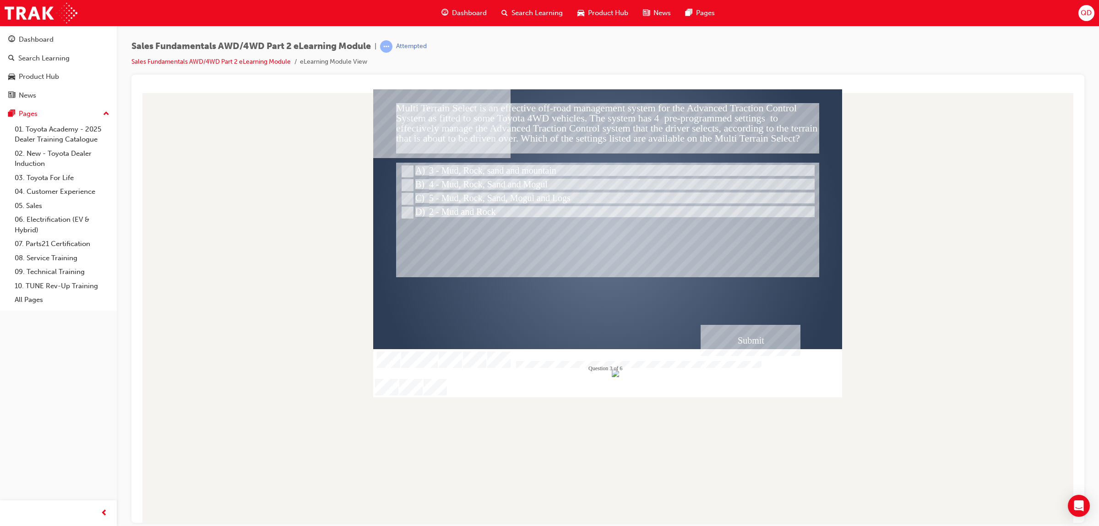
click at [736, 338] on div "Submit" at bounding box center [751, 339] width 100 height 31
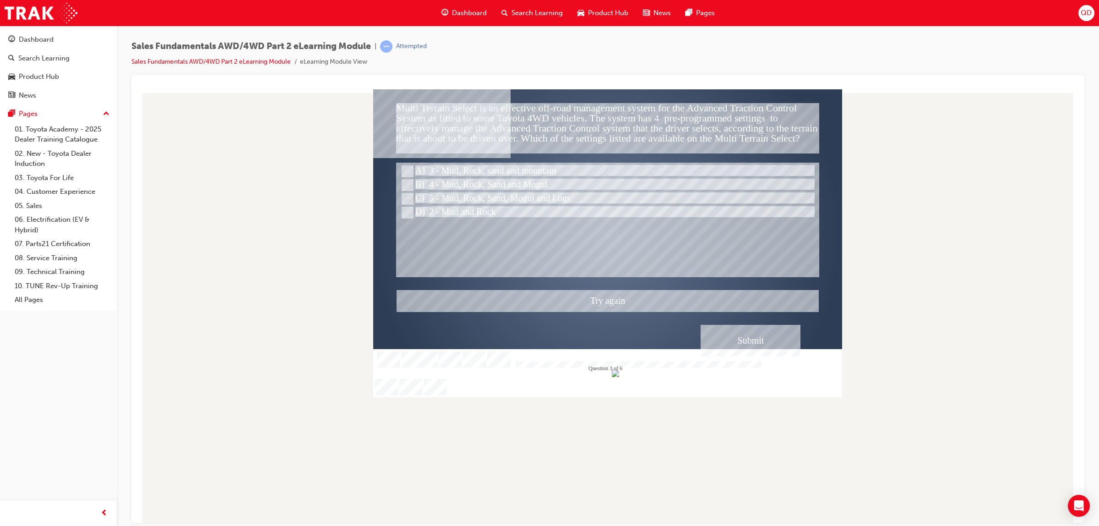
click at [469, 179] on div at bounding box center [607, 243] width 469 height 308
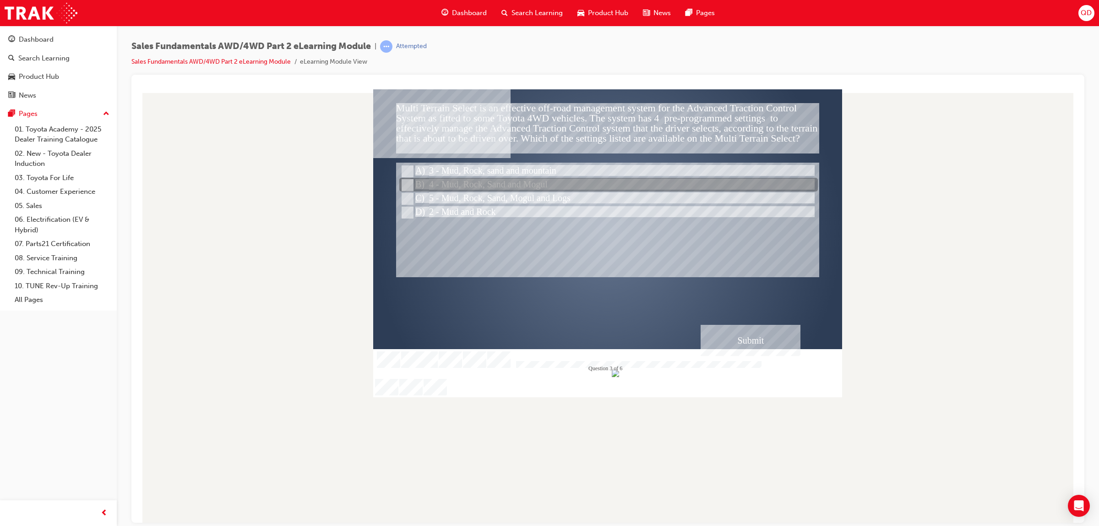
click at [477, 185] on div at bounding box center [608, 185] width 419 height 14
radio input "true"
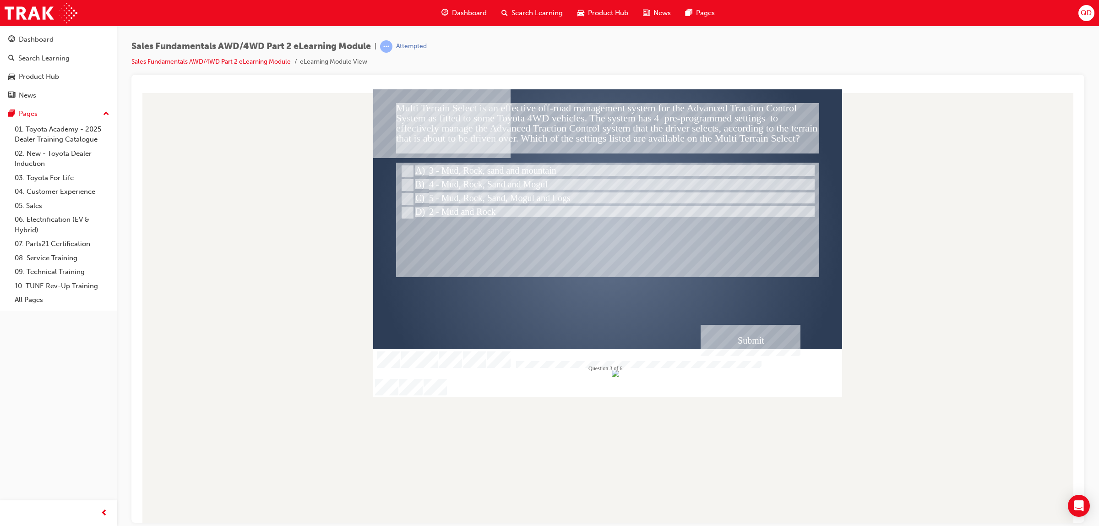
click at [762, 328] on div "Submit" at bounding box center [751, 339] width 100 height 31
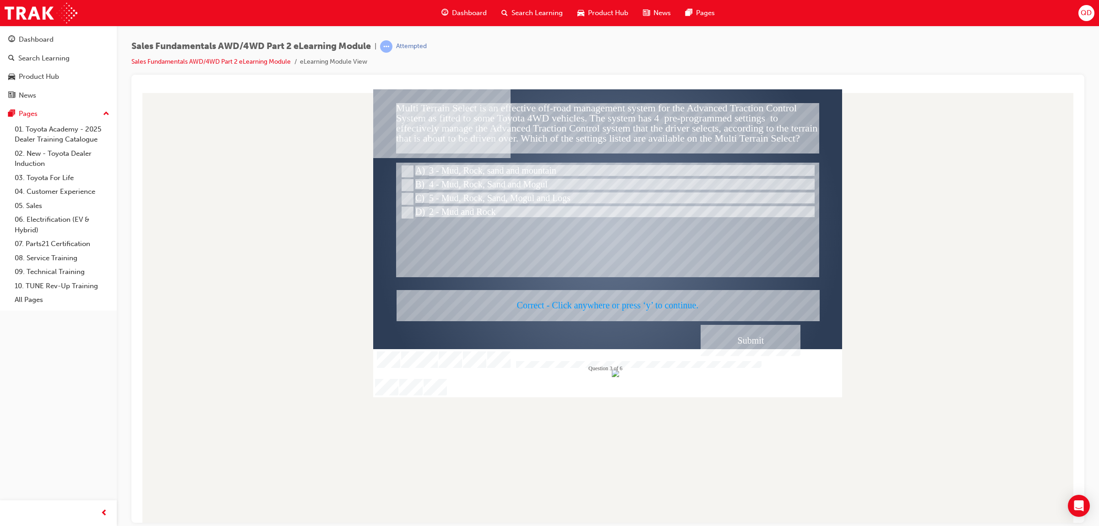
click at [731, 325] on div at bounding box center [607, 243] width 469 height 308
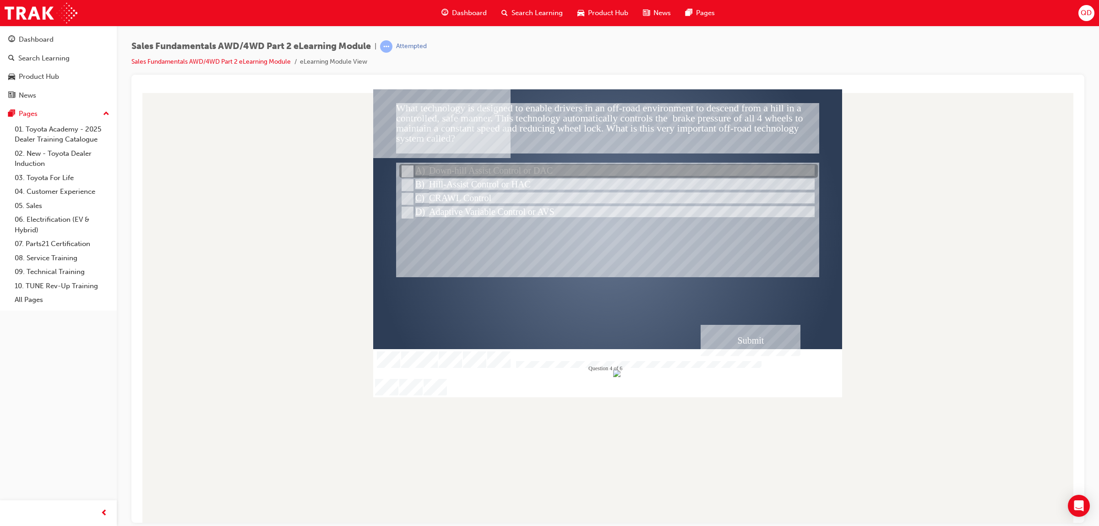
click at [541, 163] on div at bounding box center [607, 219] width 423 height 114
click at [523, 167] on div at bounding box center [608, 171] width 419 height 14
radio input "true"
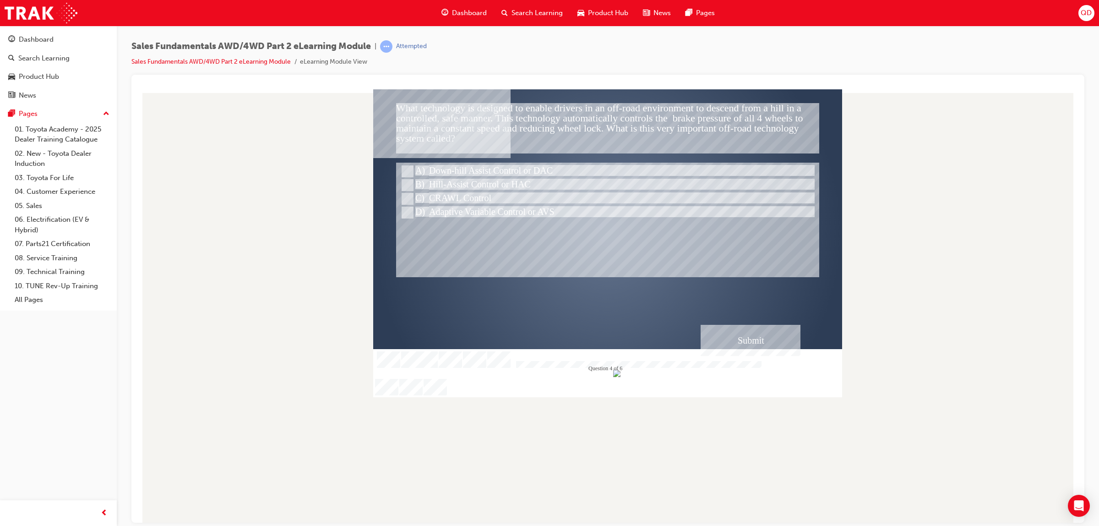
click at [749, 348] on div "Submit" at bounding box center [751, 339] width 100 height 31
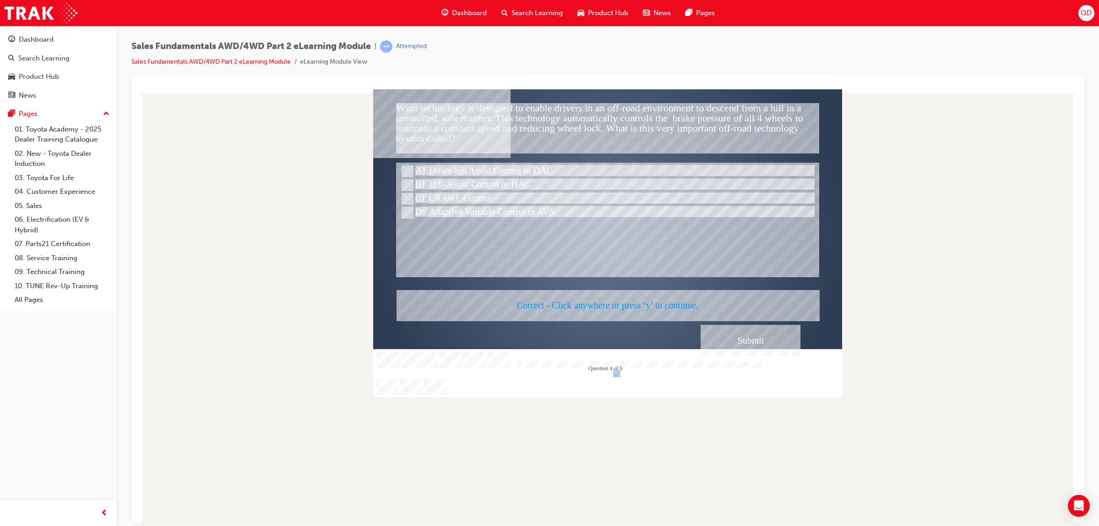
click at [749, 348] on div at bounding box center [607, 243] width 469 height 308
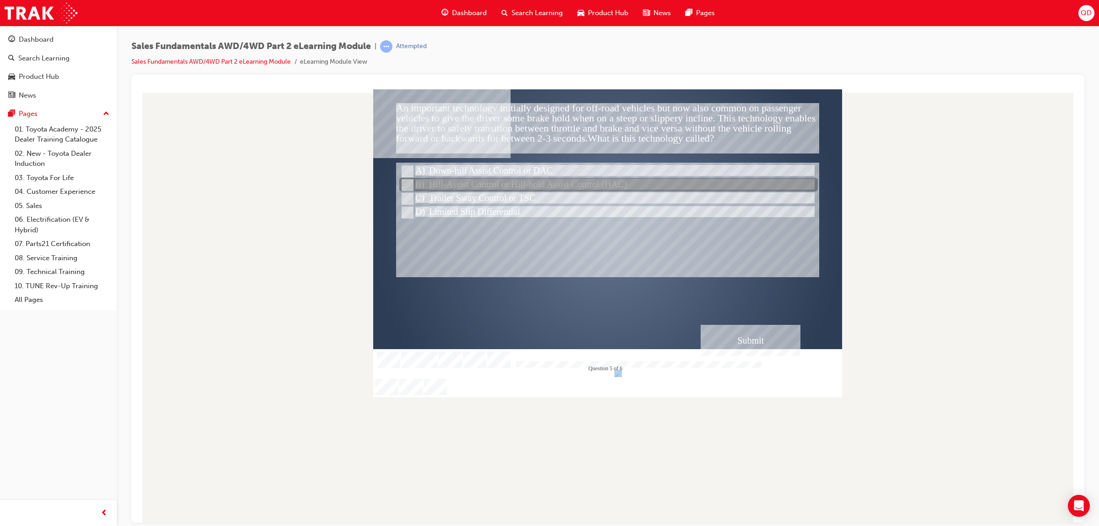
click at [584, 183] on div at bounding box center [608, 185] width 419 height 14
radio input "true"
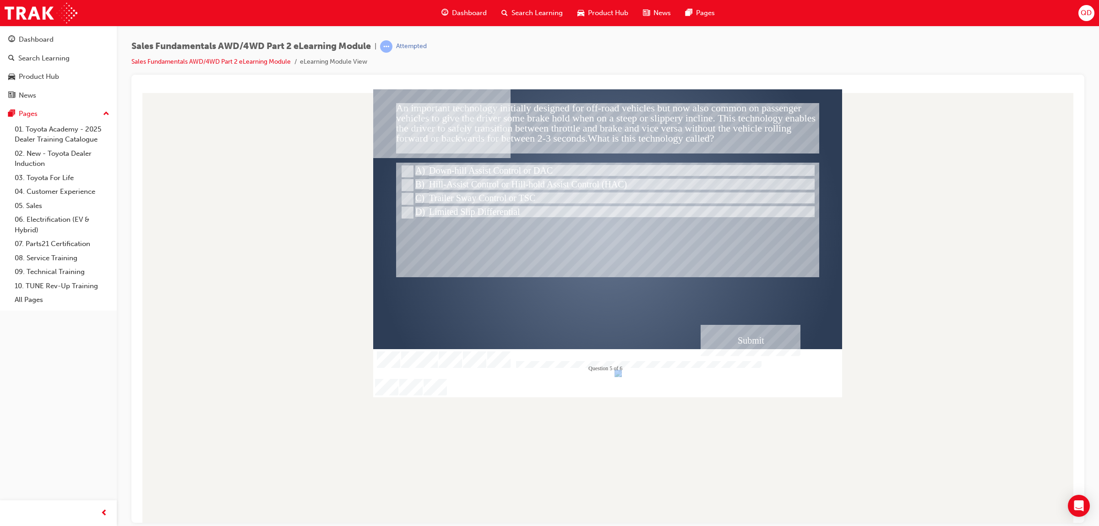
click at [750, 343] on div "Submit" at bounding box center [751, 339] width 100 height 31
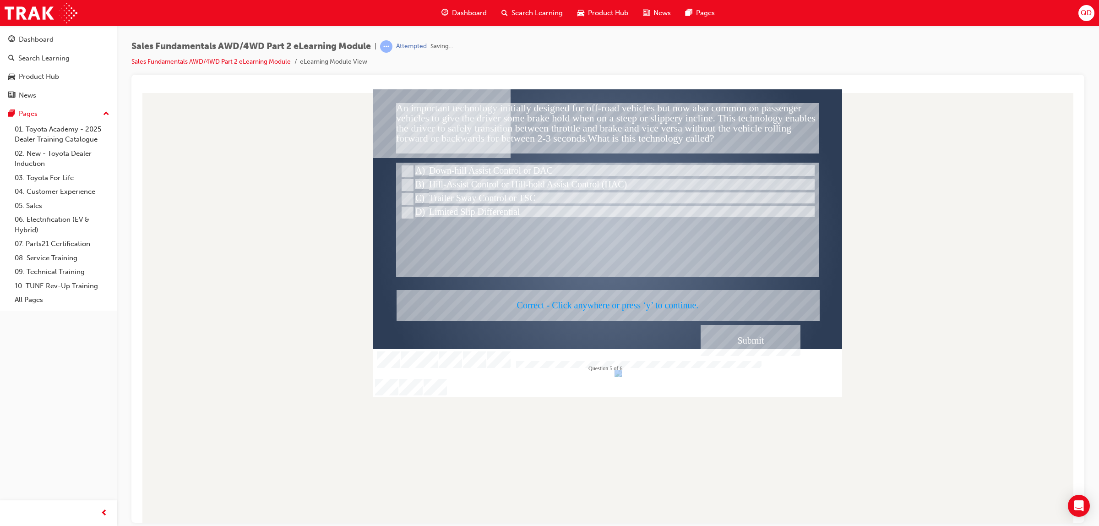
click at [722, 332] on div at bounding box center [607, 243] width 469 height 308
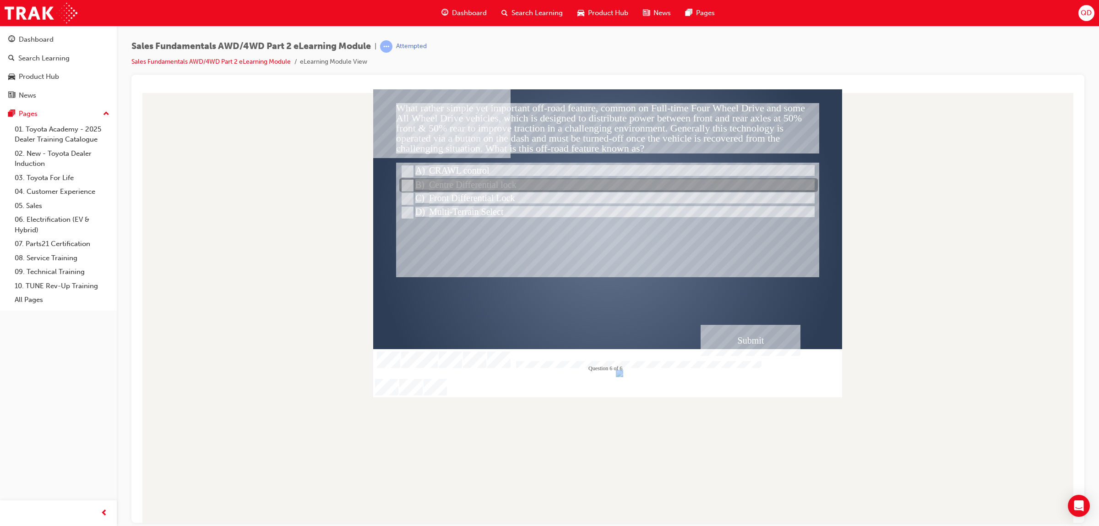
click at [532, 185] on div at bounding box center [608, 186] width 419 height 14
radio input "true"
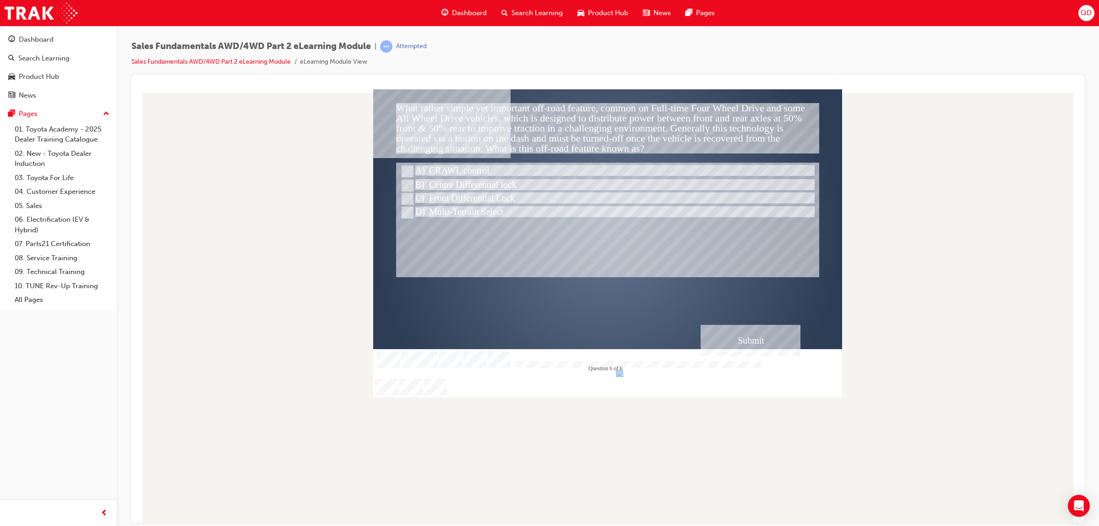
click at [751, 337] on div "Submit" at bounding box center [751, 339] width 100 height 31
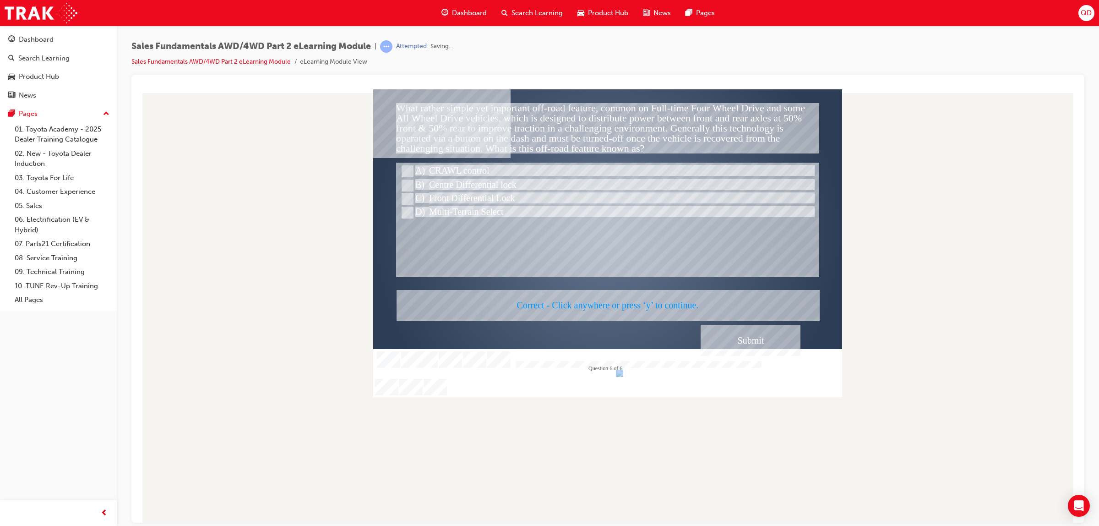
click at [714, 334] on div at bounding box center [607, 243] width 469 height 308
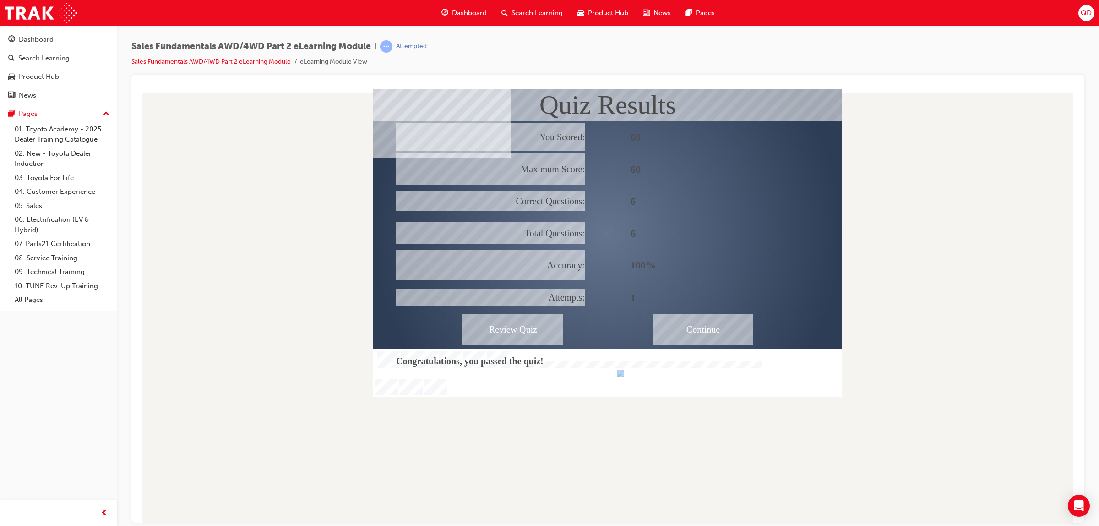
click at [692, 329] on div "Continue" at bounding box center [703, 328] width 101 height 31
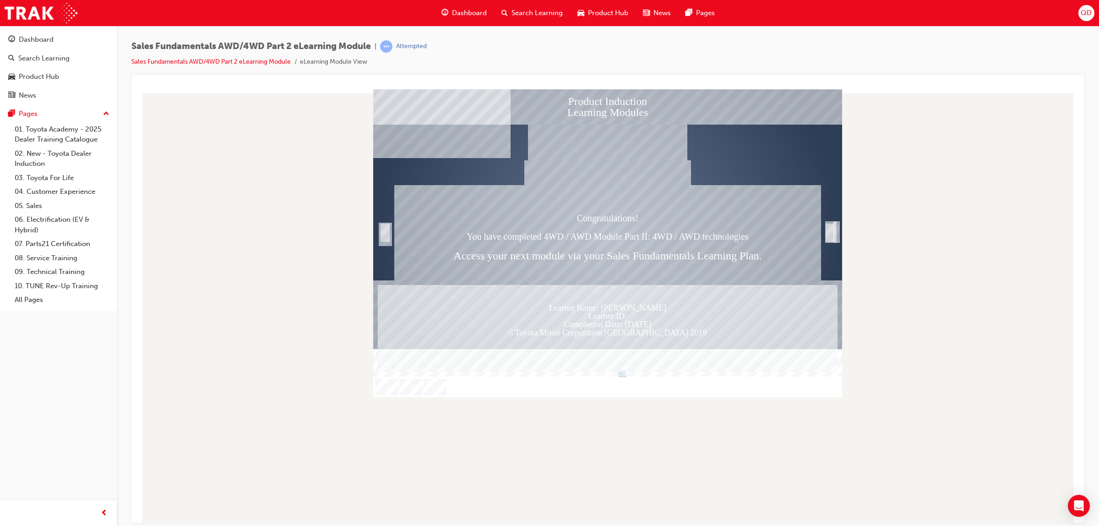
click at [832, 233] on div "Trigger this button to exit" at bounding box center [830, 243] width 9 height 20
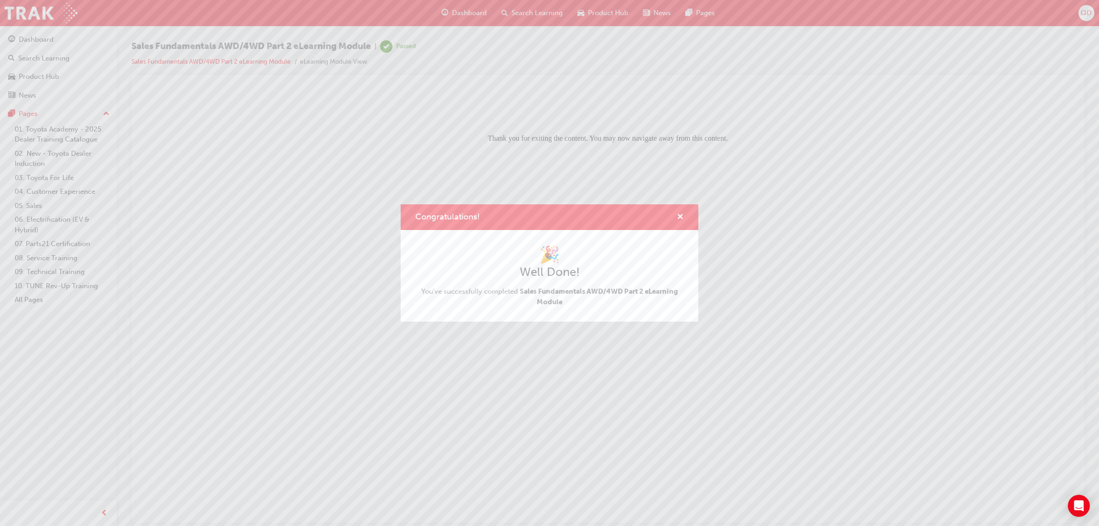
click at [639, 140] on div "Congratulations! 🎉 Well Done! You've successfully completed Sales Fundamentals …" at bounding box center [549, 263] width 1099 height 526
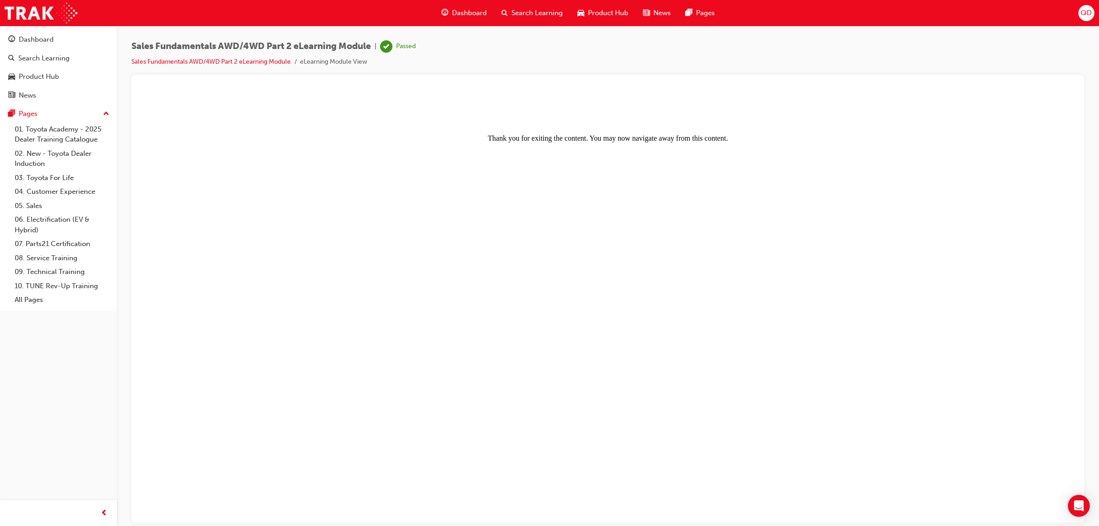
click at [522, 16] on span "Search Learning" at bounding box center [537, 13] width 51 height 11
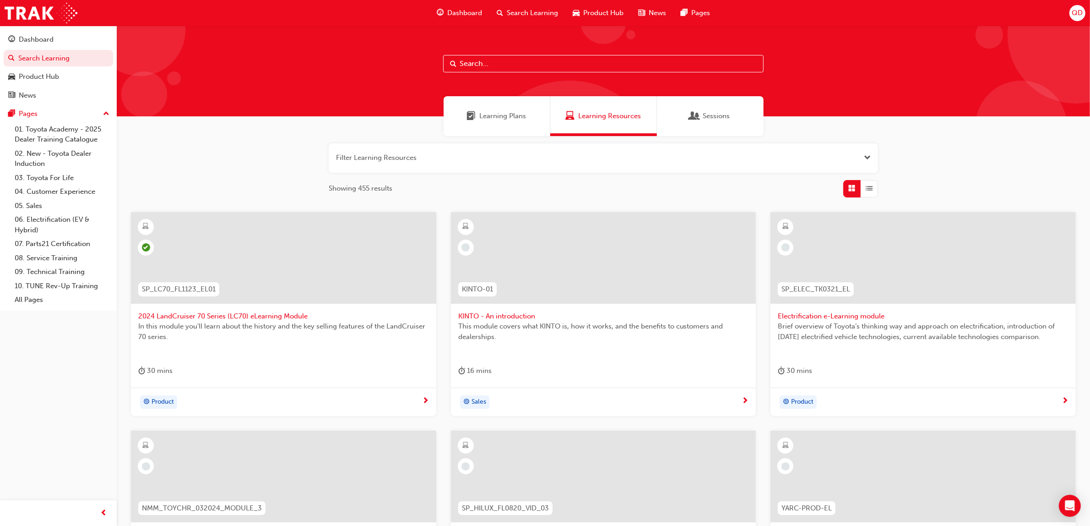
click at [523, 113] on span "Learning Plans" at bounding box center [503, 116] width 47 height 11
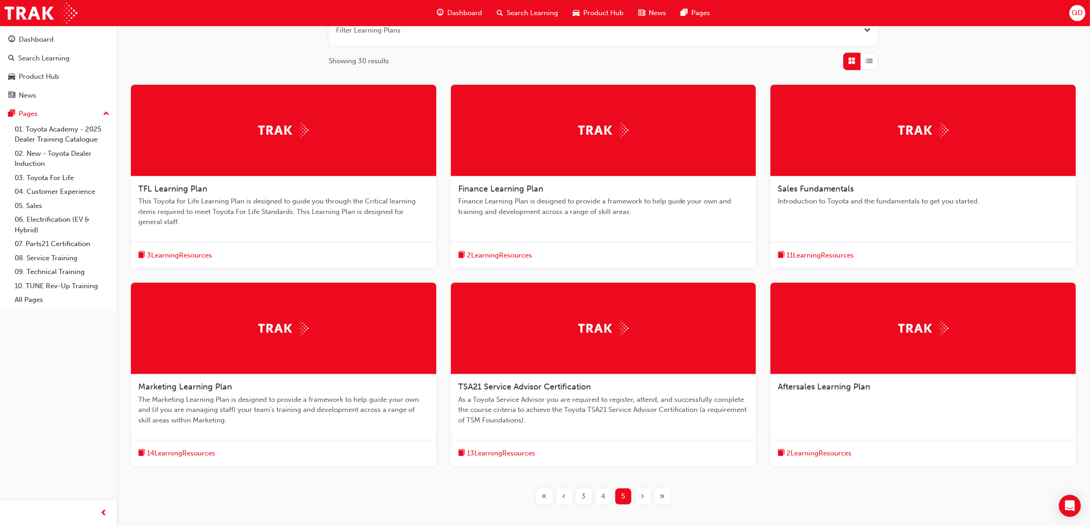
scroll to position [180, 0]
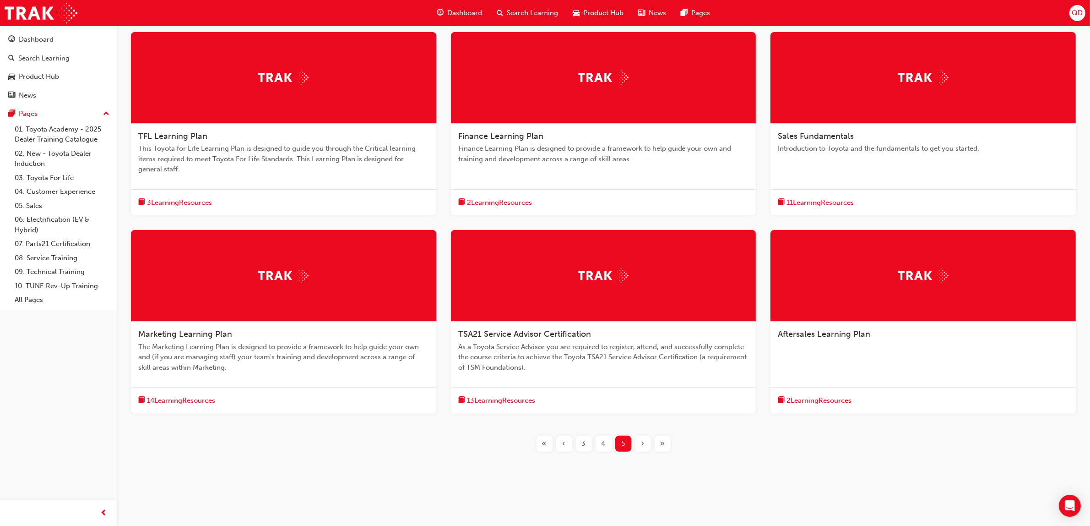
click at [827, 152] on span "Introduction to Toyota and the fundamentals to get you started." at bounding box center [923, 148] width 291 height 11
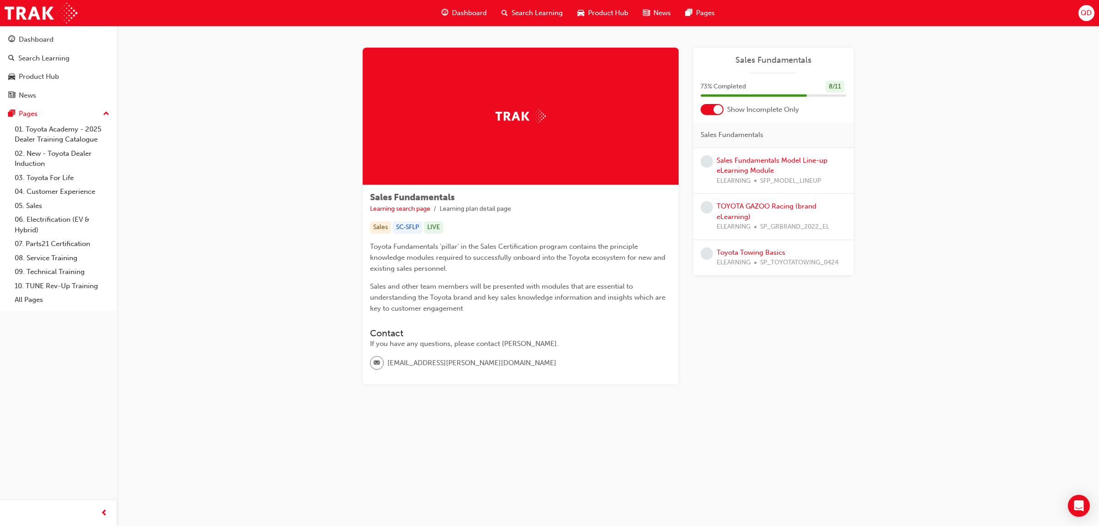
click at [765, 154] on div "Sales Fundamentals Model Line-up eLearning Module ELEARNING SFP_MODEL_LINEUP" at bounding box center [773, 171] width 160 height 46
click at [767, 157] on link "Sales Fundamentals Model Line-up eLearning Module" at bounding box center [772, 165] width 111 height 19
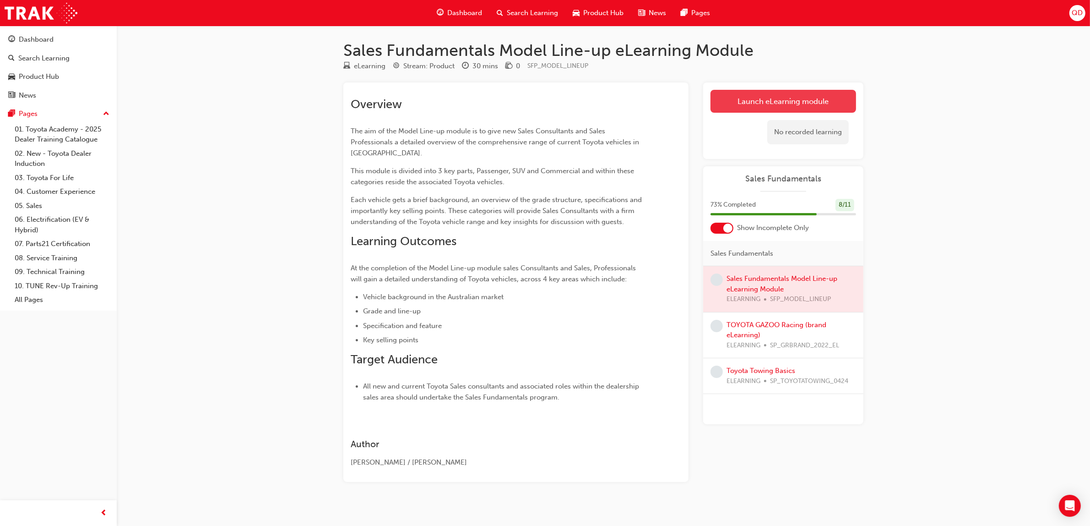
click at [763, 96] on link "Launch eLearning module" at bounding box center [784, 101] width 146 height 23
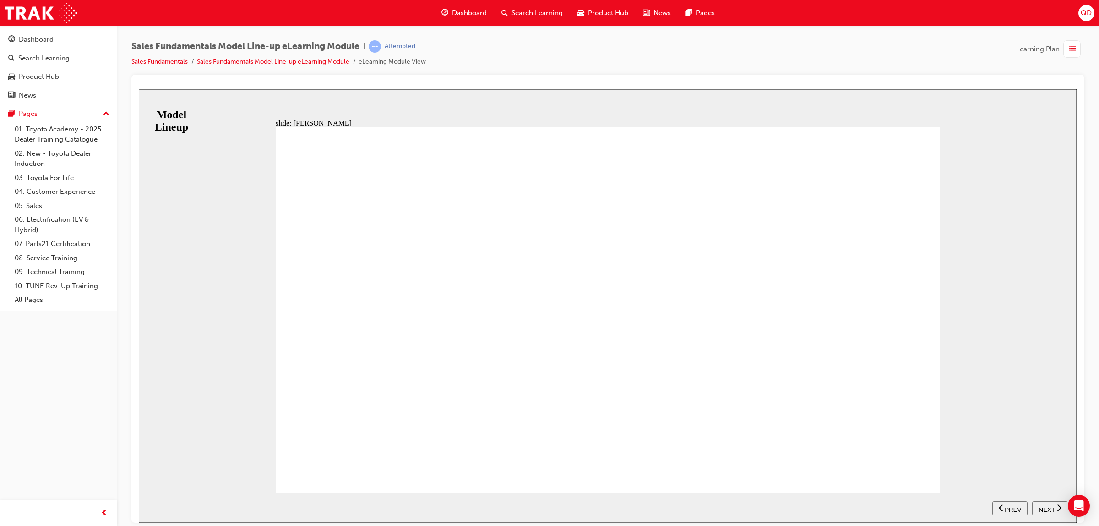
scroll to position [146, 0]
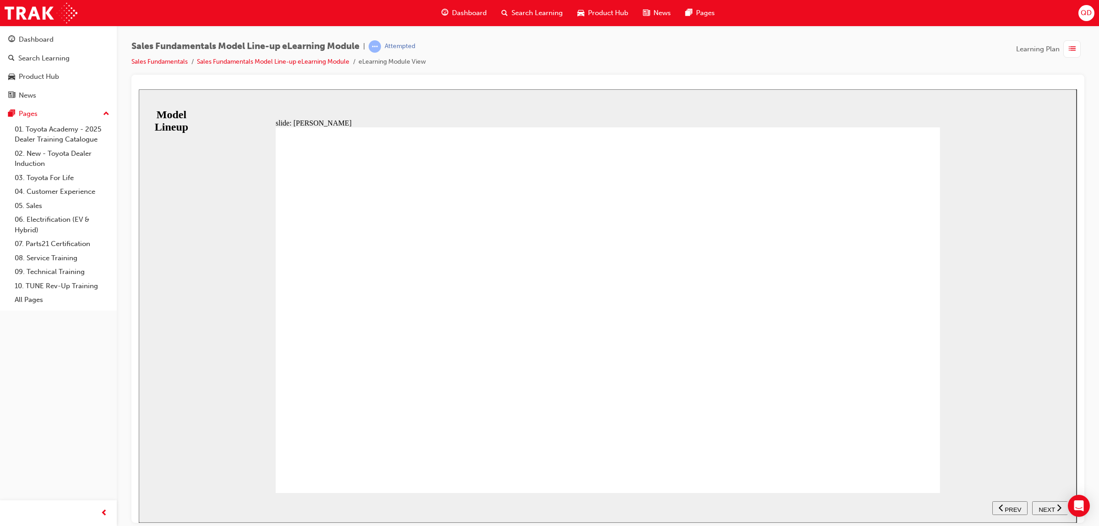
drag, startPoint x: 899, startPoint y: 363, endPoint x: 884, endPoint y: 410, distance: 49.5
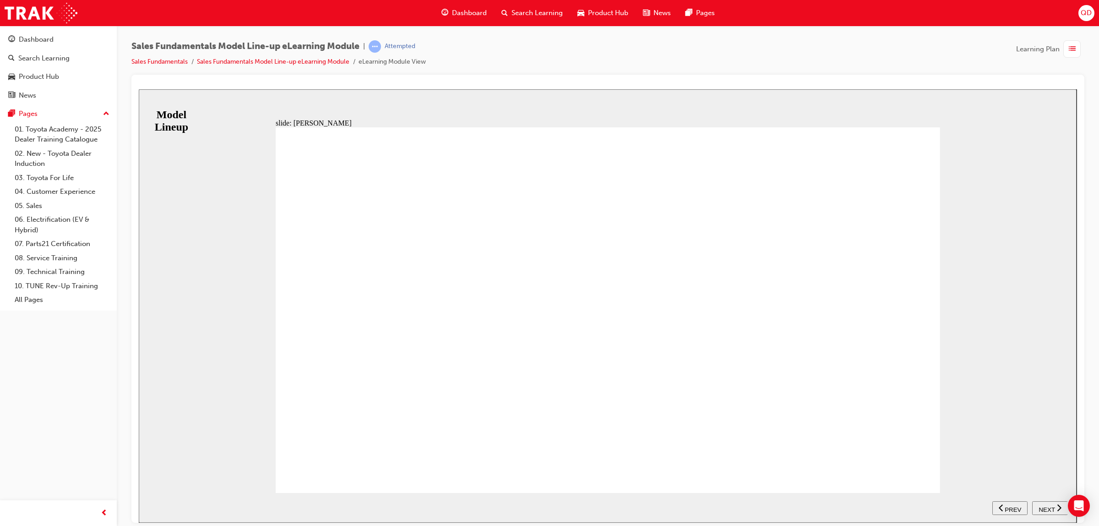
click at [904, 467] on div "BACKGROUND As they say, great things come in small packages. The all New 4th Ge…" at bounding box center [608, 314] width 664 height 374
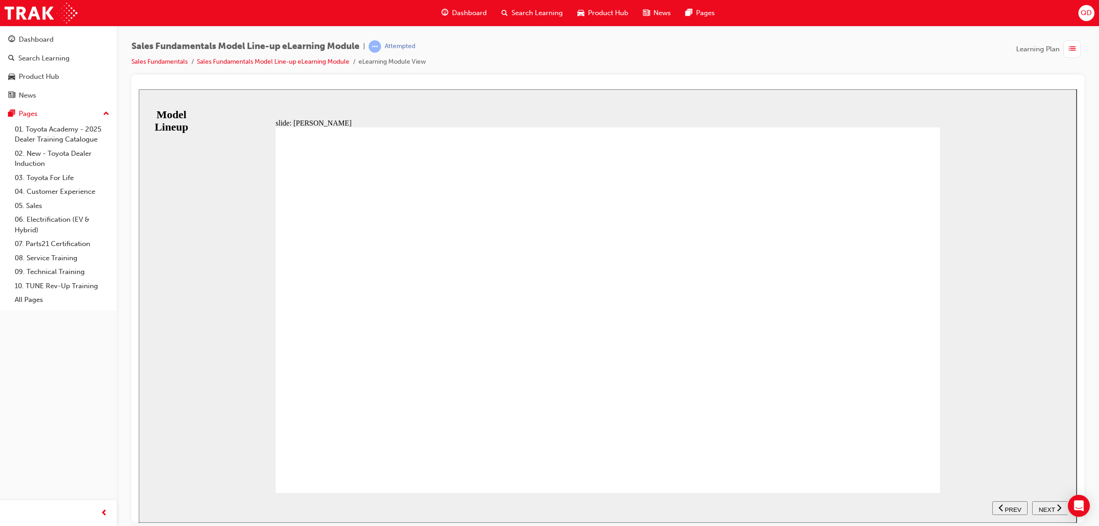
click at [1006, 510] on span "PREV" at bounding box center [1013, 509] width 16 height 7
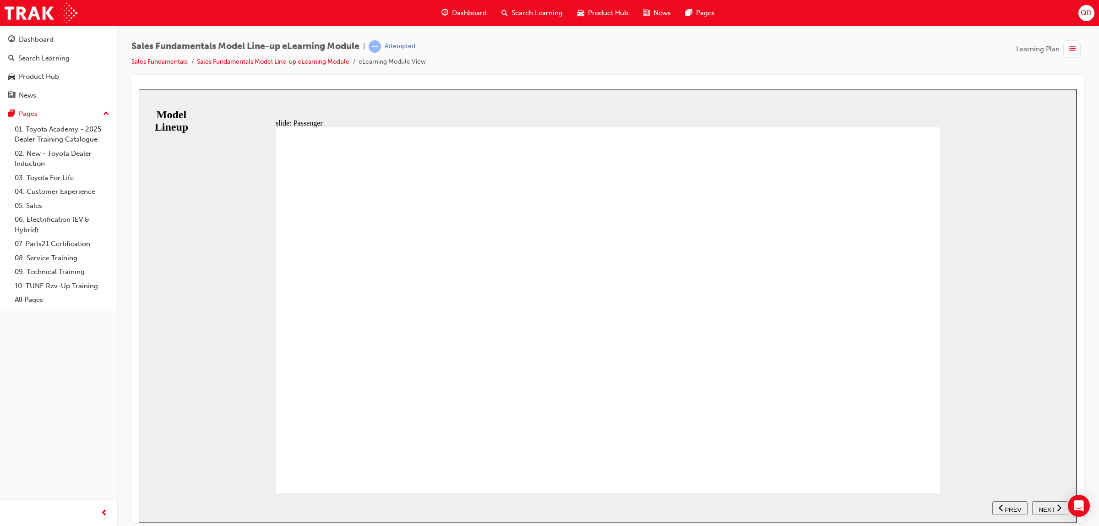
click at [1045, 508] on span "NEXT" at bounding box center [1047, 509] width 16 height 7
click at [1047, 509] on span "NEXT" at bounding box center [1047, 509] width 16 height 7
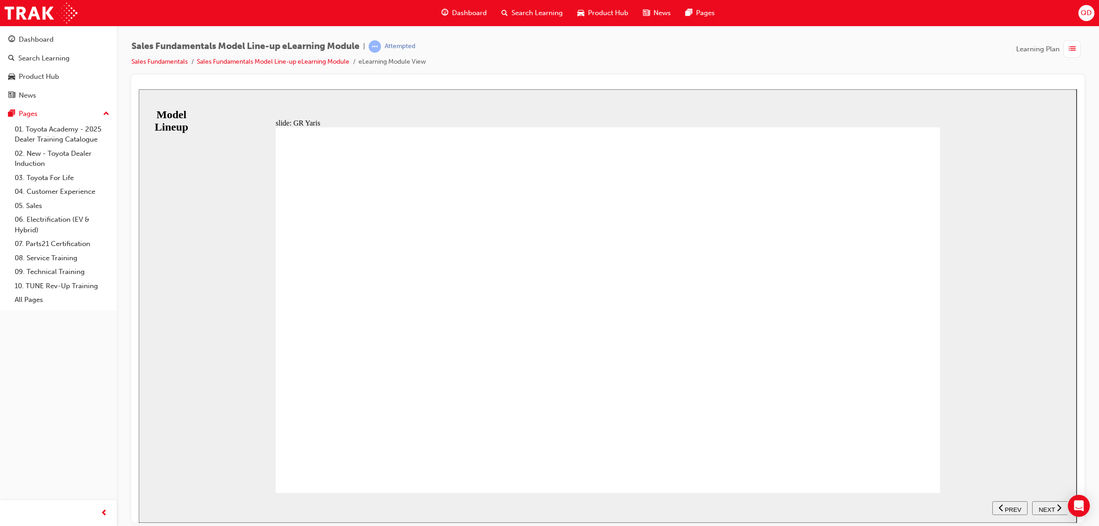
click at [1047, 508] on span "NEXT" at bounding box center [1047, 509] width 16 height 7
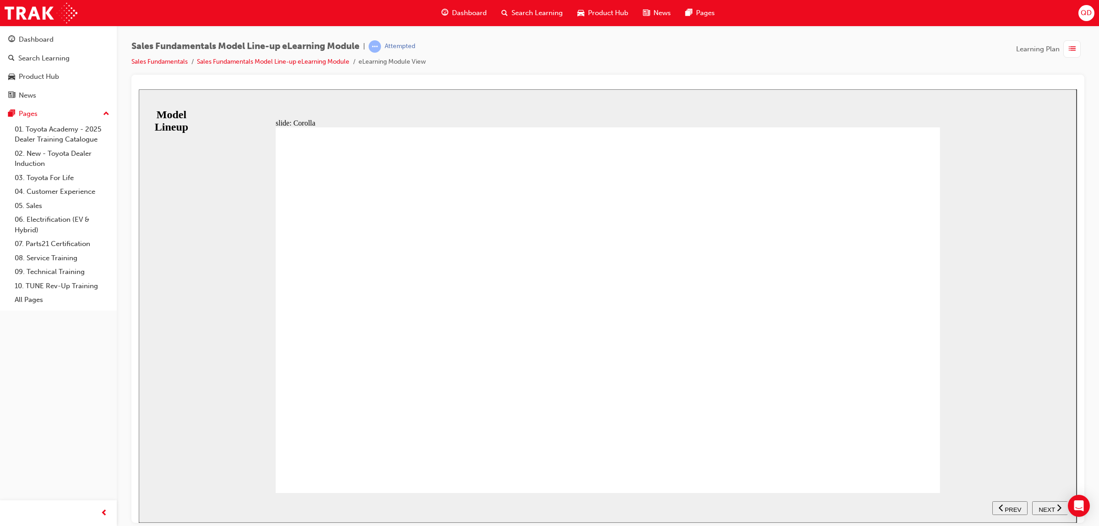
drag, startPoint x: 894, startPoint y: 419, endPoint x: 896, endPoint y: 445, distance: 26.1
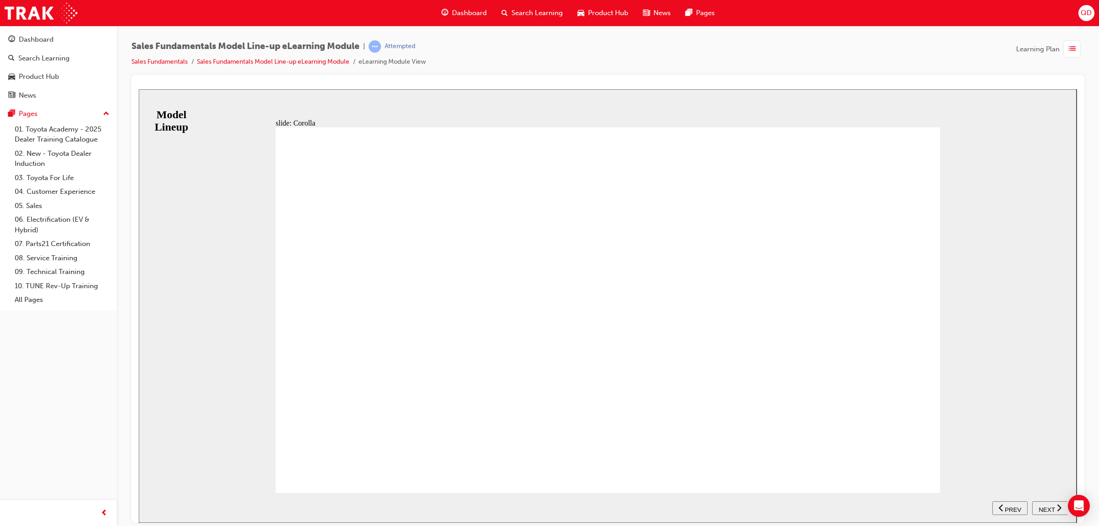
drag, startPoint x: 892, startPoint y: 412, endPoint x: 896, endPoint y: 450, distance: 38.6
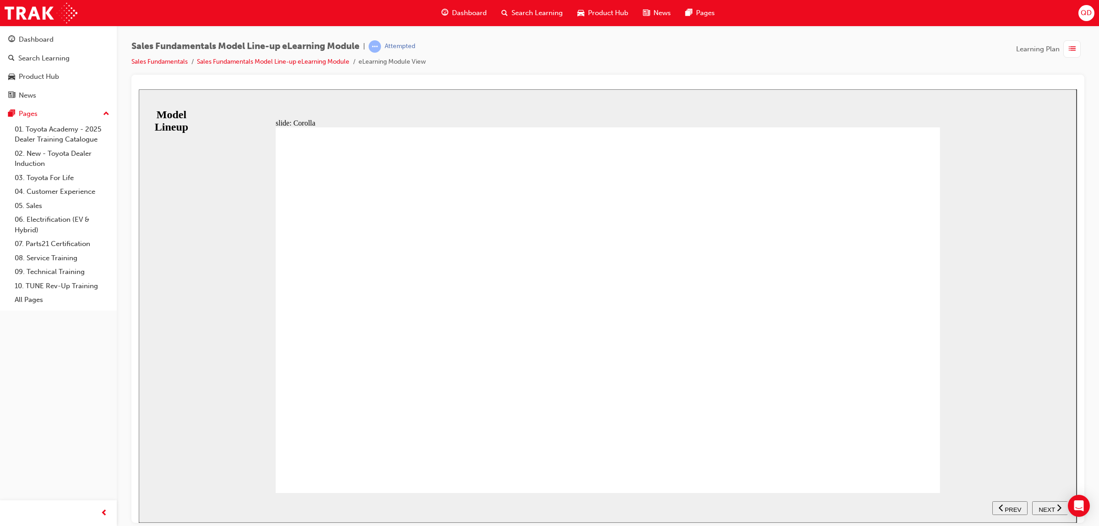
click at [1055, 508] on div "NEXT" at bounding box center [1050, 508] width 28 height 10
click at [1045, 508] on nav "SUBMIT NEXT PREV" at bounding box center [1029, 507] width 75 height 30
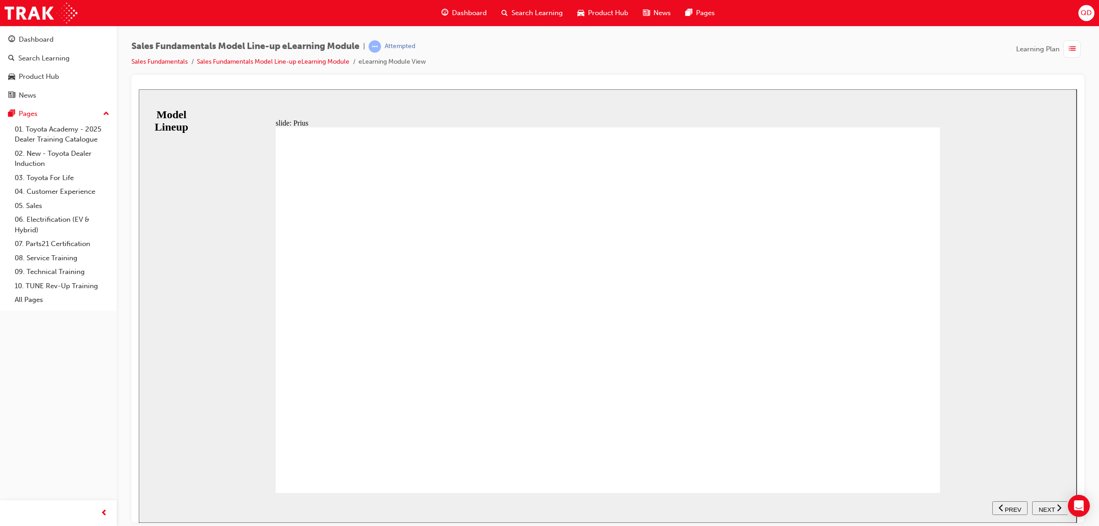
click at [1052, 508] on span "NEXT" at bounding box center [1047, 509] width 16 height 7
click at [1008, 506] on span "PREV" at bounding box center [1013, 509] width 16 height 7
click at [1044, 506] on span "NEXT" at bounding box center [1047, 509] width 16 height 7
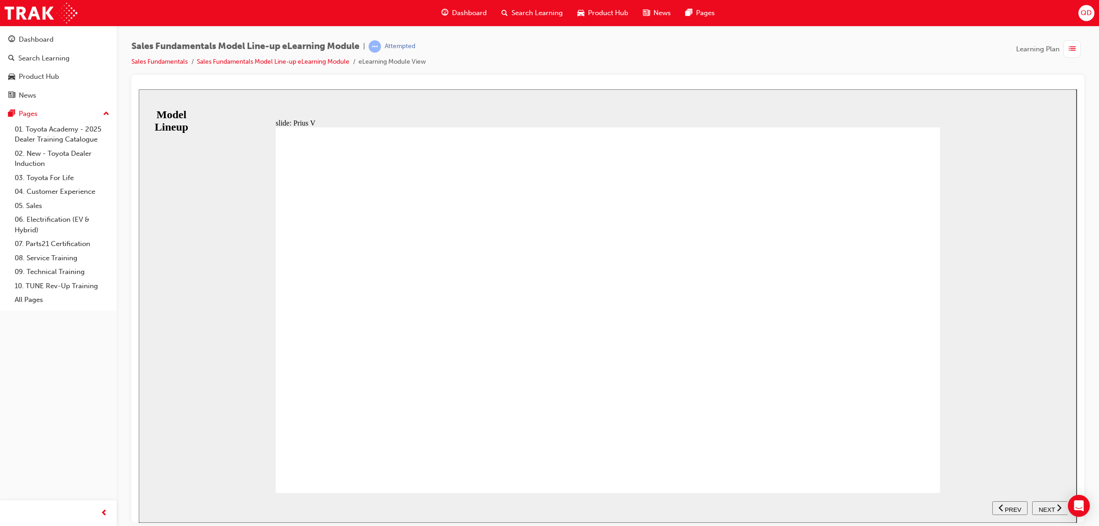
click at [1050, 508] on span "NEXT" at bounding box center [1047, 509] width 16 height 7
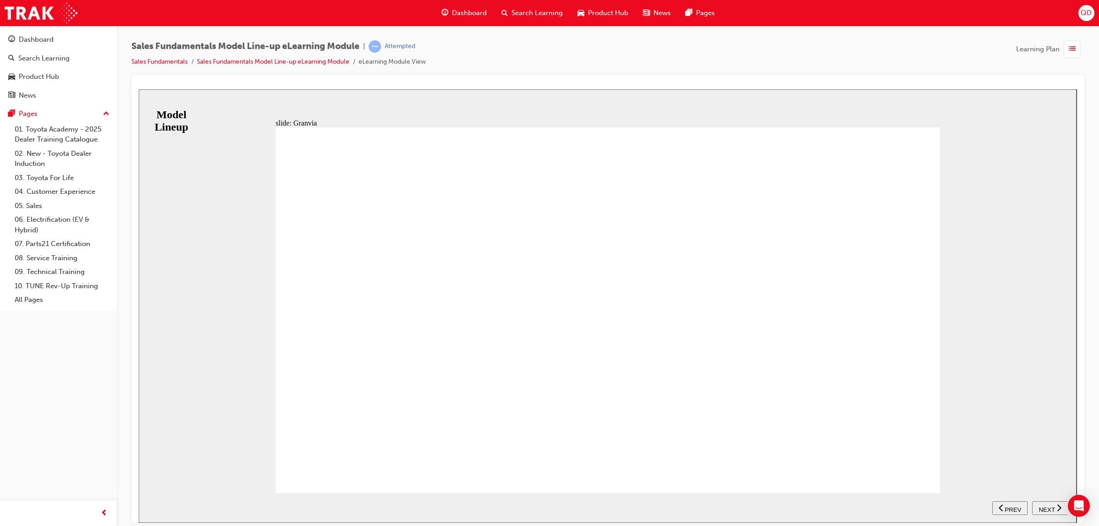
click at [1052, 509] on span "NEXT" at bounding box center [1047, 509] width 16 height 7
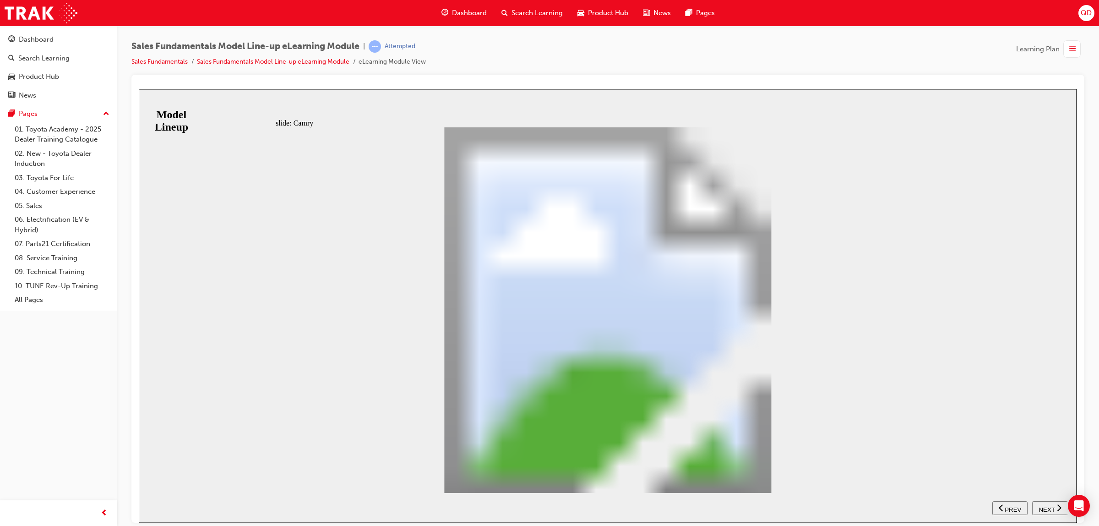
click at [1047, 511] on div "NEXT" at bounding box center [1050, 508] width 28 height 10
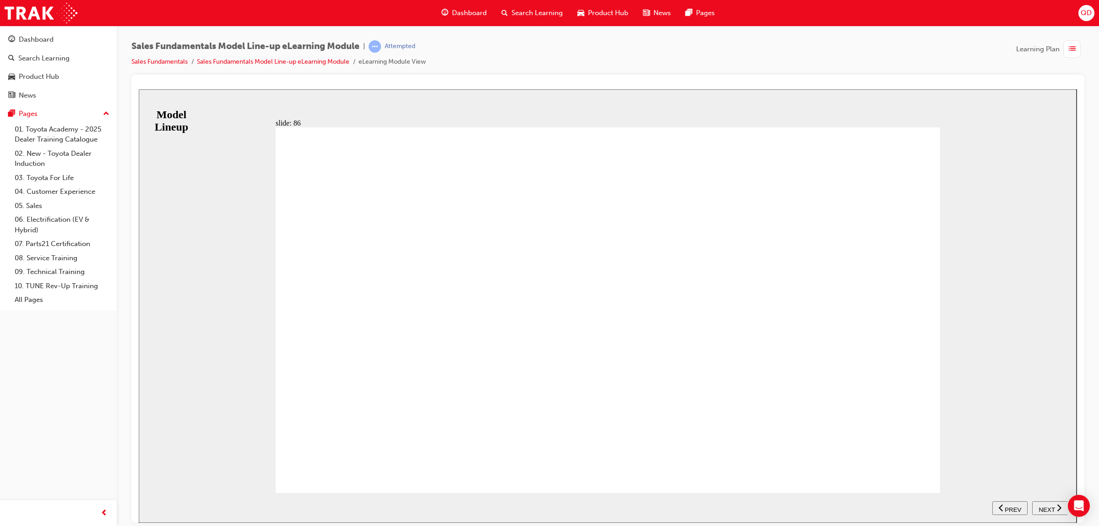
click at [1050, 510] on span "NEXT" at bounding box center [1047, 509] width 16 height 7
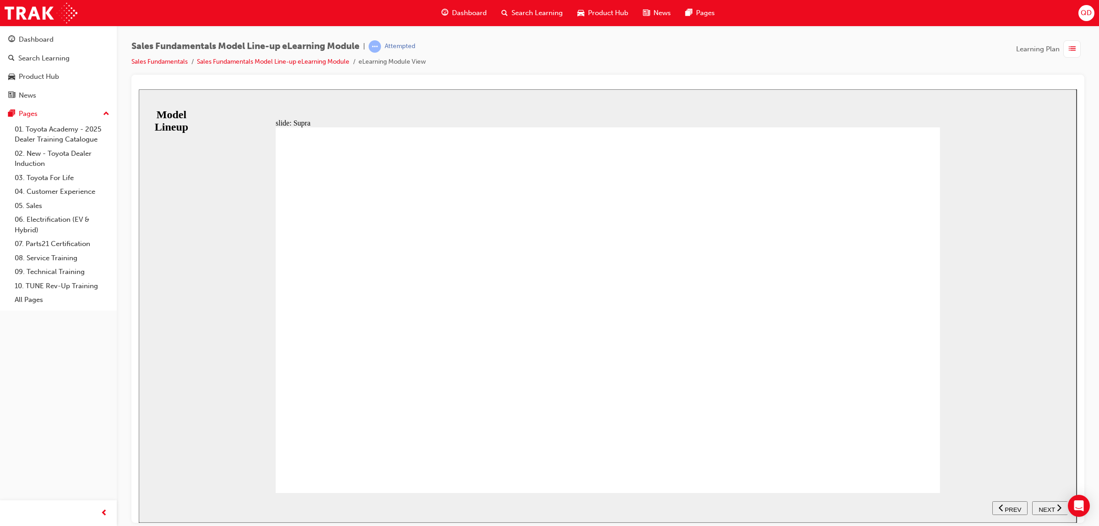
click at [1061, 508] on icon "next" at bounding box center [1059, 507] width 5 height 8
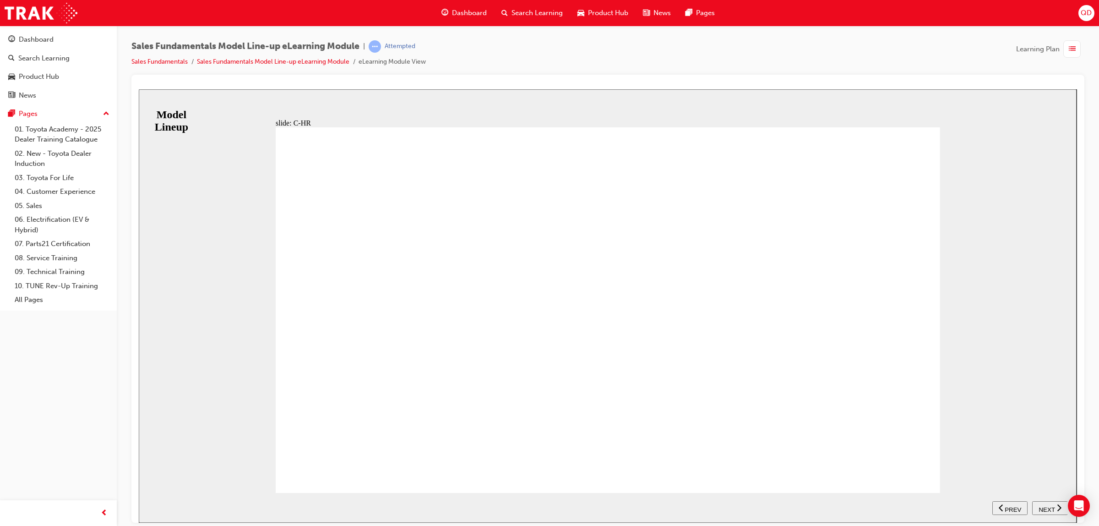
drag, startPoint x: 905, startPoint y: 438, endPoint x: 905, endPoint y: 453, distance: 15.6
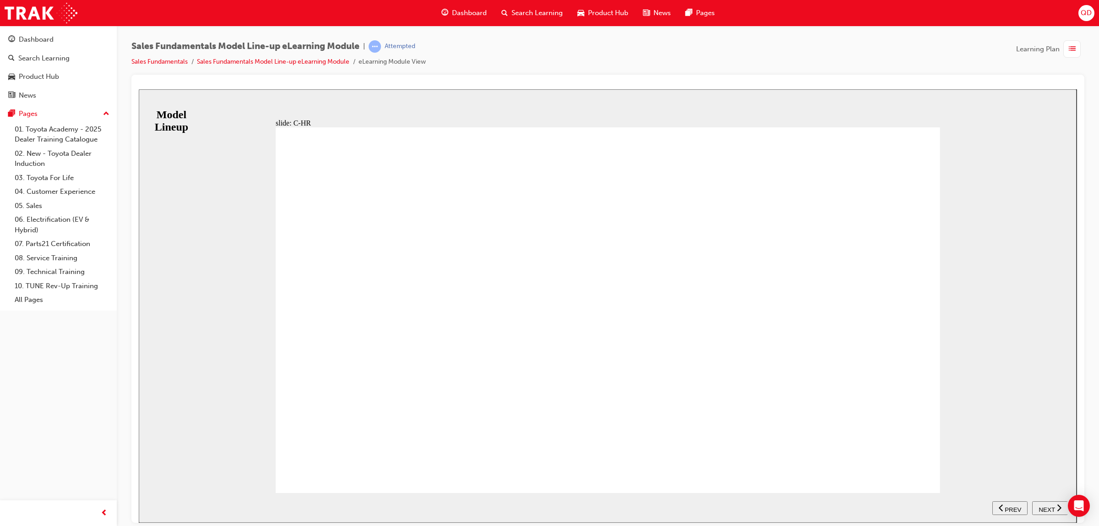
click at [1054, 506] on span "NEXT" at bounding box center [1047, 509] width 16 height 7
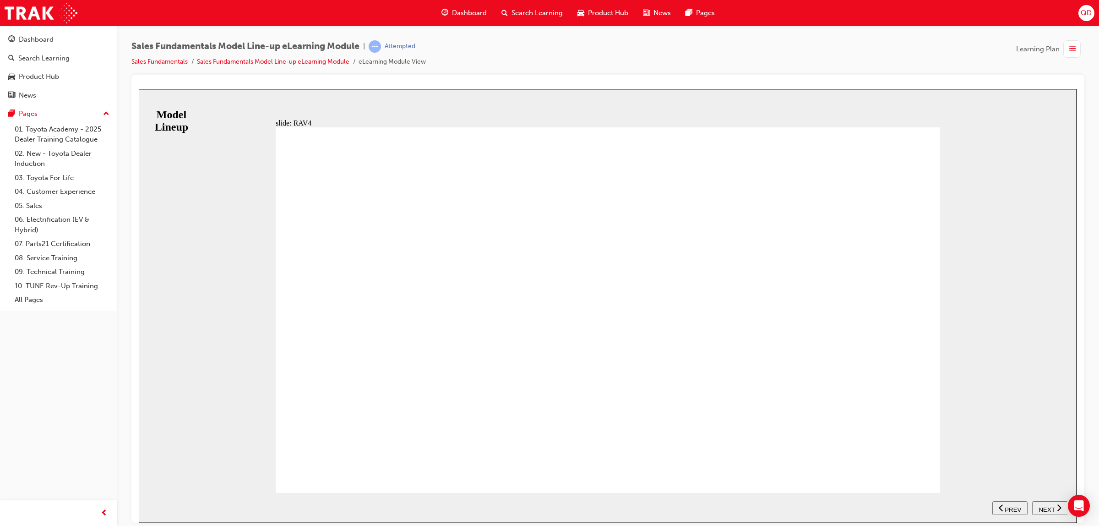
scroll to position [10, 0]
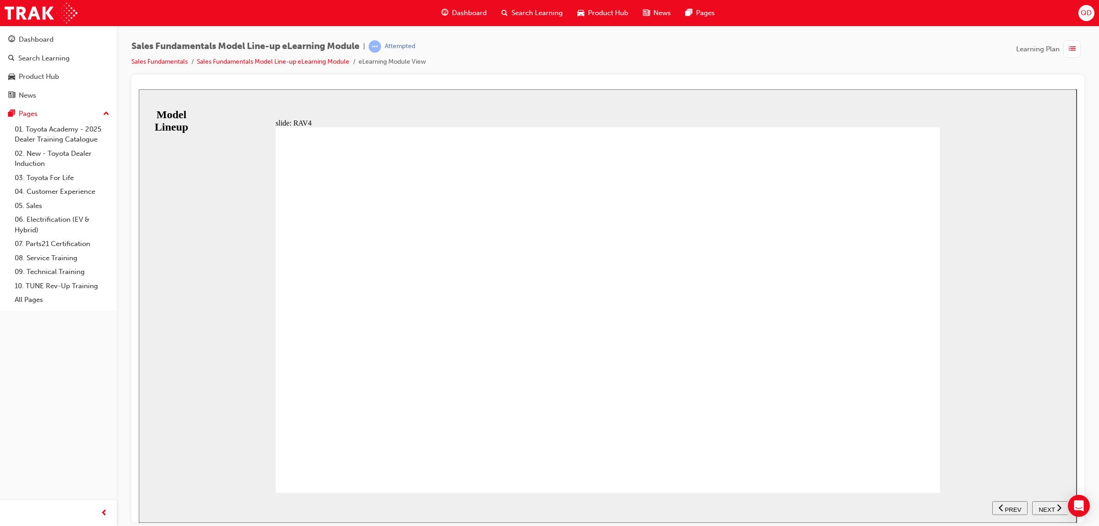
click at [1042, 512] on button "NEXT" at bounding box center [1050, 508] width 36 height 14
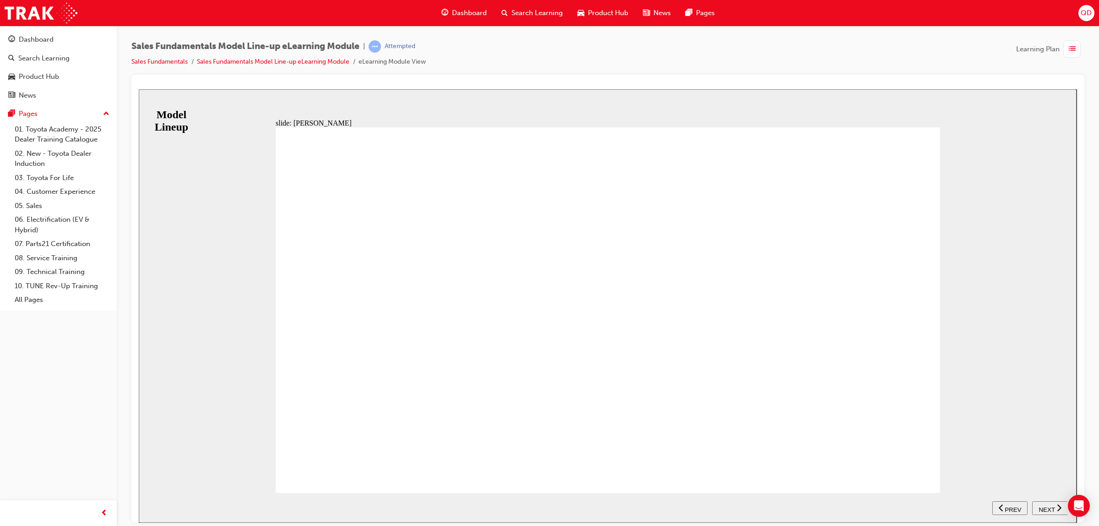
scroll to position [12, 0]
click at [1050, 506] on span "NEXT" at bounding box center [1047, 509] width 16 height 7
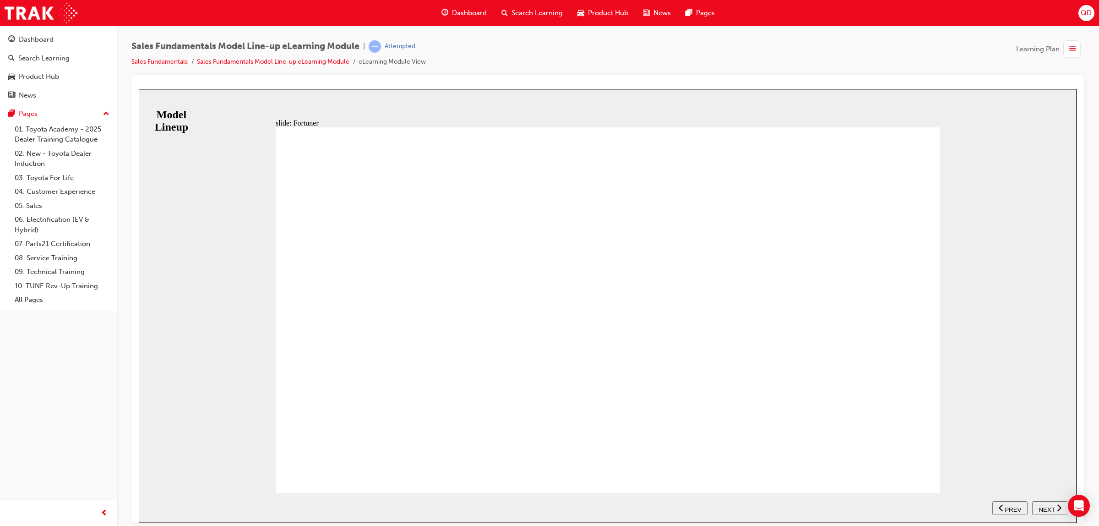
click at [1054, 498] on nav "SUBMIT NEXT PREV" at bounding box center [1029, 507] width 75 height 30
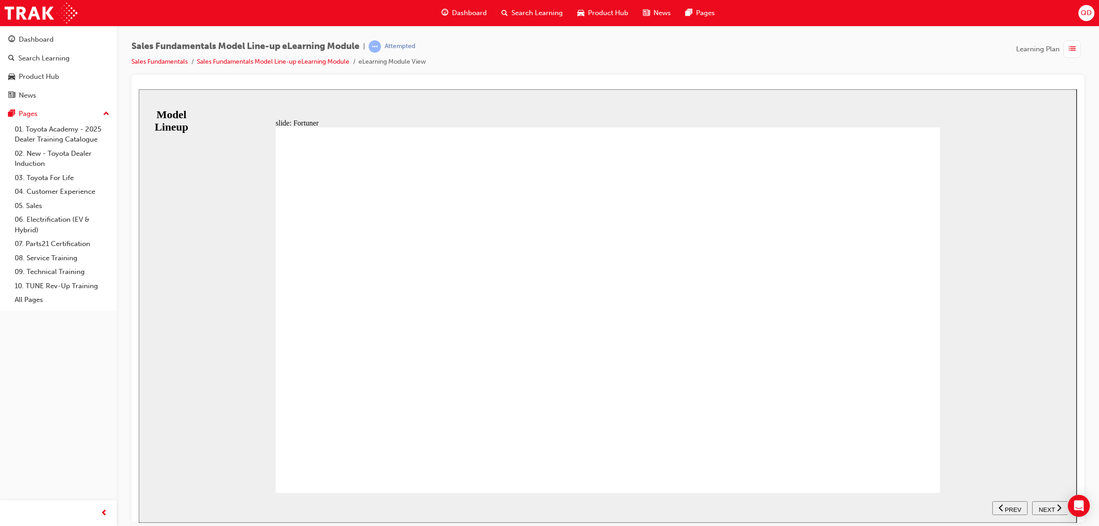
click at [1052, 503] on div "NEXT" at bounding box center [1050, 508] width 28 height 10
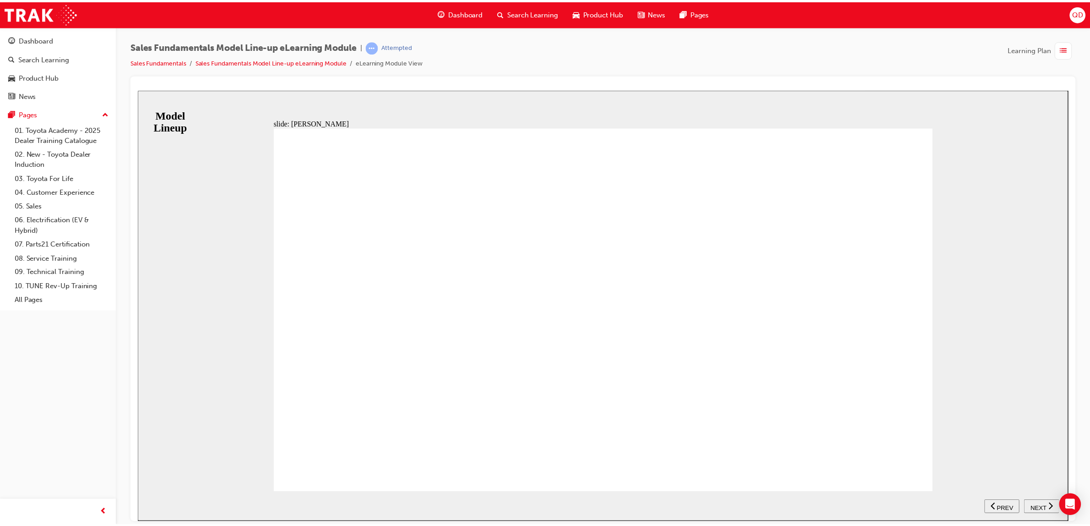
scroll to position [22, 0]
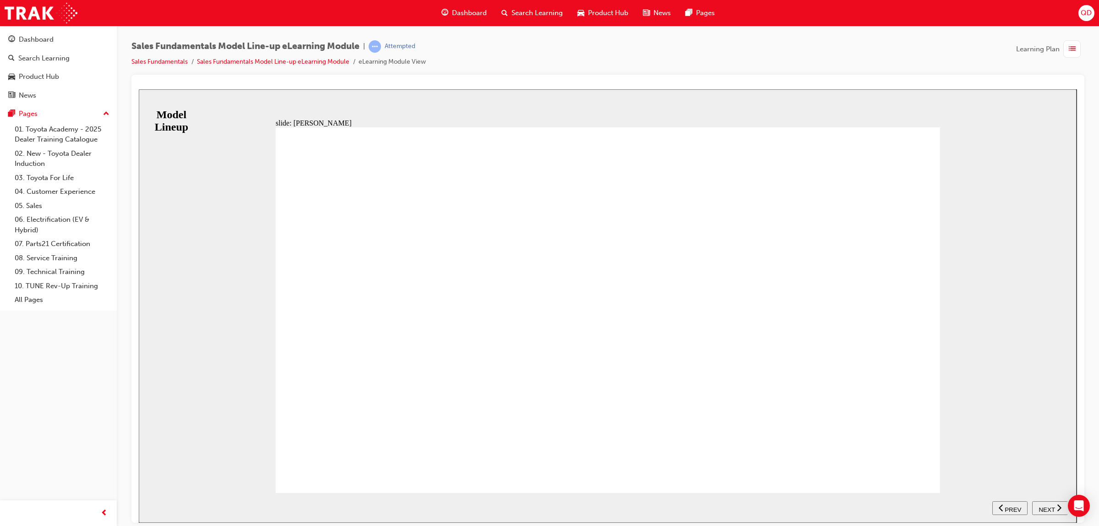
click at [1061, 511] on icon "next" at bounding box center [1059, 507] width 5 height 8
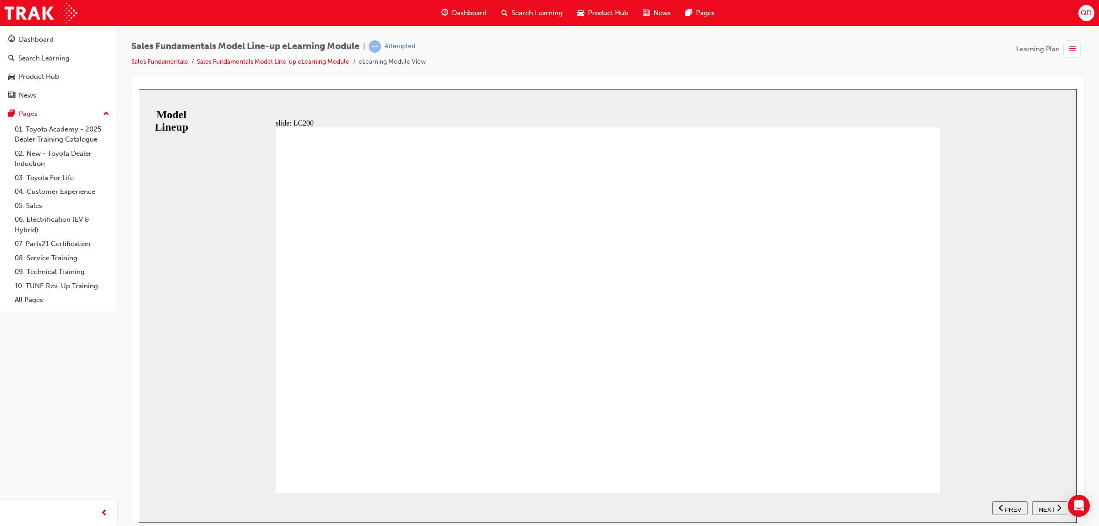
click at [1056, 510] on div "NEXT" at bounding box center [1050, 508] width 28 height 10
click at [472, 11] on span "Dashboard" at bounding box center [469, 13] width 35 height 11
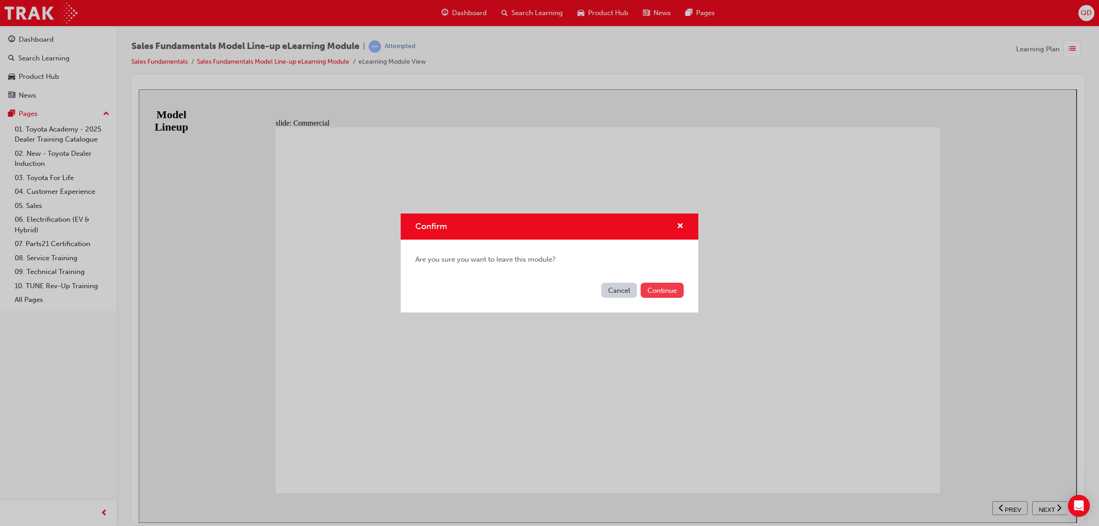
click at [669, 291] on button "Continue" at bounding box center [662, 290] width 43 height 15
